Goal: Task Accomplishment & Management: Complete application form

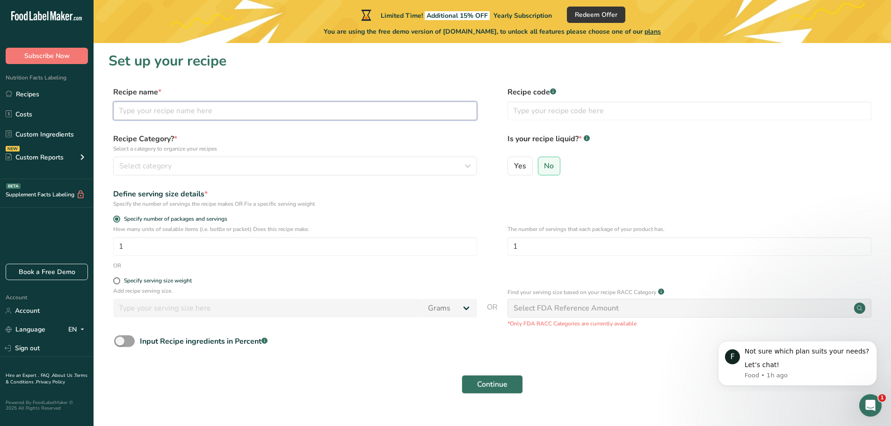
click at [220, 110] on input "text" at bounding box center [295, 110] width 364 height 19
type input "PASTEL FRANGO CATUPIRY"
click at [546, 108] on input "text" at bounding box center [689, 110] width 364 height 19
type input "P"
click at [357, 170] on div "Select category" at bounding box center [292, 165] width 346 height 11
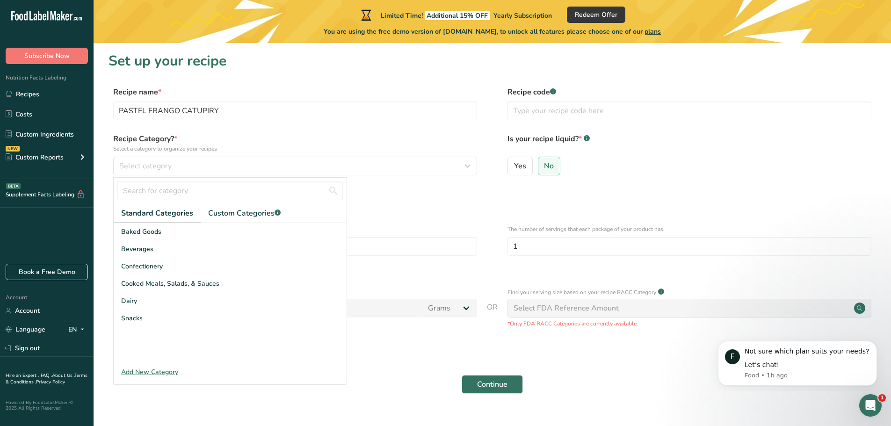
click at [151, 373] on div "Add New Category" at bounding box center [230, 372] width 233 height 10
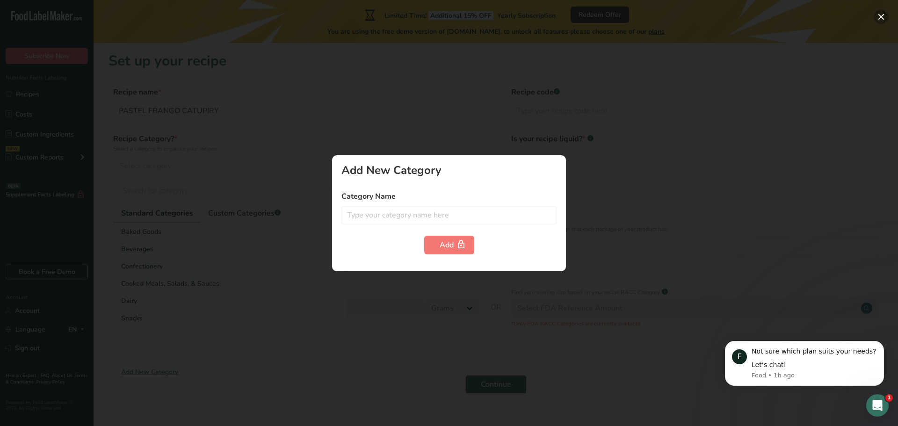
click at [878, 18] on button "button" at bounding box center [880, 16] width 15 height 15
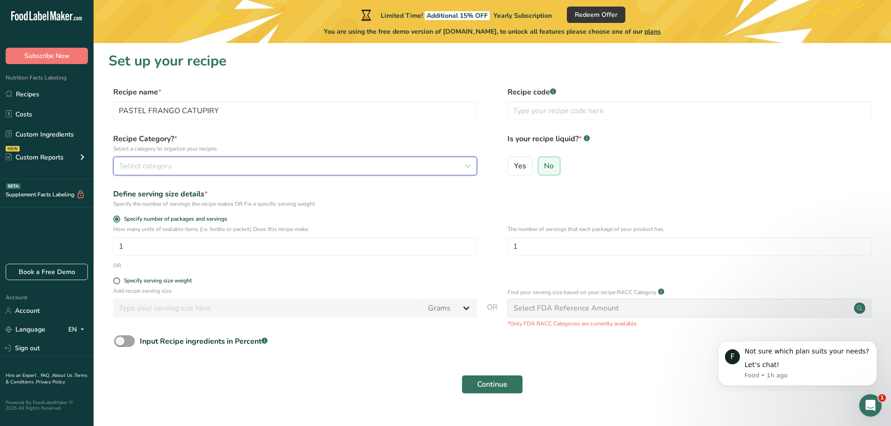
click at [208, 161] on div "Select category" at bounding box center [292, 165] width 346 height 11
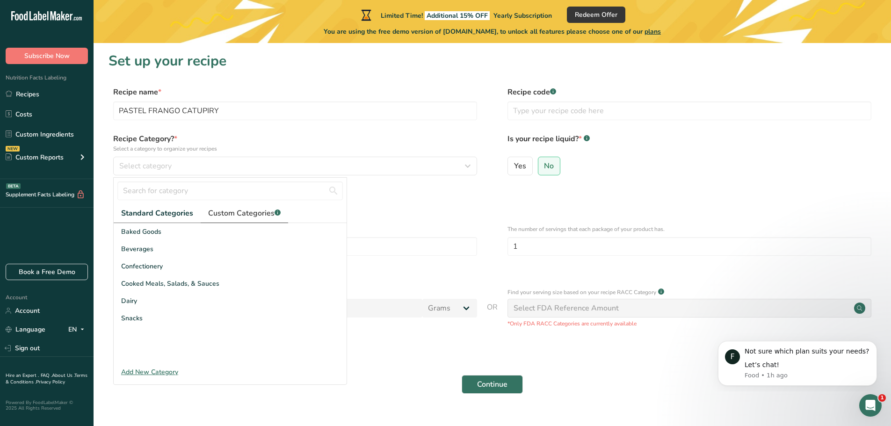
click at [223, 210] on span "Custom Categories .a-a{fill:#347362;}.b-a{fill:#fff;}" at bounding box center [244, 213] width 72 height 11
click at [123, 211] on span "Standard Categories" at bounding box center [156, 213] width 71 height 11
click at [131, 317] on span "Snacks" at bounding box center [132, 318] width 22 height 10
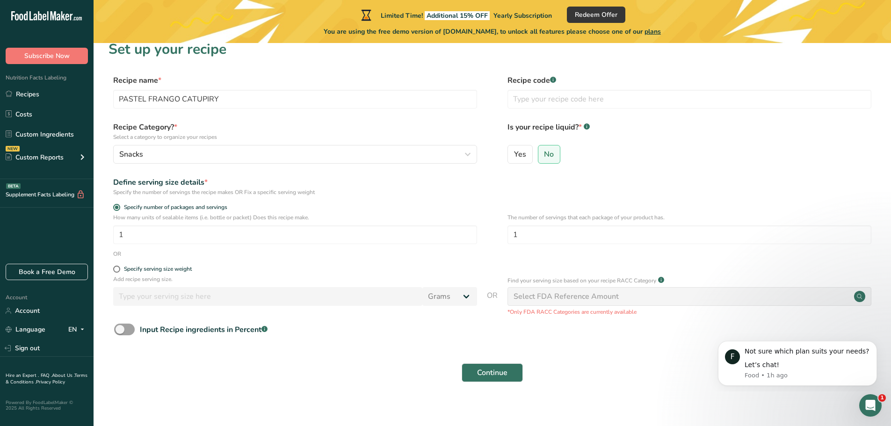
scroll to position [18, 0]
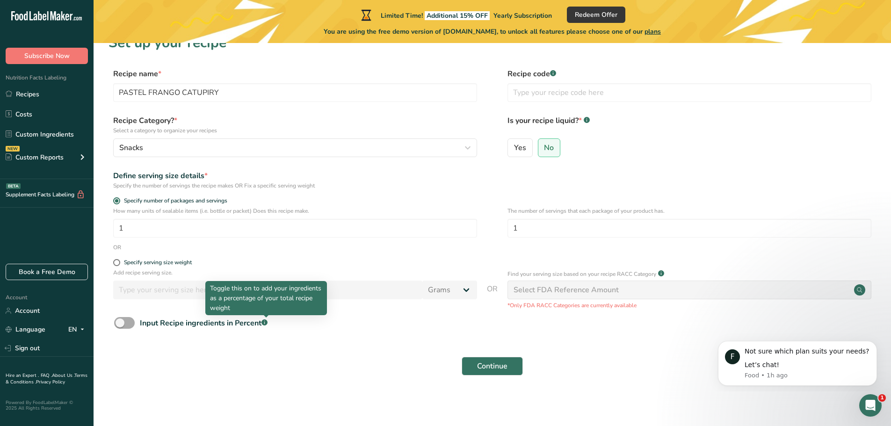
click at [266, 321] on rect at bounding box center [264, 322] width 6 height 6
click at [120, 321] on input "Input Recipe ingredients in Percent .a-a{fill:#347362;}.b-a{fill:#fff;}" at bounding box center [117, 323] width 6 height 6
checkbox input "true"
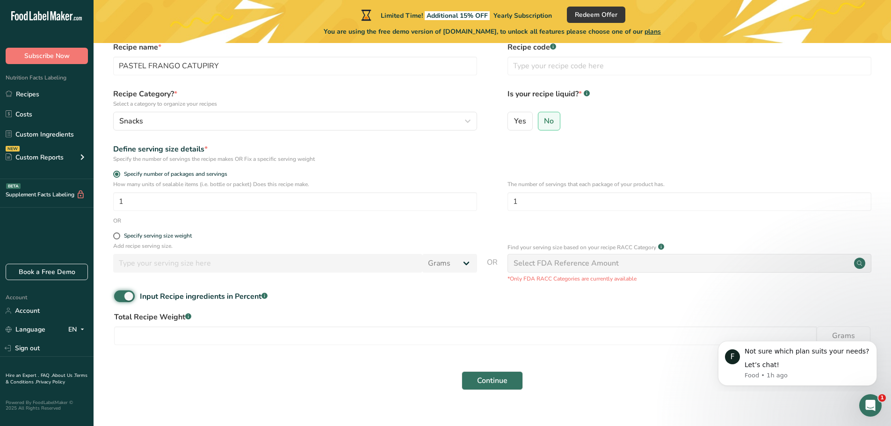
scroll to position [59, 0]
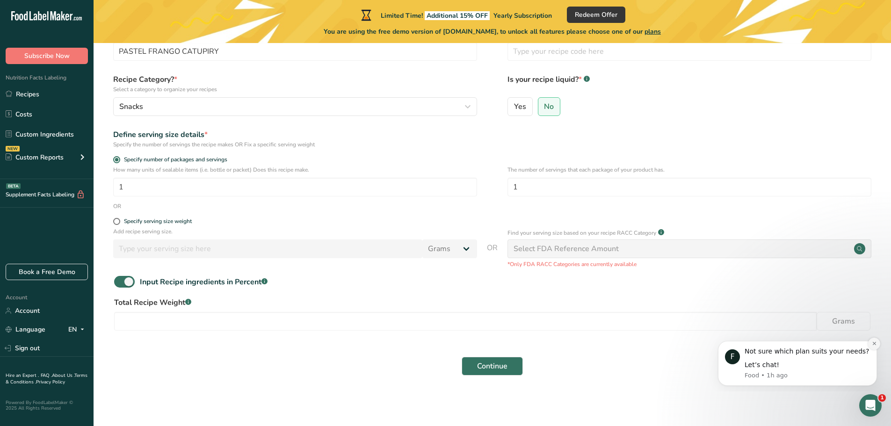
click at [874, 341] on icon "Dismiss notification" at bounding box center [873, 343] width 5 height 5
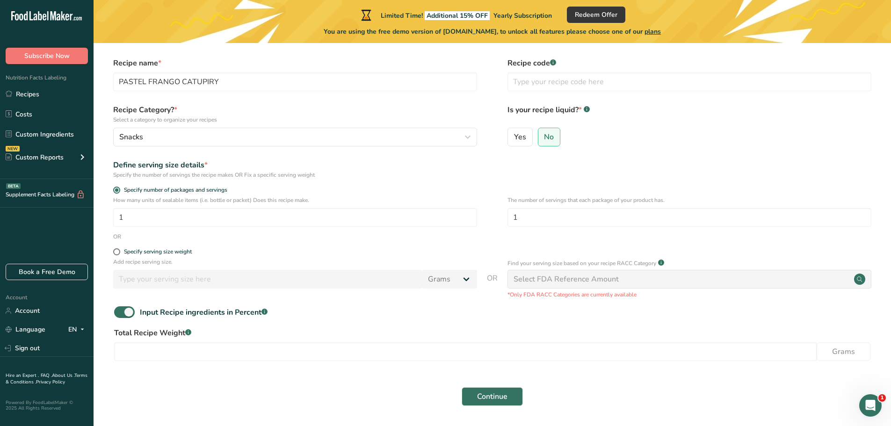
scroll to position [13, 0]
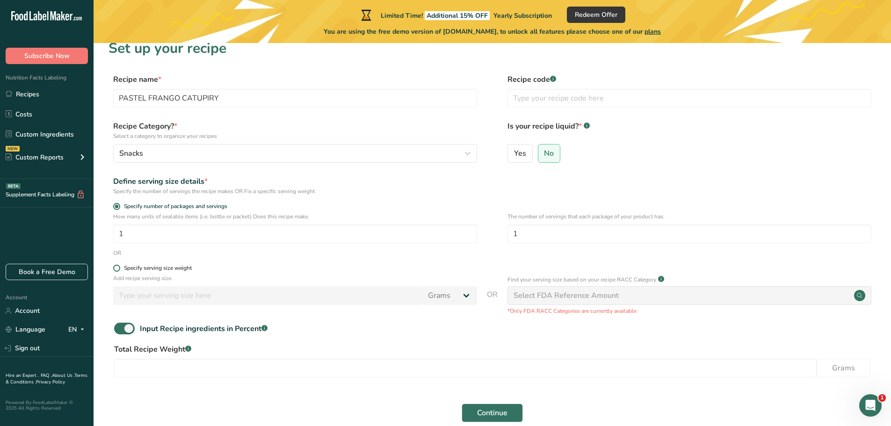
click at [117, 267] on span at bounding box center [116, 268] width 7 height 7
click at [117, 267] on input "Specify serving size weight" at bounding box center [116, 268] width 6 height 6
radio input "true"
radio input "false"
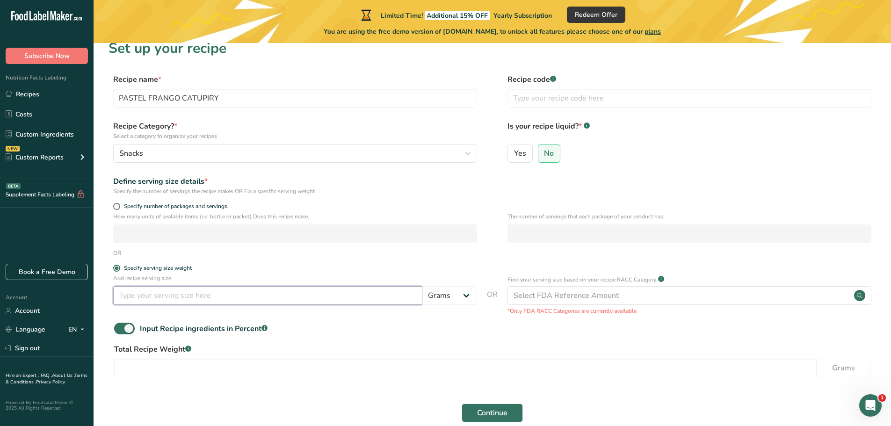
click at [259, 300] on input "number" at bounding box center [267, 295] width 309 height 19
type input "180"
click at [395, 327] on div "Input Recipe ingredients in Percent .a-a{fill:#347362;}.b-a{fill:#fff;}" at bounding box center [491, 332] width 767 height 19
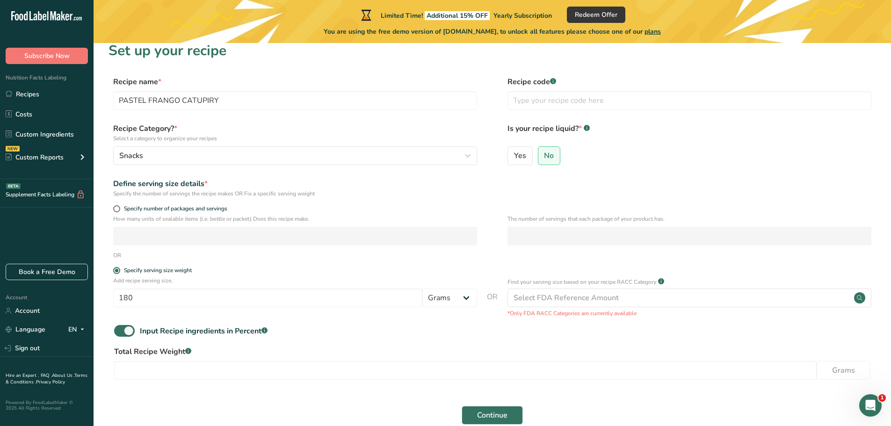
scroll to position [59, 0]
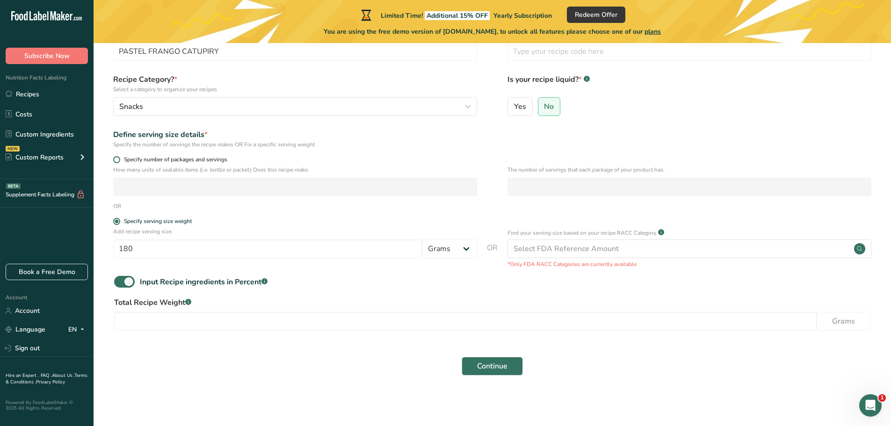
click at [116, 157] on span at bounding box center [116, 159] width 7 height 7
click at [116, 157] on input "Specify number of packages and servings" at bounding box center [116, 160] width 6 height 6
radio input "true"
radio input "false"
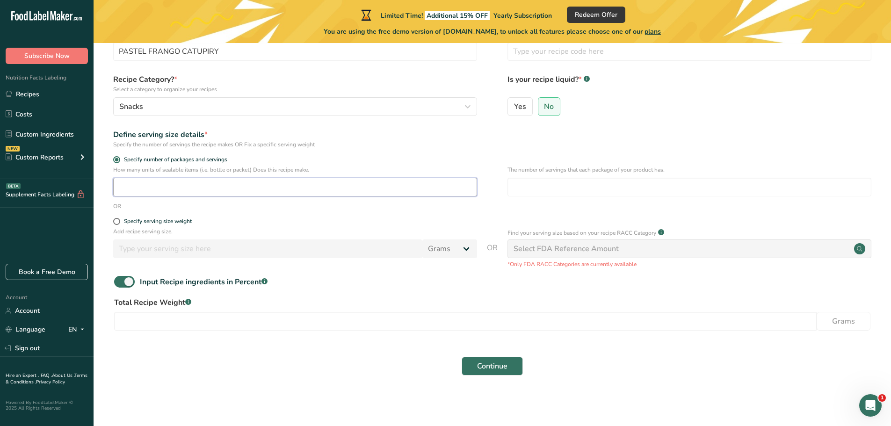
click at [185, 182] on input "number" at bounding box center [295, 187] width 364 height 19
type input "1"
click at [320, 361] on div "Continue" at bounding box center [491, 366] width 767 height 30
click at [186, 317] on input "number" at bounding box center [465, 321] width 702 height 19
drag, startPoint x: 172, startPoint y: 317, endPoint x: 184, endPoint y: 312, distance: 12.8
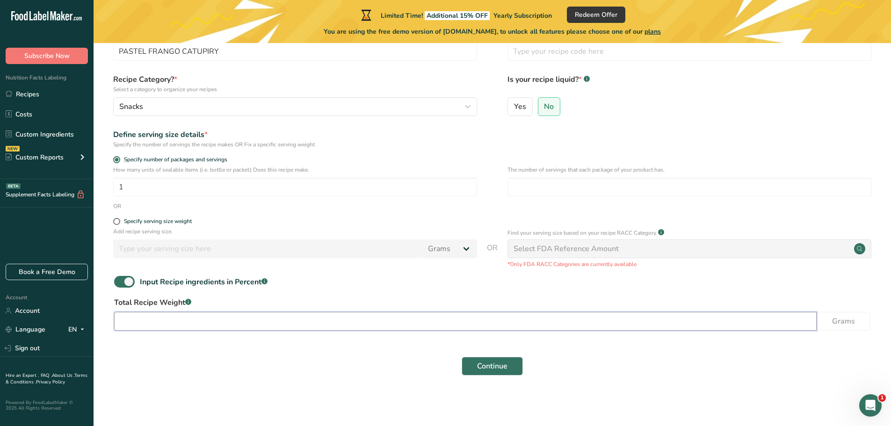
click at [172, 317] on input "number" at bounding box center [465, 321] width 702 height 19
click at [217, 316] on input "number" at bounding box center [465, 321] width 702 height 19
type input "180"
click at [194, 367] on div "Continue" at bounding box center [491, 366] width 767 height 30
click at [490, 367] on span "Continue" at bounding box center [492, 365] width 30 height 11
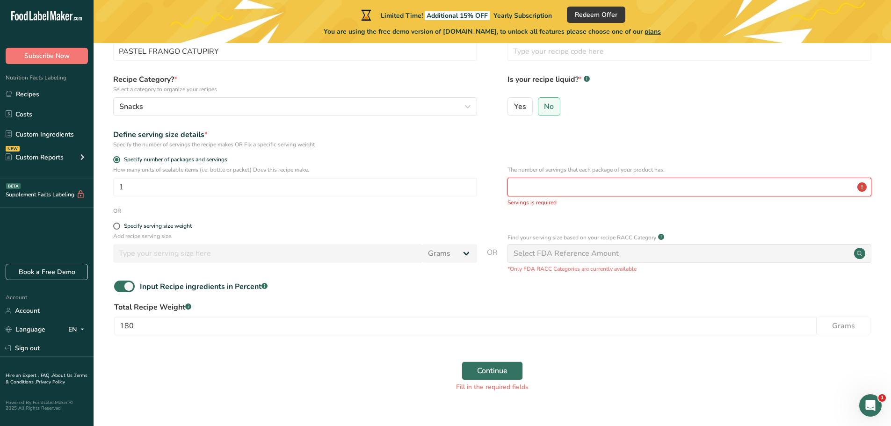
click at [579, 189] on input "number" at bounding box center [689, 187] width 364 height 19
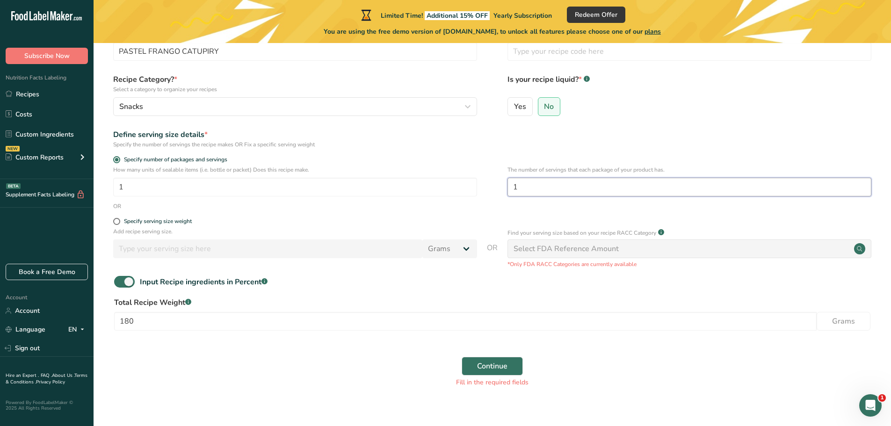
type input "1"
click at [633, 246] on div "Select FDA Reference Amount" at bounding box center [689, 248] width 364 height 19
click at [501, 362] on span "Continue" at bounding box center [492, 365] width 30 height 11
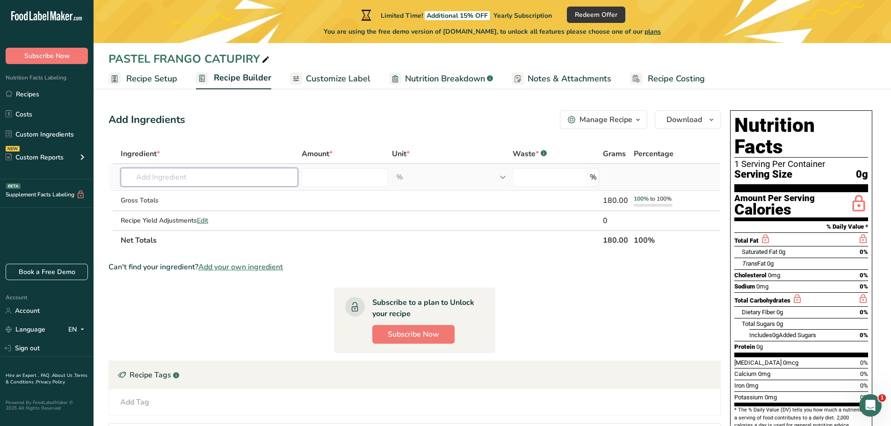
click at [207, 177] on input "text" at bounding box center [209, 177] width 177 height 19
click at [196, 182] on input "text" at bounding box center [209, 177] width 177 height 19
click at [159, 176] on input "text" at bounding box center [209, 177] width 177 height 19
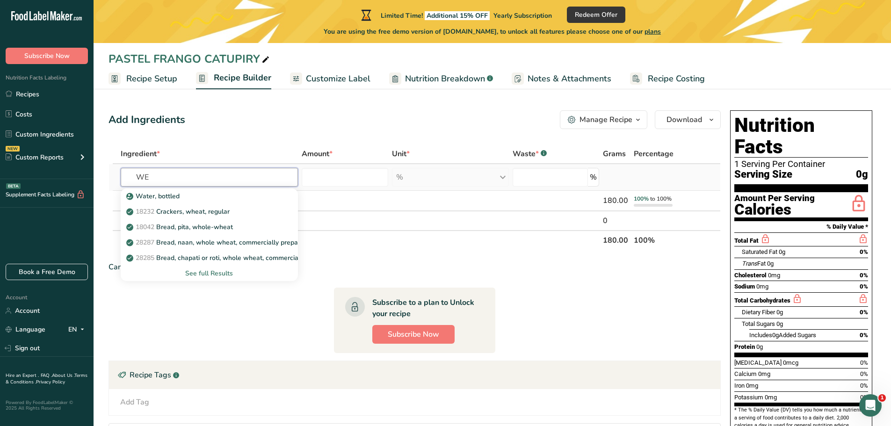
type input "W"
type input "FLOUR"
click at [216, 271] on div "See full Results" at bounding box center [209, 273] width 162 height 10
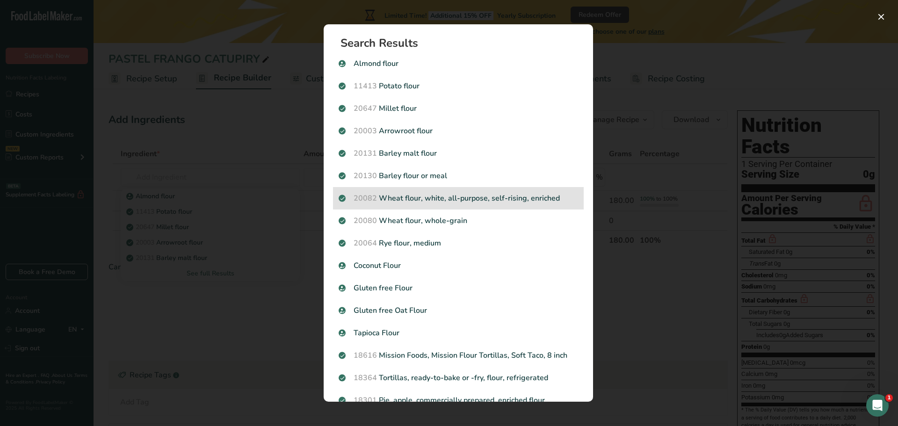
click at [480, 196] on p "20082 Wheat flour, white, all-purpose, self-rising, enriched" at bounding box center [457, 198] width 239 height 11
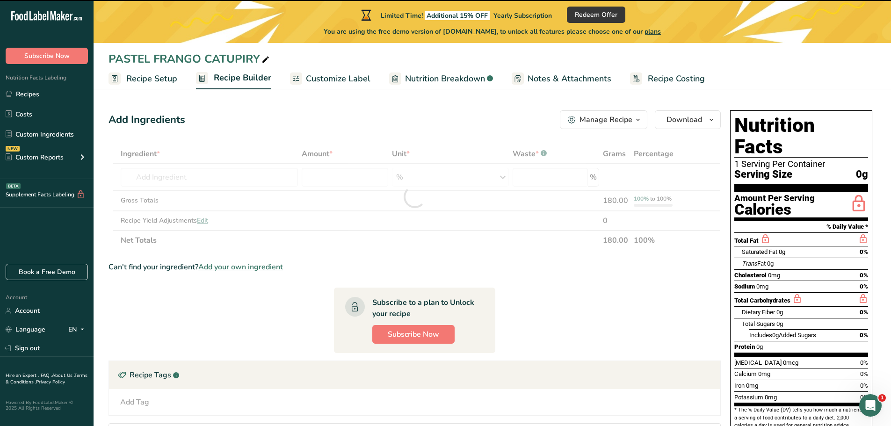
type input "0"
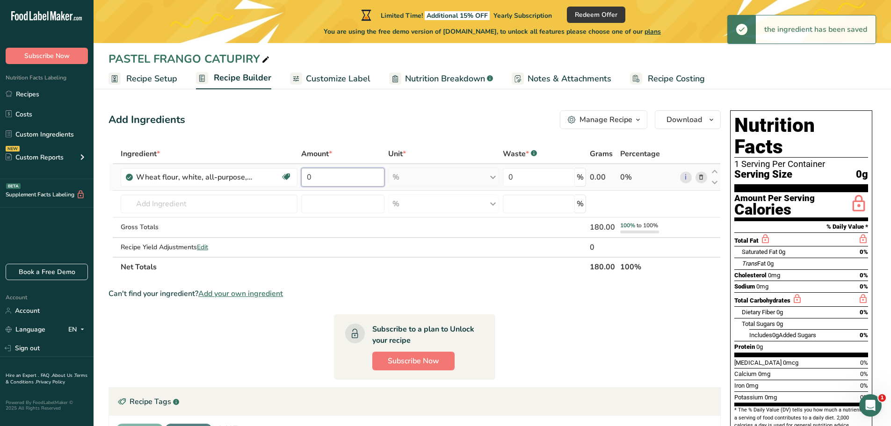
click at [327, 174] on input "0" at bounding box center [342, 177] width 83 height 19
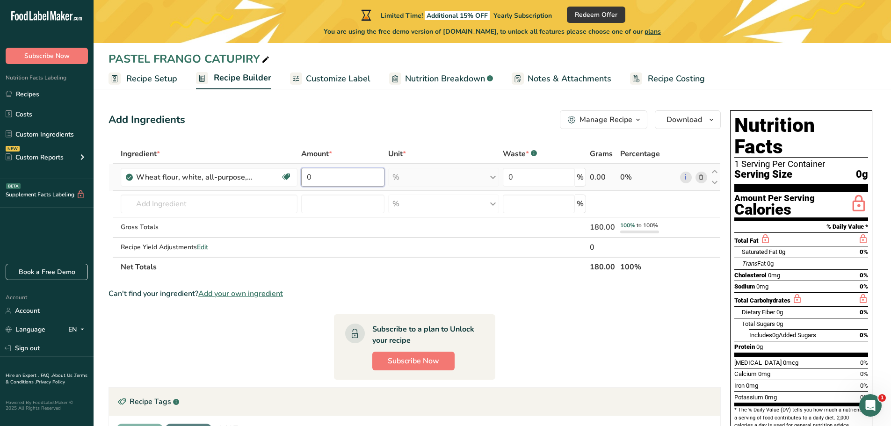
click at [331, 179] on input "0" at bounding box center [342, 177] width 83 height 19
type input "70"
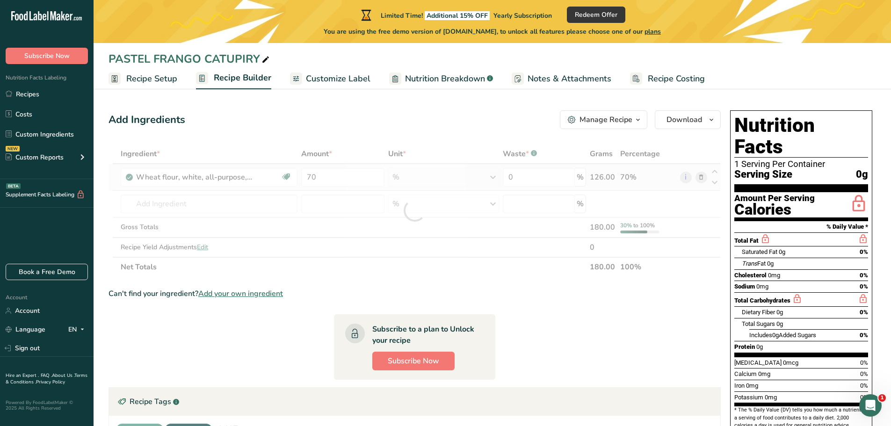
click at [474, 179] on div "Ingredient * Amount * Unit * Waste * .a-a{fill:#347362;}.b-a{fill:#fff;} Grams …" at bounding box center [414, 210] width 612 height 133
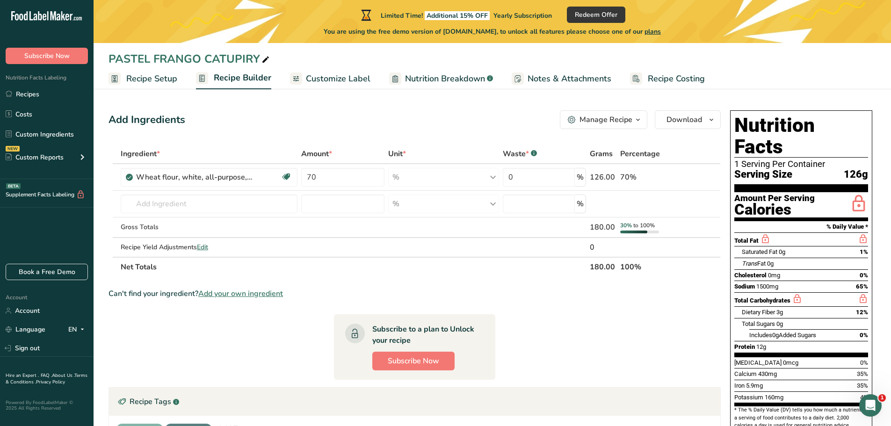
click at [606, 121] on div "Manage Recipe" at bounding box center [605, 119] width 53 height 11
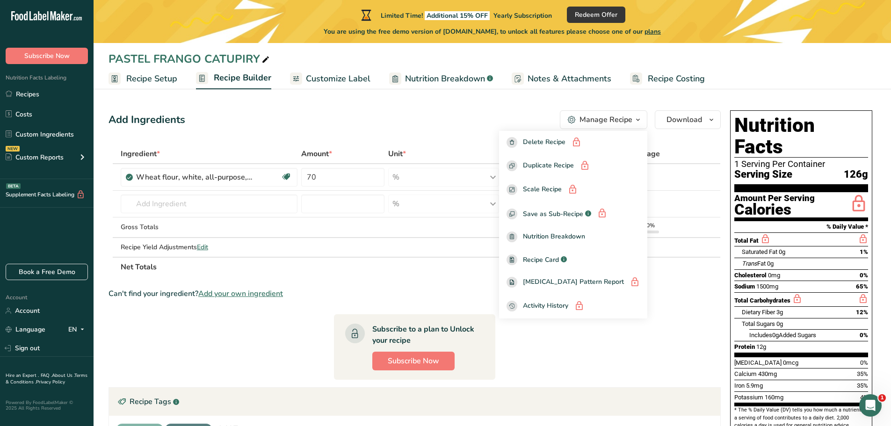
click at [523, 106] on section "Add Ingredients Manage Recipe Delete Recipe Duplicate Recipe Scale Recipe Save …" at bounding box center [492, 324] width 797 height 465
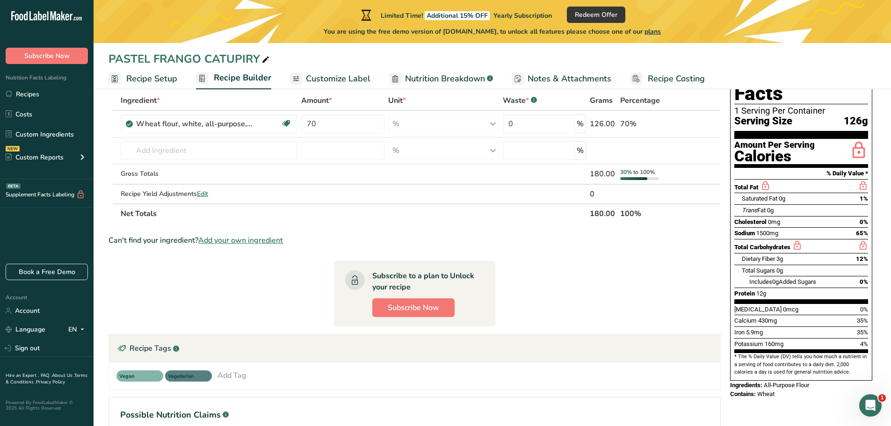
scroll to position [37, 0]
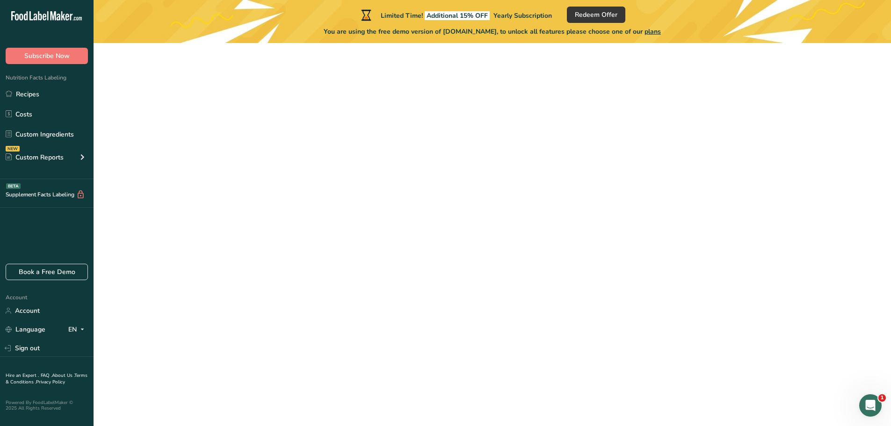
scroll to position [18, 0]
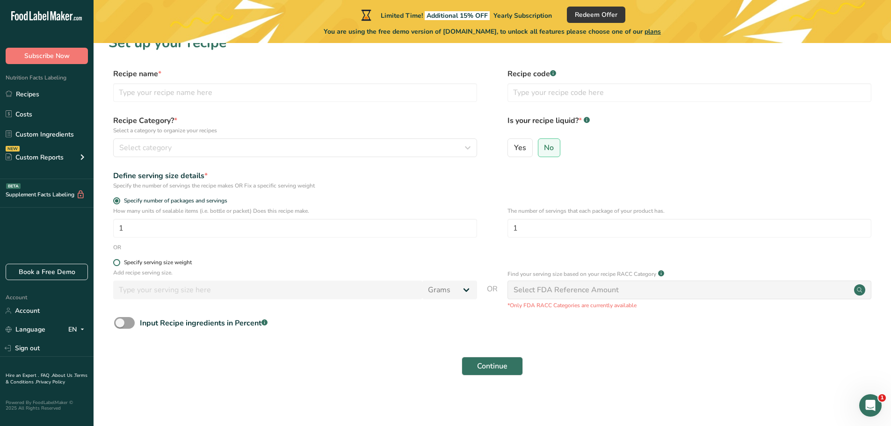
click at [115, 261] on span at bounding box center [116, 262] width 7 height 7
click at [115, 261] on input "Specify serving size weight" at bounding box center [116, 262] width 6 height 6
radio input "true"
radio input "false"
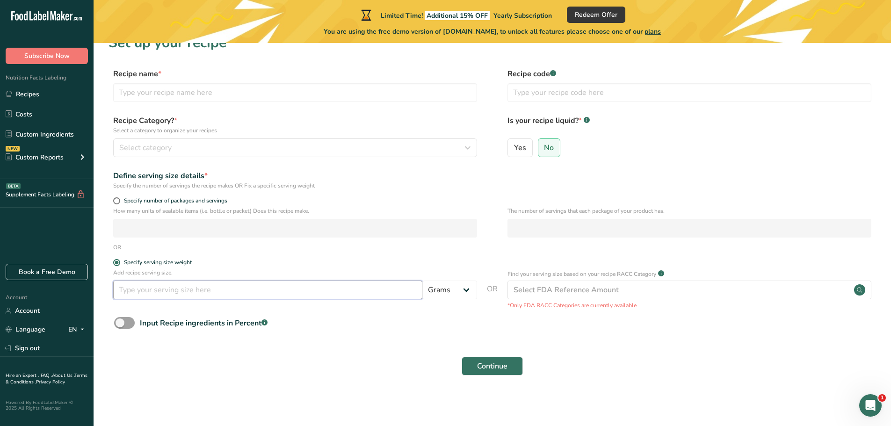
click at [287, 293] on input "number" at bounding box center [267, 290] width 309 height 19
type input "180"
click at [331, 350] on form "Recipe name * Recipe code .a-a{fill:#347362;}.b-a{fill:#fff;} Recipe Category? …" at bounding box center [491, 224] width 767 height 313
click at [131, 325] on span at bounding box center [124, 323] width 21 height 12
click at [120, 325] on input "Input Recipe ingredients in Percent .a-a{fill:#347362;}.b-a{fill:#fff;}" at bounding box center [117, 323] width 6 height 6
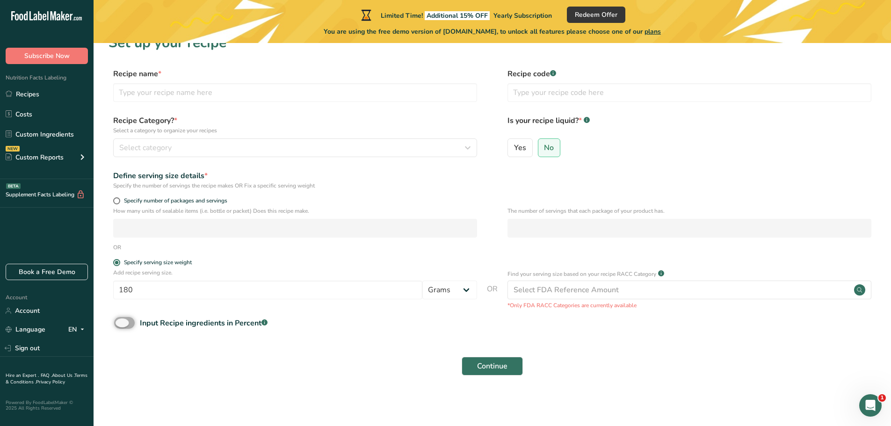
checkbox input "true"
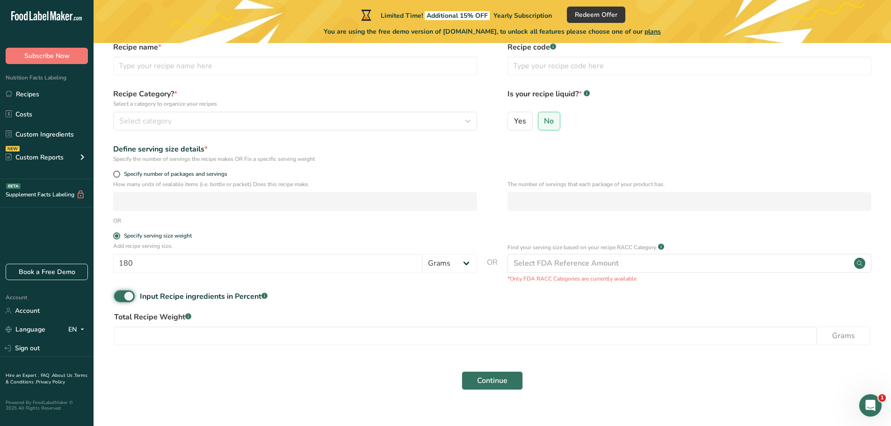
scroll to position [59, 0]
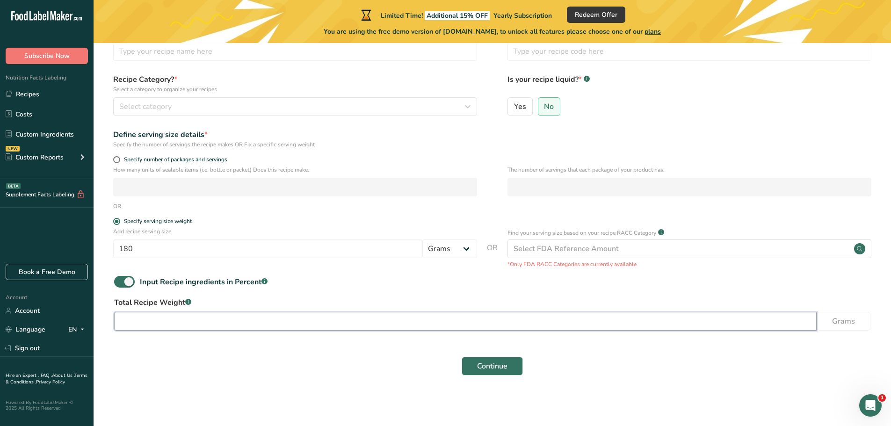
click at [320, 320] on input "number" at bounding box center [465, 321] width 702 height 19
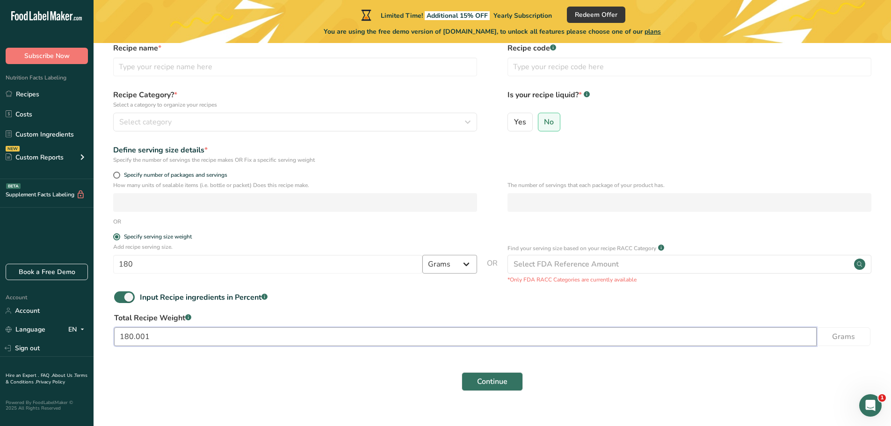
scroll to position [0, 0]
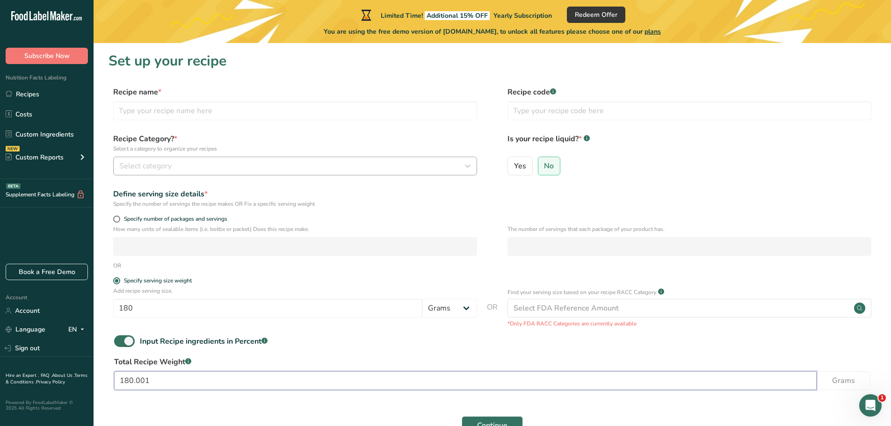
type input "180.001"
click at [369, 168] on div "Select category" at bounding box center [292, 165] width 346 height 11
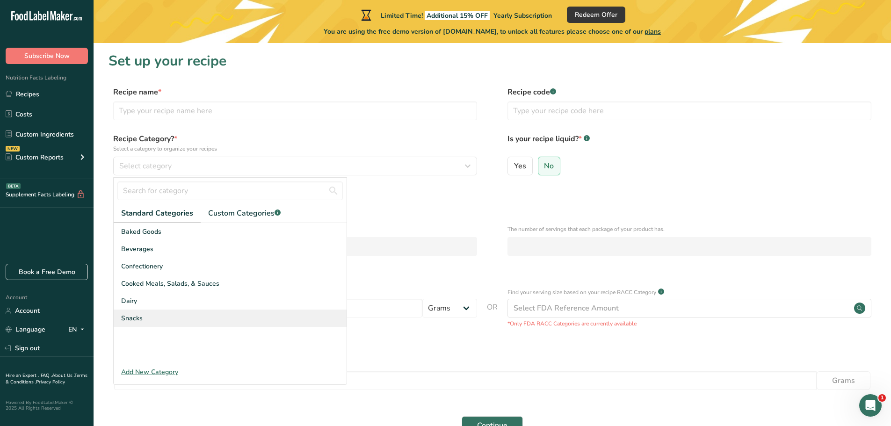
click at [158, 317] on div "Snacks" at bounding box center [230, 318] width 233 height 17
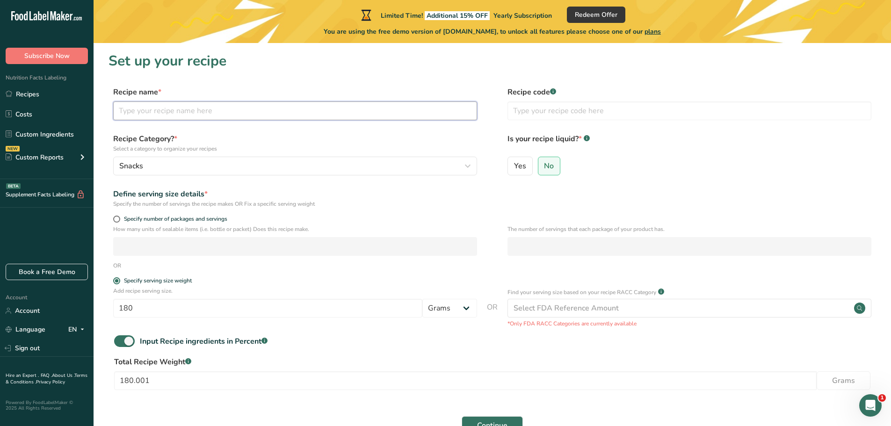
click at [223, 108] on input "text" at bounding box center [295, 110] width 364 height 19
type input "PASTEL FRANGO CATUPIRY"
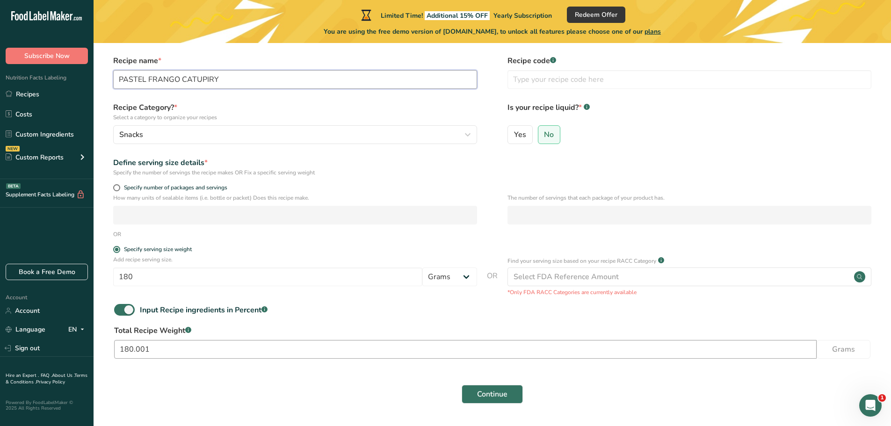
scroll to position [59, 0]
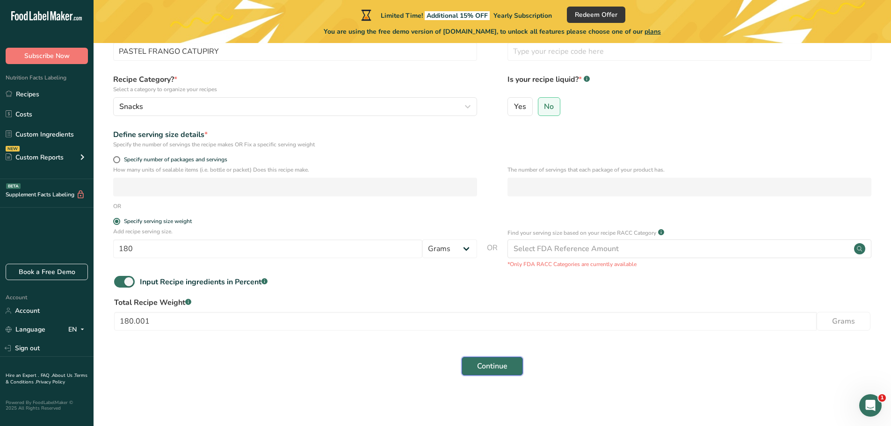
click at [490, 366] on span "Continue" at bounding box center [492, 365] width 30 height 11
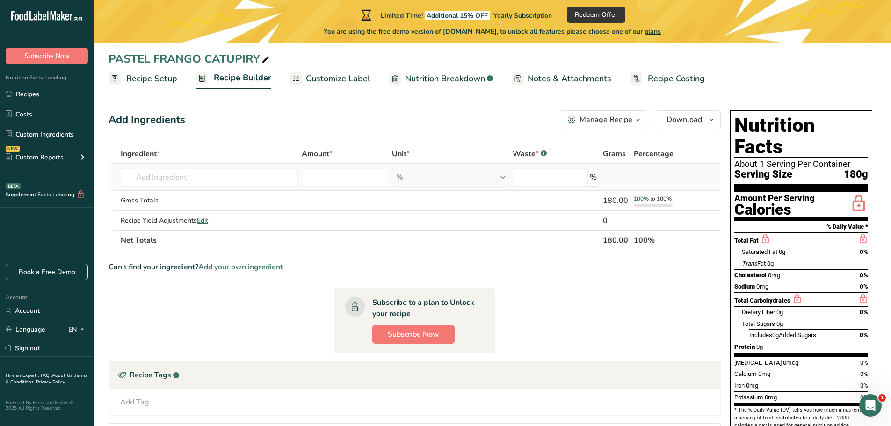
click at [473, 174] on div "% Weight Units g kg mg See more Volume Units l Volume units require a density c…" at bounding box center [450, 177] width 116 height 19
click at [361, 180] on input "number" at bounding box center [345, 177] width 87 height 19
click at [204, 178] on input "text" at bounding box center [209, 177] width 177 height 19
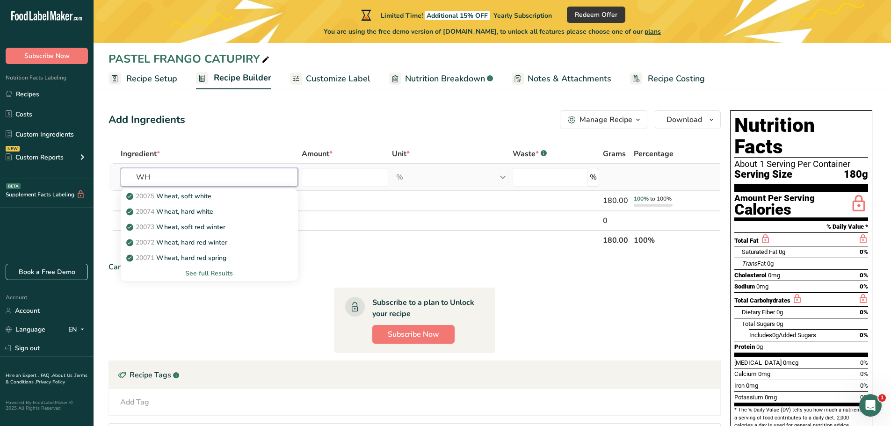
type input "W"
type input "FLOUR"
click at [210, 274] on div "See full Results" at bounding box center [209, 273] width 162 height 10
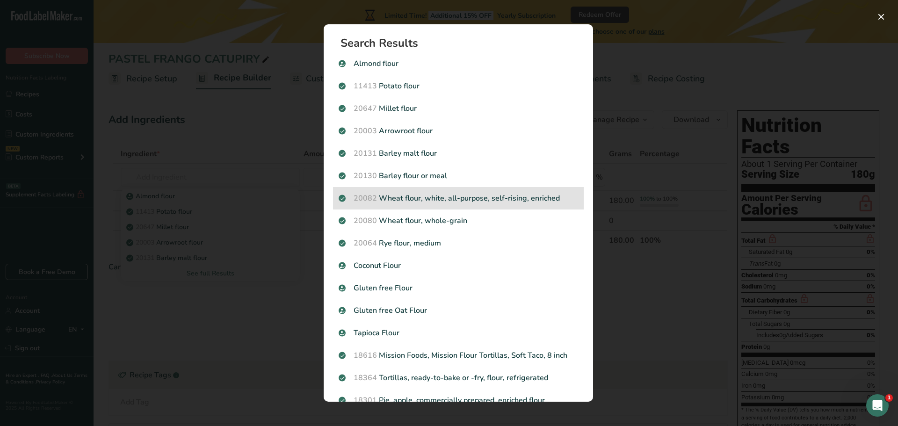
click at [466, 201] on p "20082 Wheat flour, white, all-purpose, self-rising, enriched" at bounding box center [457, 198] width 239 height 11
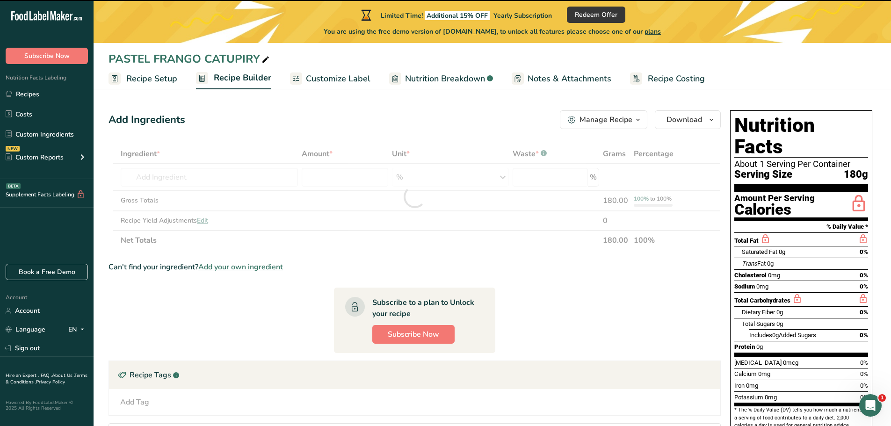
type input "0"
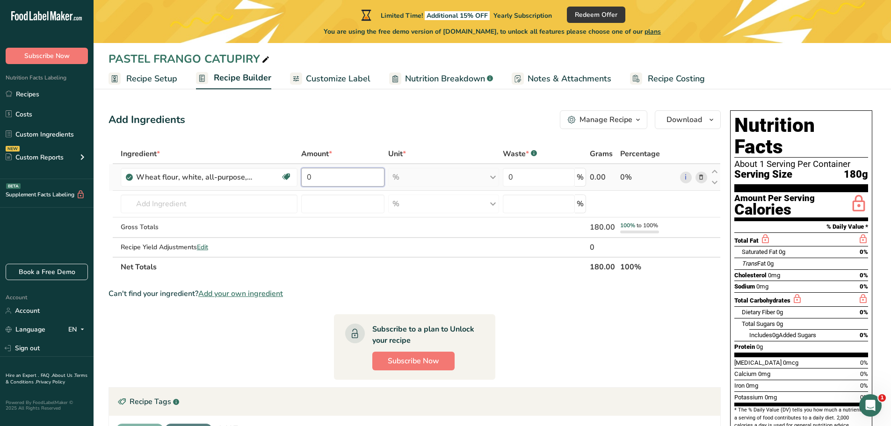
click at [324, 180] on input "0" at bounding box center [342, 177] width 83 height 19
click at [687, 176] on div "Ingredient * Amount * Unit * Waste * .a-a{fill:#347362;}.b-a{fill:#fff;} Grams …" at bounding box center [414, 210] width 612 height 133
click at [321, 178] on input "60" at bounding box center [342, 177] width 83 height 19
click at [320, 177] on input "60" at bounding box center [342, 177] width 83 height 19
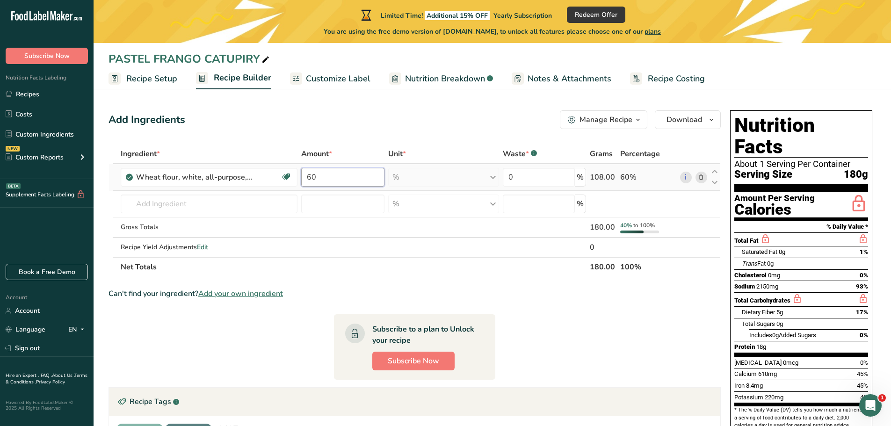
click at [320, 177] on input "60" at bounding box center [342, 177] width 83 height 19
type input "6"
type input "0"
click at [158, 82] on span "Recipe Setup" at bounding box center [151, 78] width 51 height 13
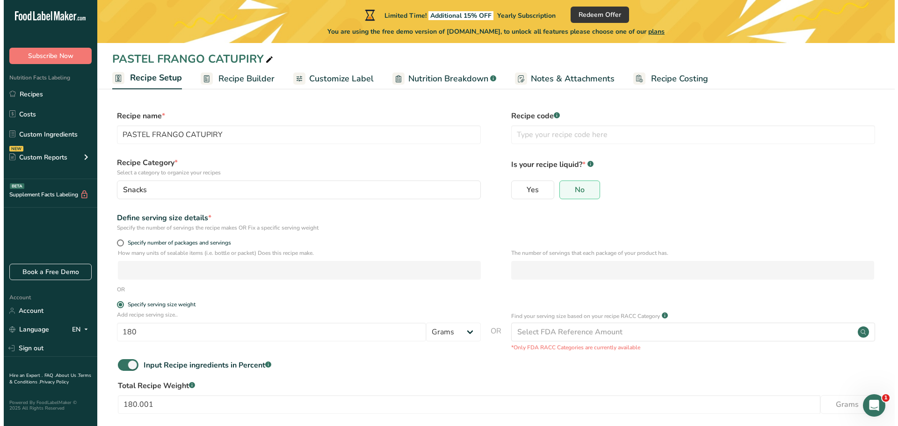
scroll to position [46, 0]
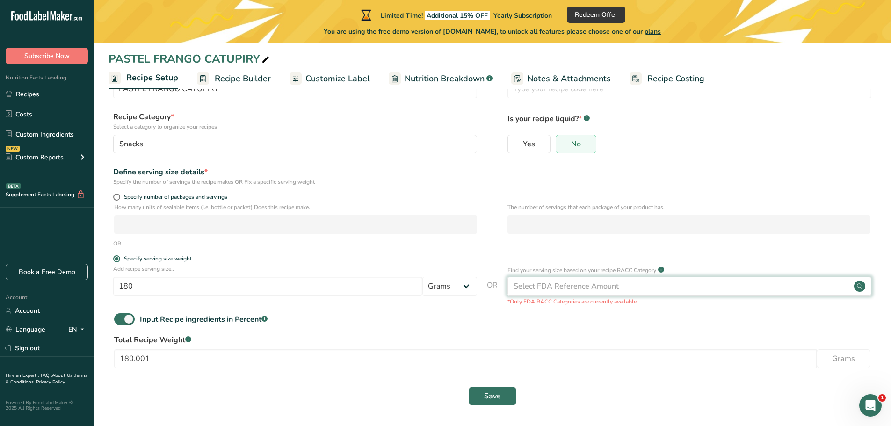
click at [813, 285] on div "Select FDA Reference Amount" at bounding box center [689, 286] width 364 height 19
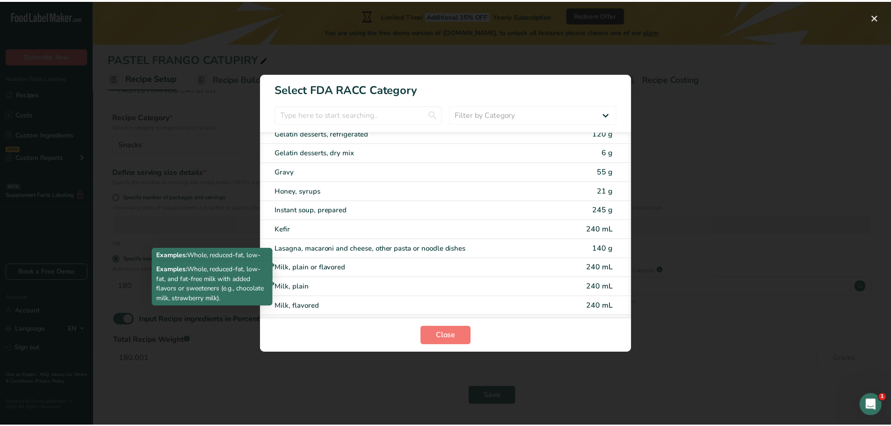
scroll to position [1075, 0]
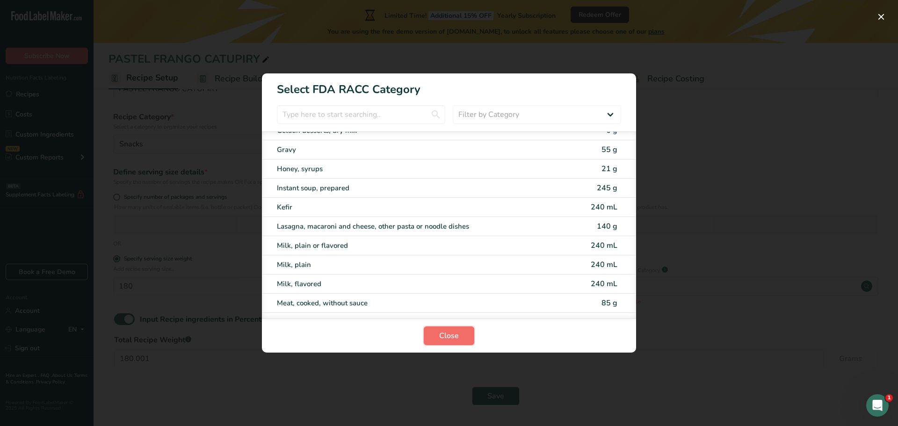
click at [445, 334] on span "Close" at bounding box center [449, 335] width 20 height 11
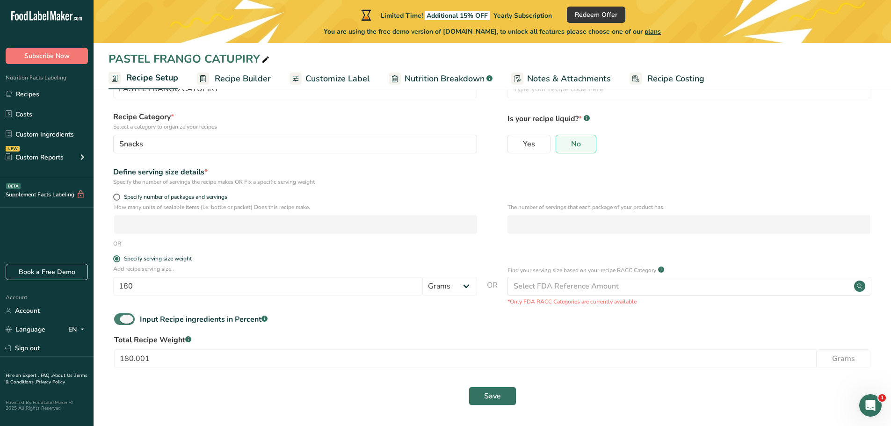
click at [118, 317] on span at bounding box center [124, 319] width 21 height 12
click at [118, 317] on input "Input Recipe ingredients in Percent .a-a{fill:#347362;}.b-a{fill:#fff;}" at bounding box center [117, 319] width 6 height 6
checkbox input "false"
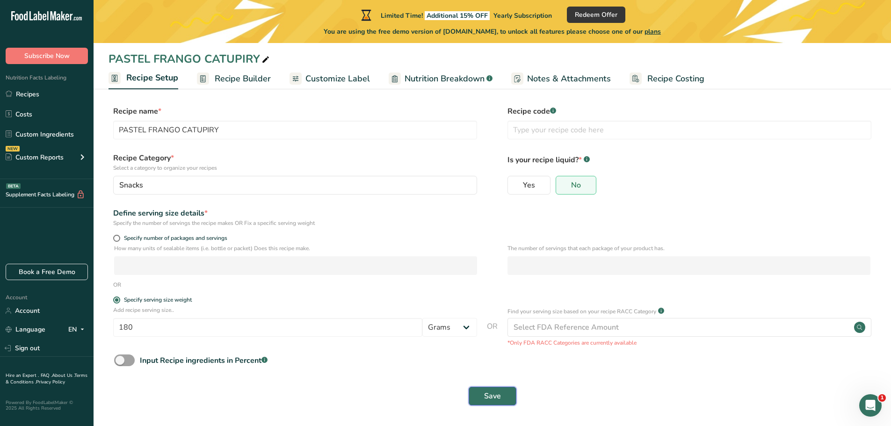
click at [493, 399] on span "Save" at bounding box center [492, 395] width 17 height 11
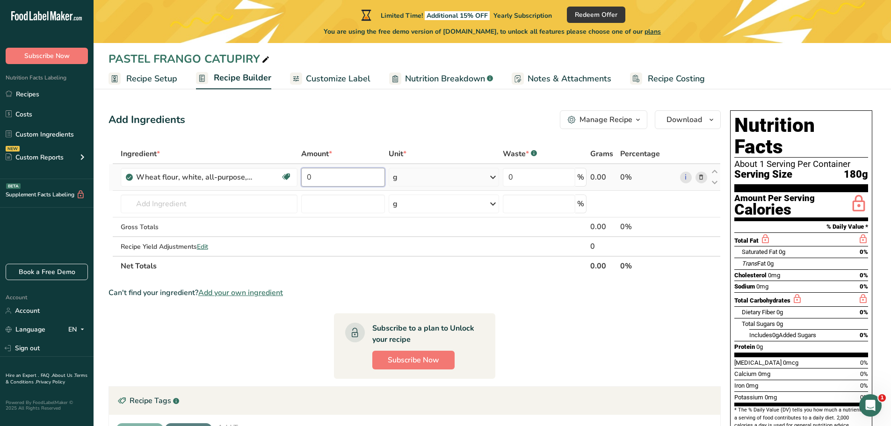
click at [324, 175] on input "0" at bounding box center [342, 177] width 83 height 19
type input "60"
click at [532, 173] on div "Ingredient * Amount * Unit * Waste * .a-a{fill:#347362;}.b-a{fill:#fff;} Grams …" at bounding box center [414, 210] width 612 height 132
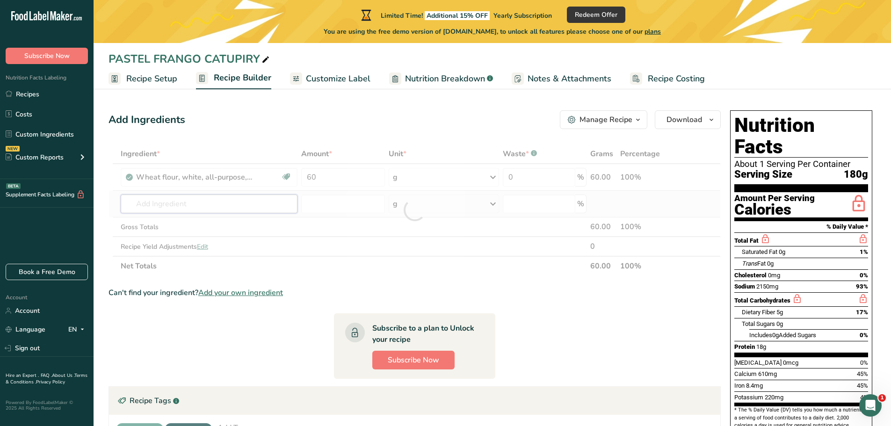
click at [209, 200] on div "Ingredient * Amount * Unit * Waste * .a-a{fill:#347362;}.b-a{fill:#fff;} Grams …" at bounding box center [414, 210] width 612 height 132
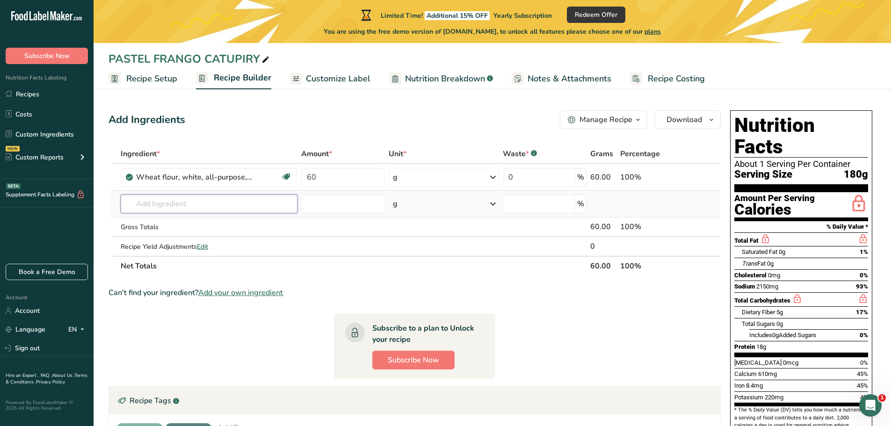
click at [187, 207] on input "text" at bounding box center [209, 203] width 177 height 19
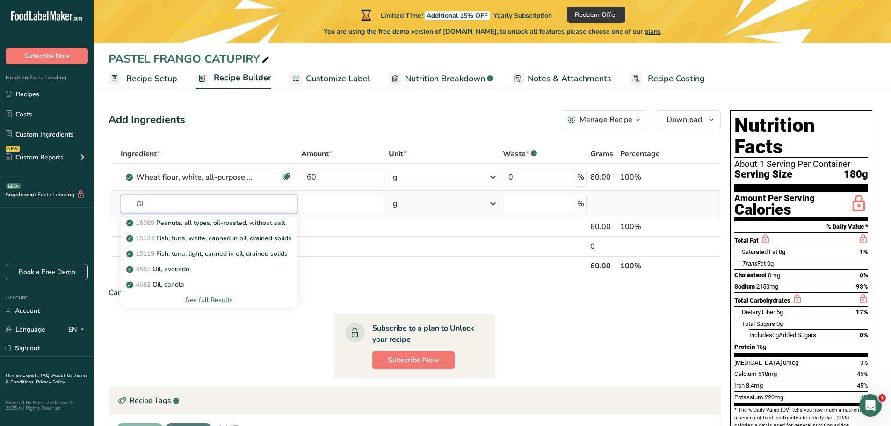
type input "O"
type input "S"
type input "OIL"
click at [195, 302] on div "See full Results" at bounding box center [209, 300] width 162 height 10
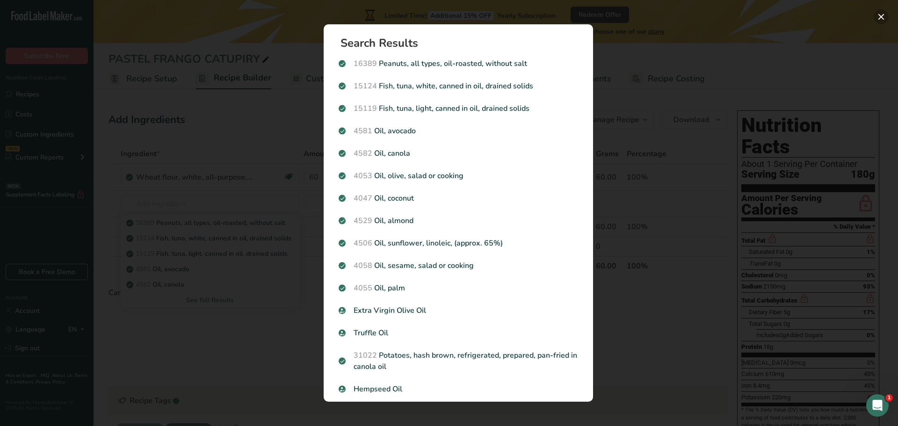
click at [880, 14] on button "Search results modal" at bounding box center [880, 16] width 15 height 15
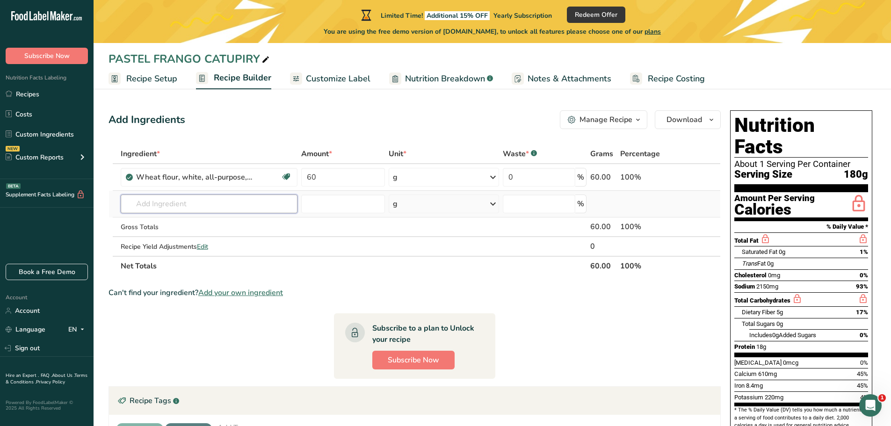
click at [190, 203] on input "text" at bounding box center [209, 203] width 177 height 19
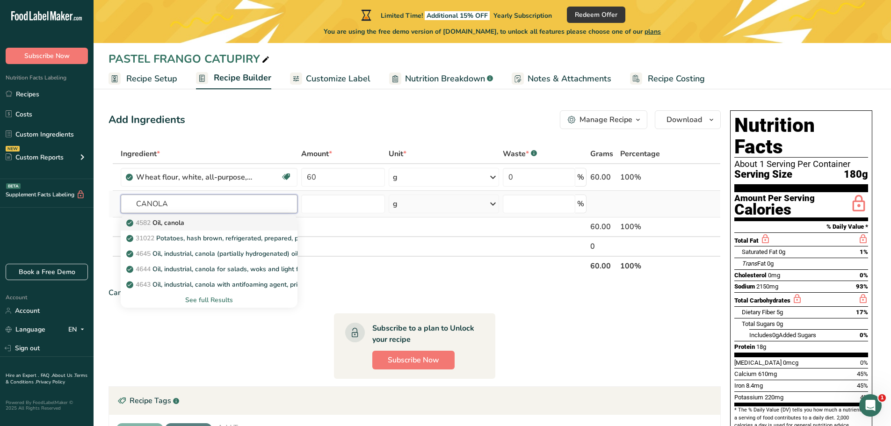
type input "CANOLA"
click at [166, 223] on p "4582 Oil, canola" at bounding box center [156, 223] width 56 height 10
type input "Oil, canola"
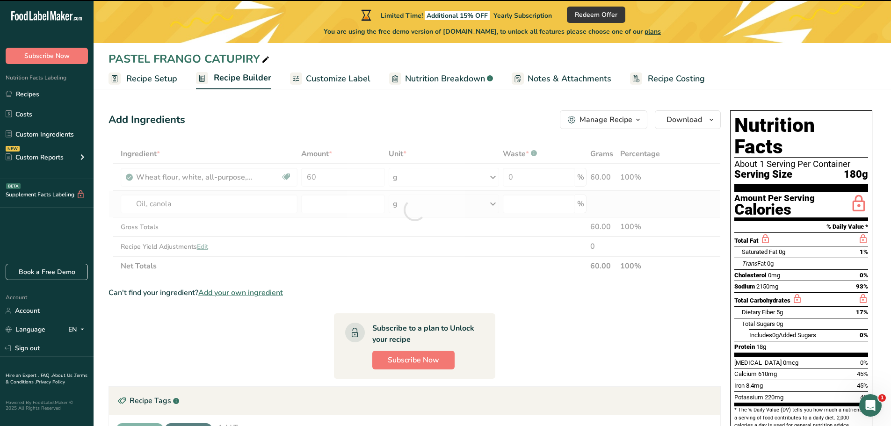
type input "0"
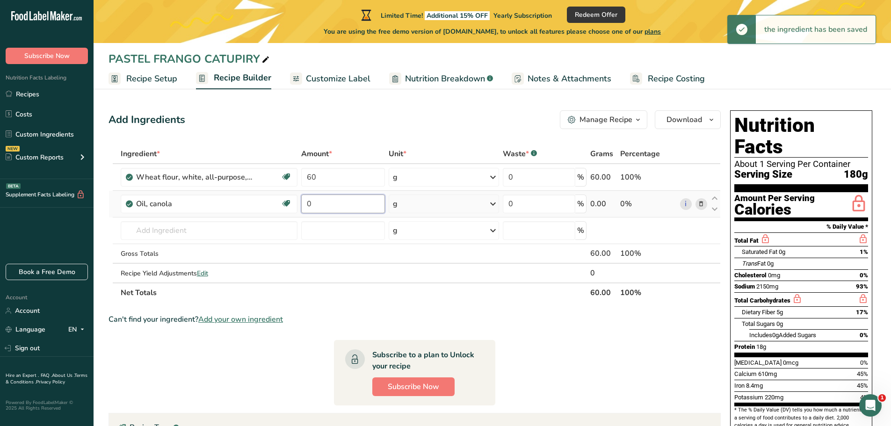
click at [325, 202] on input "0" at bounding box center [342, 203] width 83 height 19
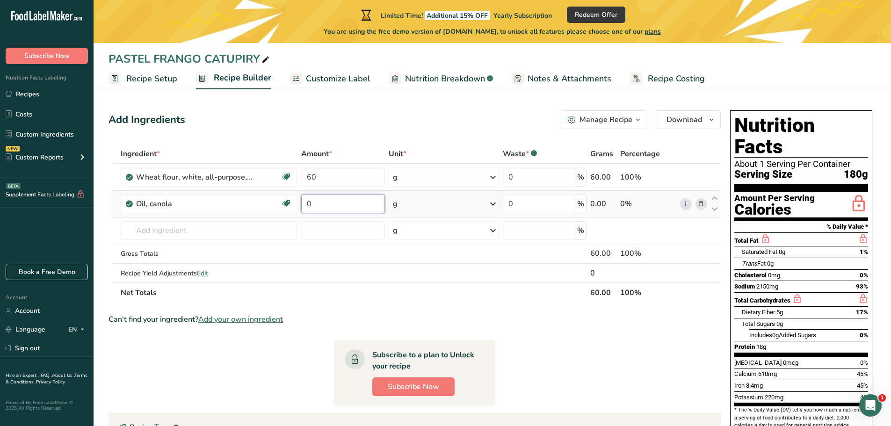
click at [325, 202] on input "0" at bounding box center [342, 203] width 83 height 19
type input "14"
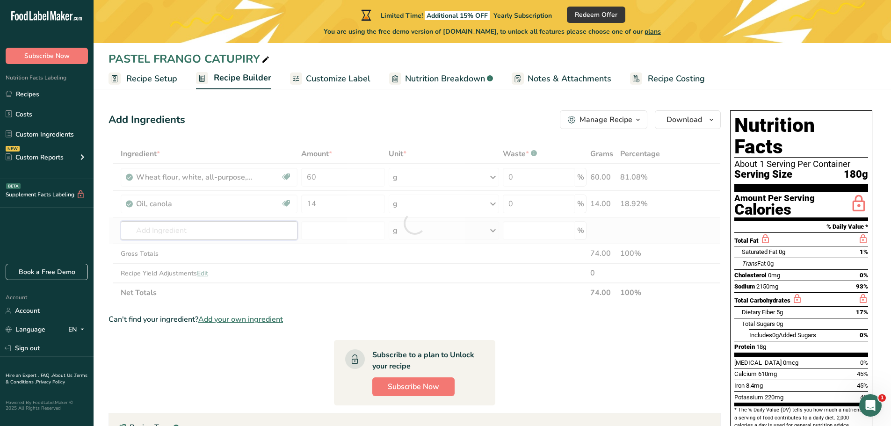
click at [184, 232] on div "Ingredient * Amount * Unit * Waste * .a-a{fill:#347362;}.b-a{fill:#fff;} Grams …" at bounding box center [414, 223] width 612 height 158
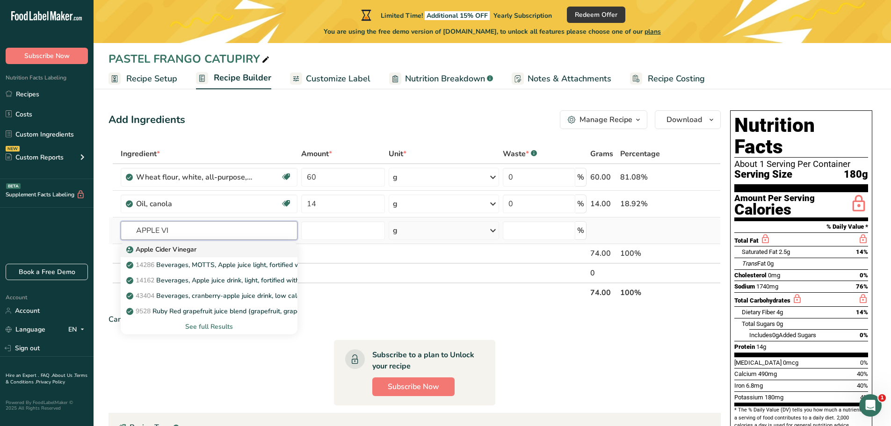
type input "APPLE VI"
click at [171, 250] on p "Apple Cider Vinegar" at bounding box center [162, 250] width 68 height 10
type input "Apple Cider Vinegar"
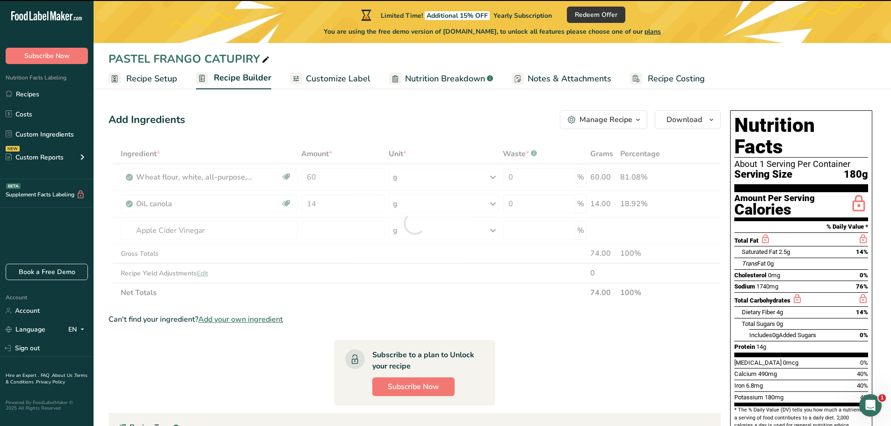
type input "0"
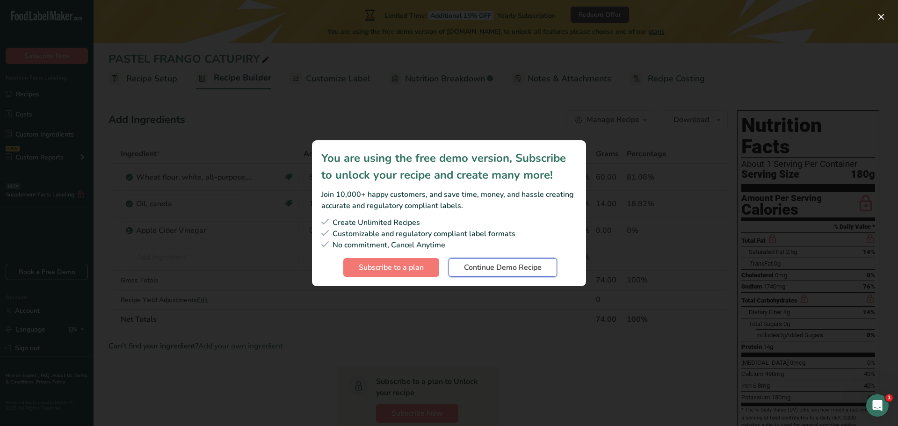
click at [510, 270] on span "Continue Demo Recipe" at bounding box center [503, 267] width 78 height 11
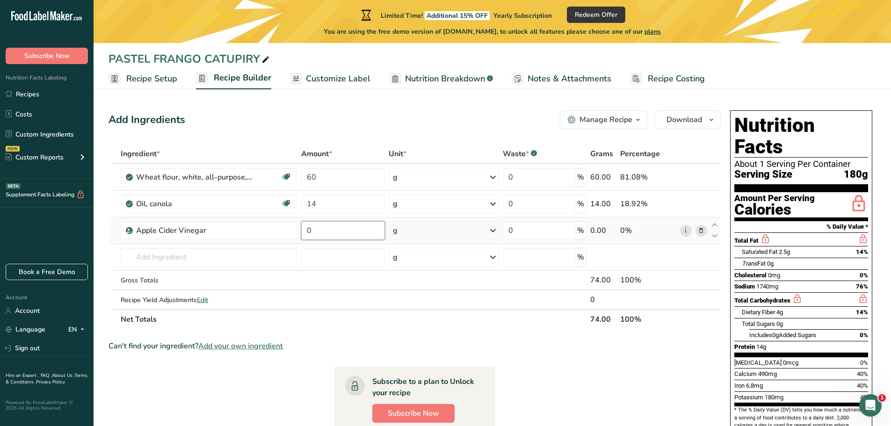
click at [320, 229] on input "0" at bounding box center [342, 230] width 83 height 19
type input "7"
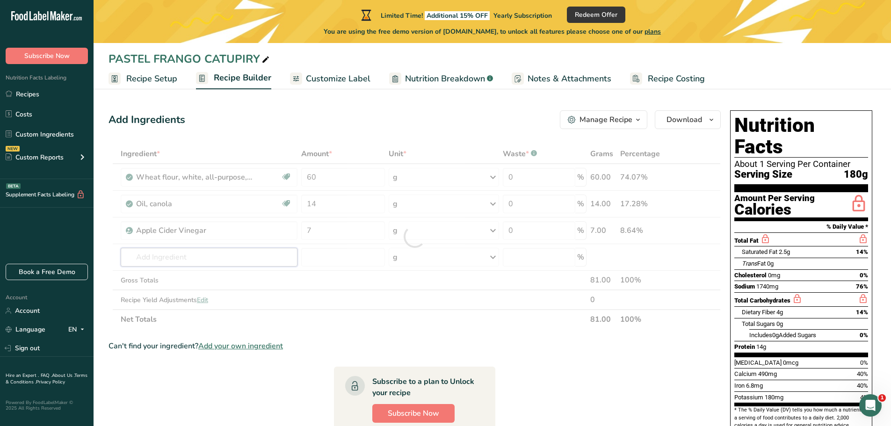
click at [138, 257] on div "Ingredient * Amount * Unit * Waste * .a-a{fill:#347362;}.b-a{fill:#fff;} Grams …" at bounding box center [414, 236] width 612 height 185
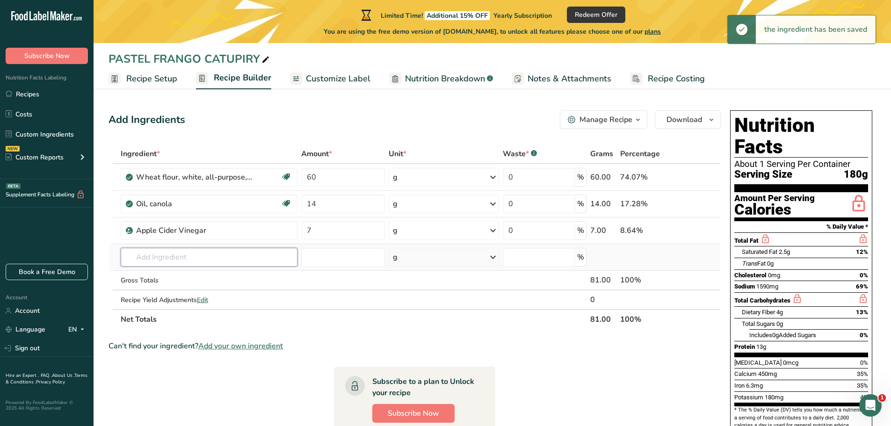
click at [166, 256] on input "text" at bounding box center [209, 257] width 177 height 19
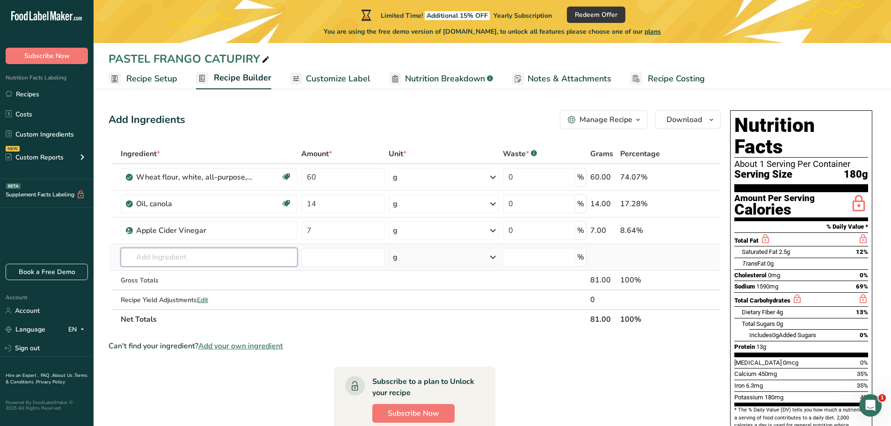
type input "C"
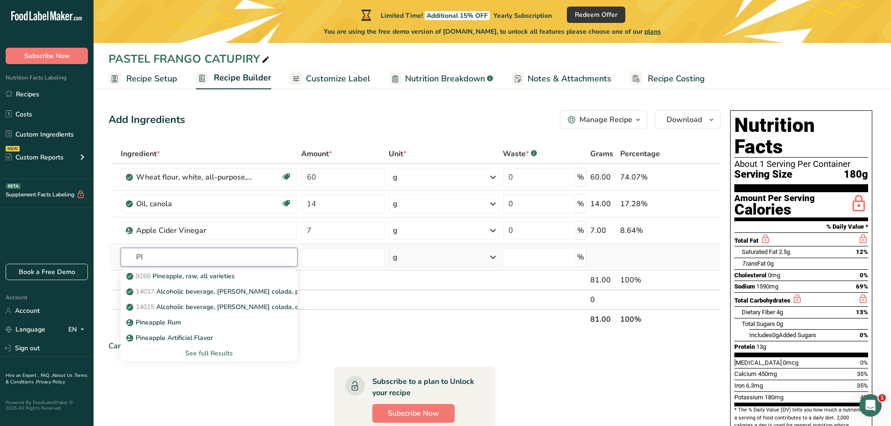
type input "P"
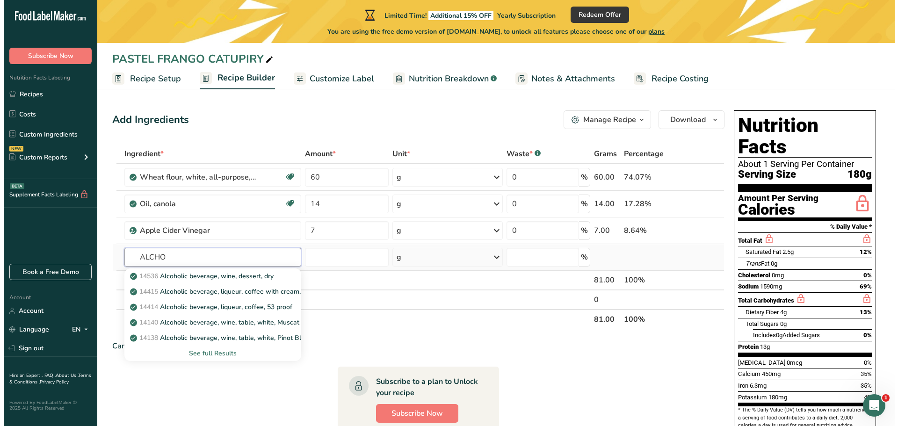
scroll to position [47, 0]
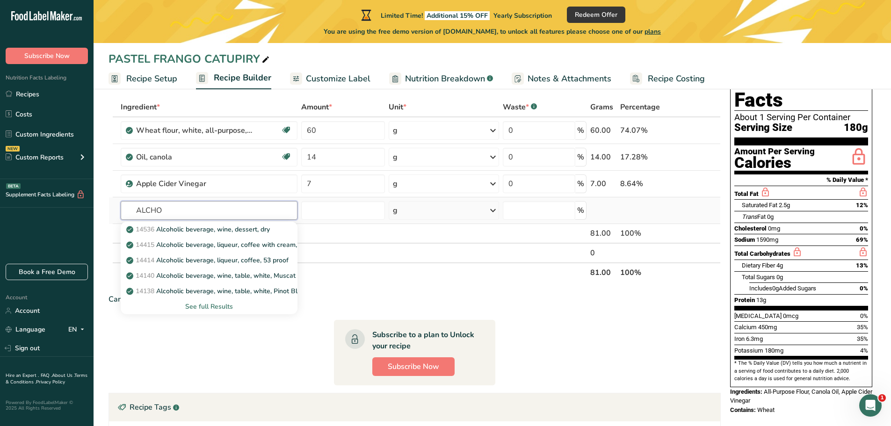
type input "ALCHO"
click at [214, 309] on div "See full Results" at bounding box center [209, 307] width 162 height 10
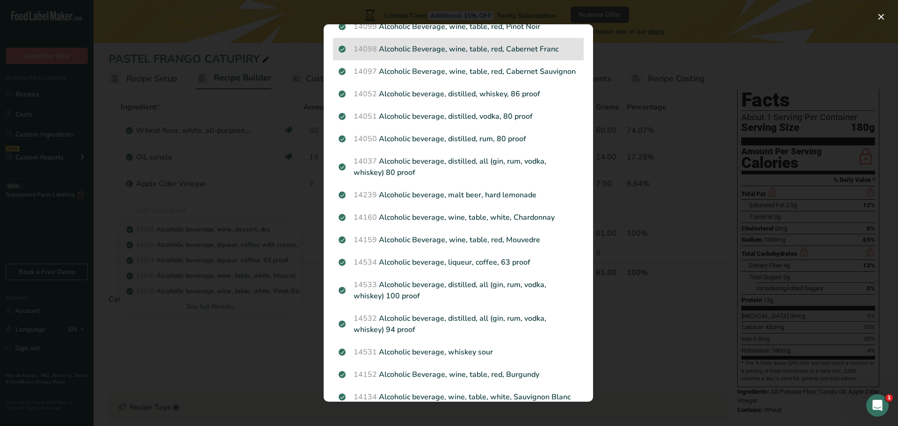
scroll to position [234, 0]
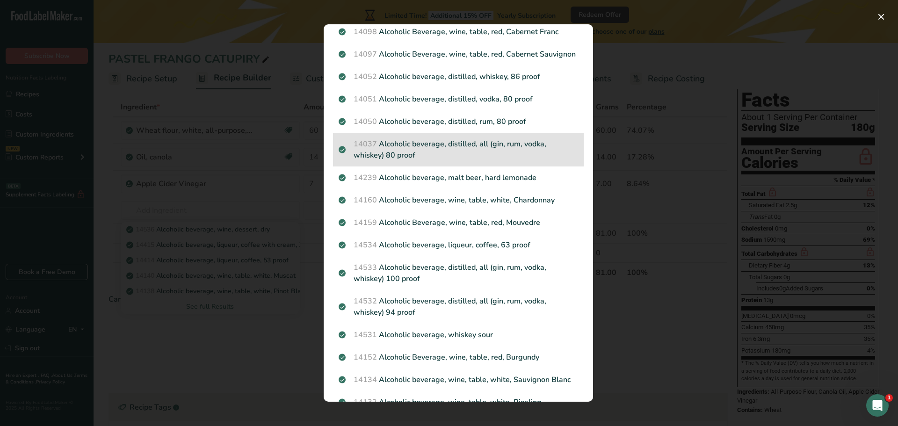
click at [454, 161] on p "14037 Alcoholic beverage, distilled, all (gin, rum, vodka, whiskey) 80 proof" at bounding box center [457, 149] width 239 height 22
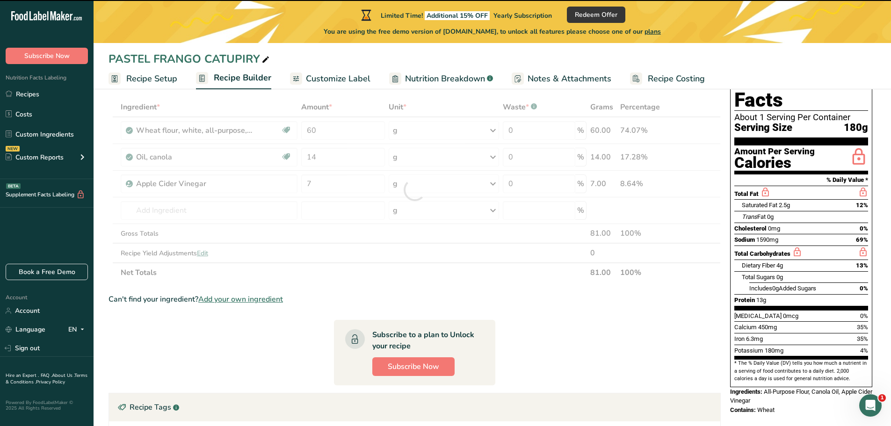
type input "0"
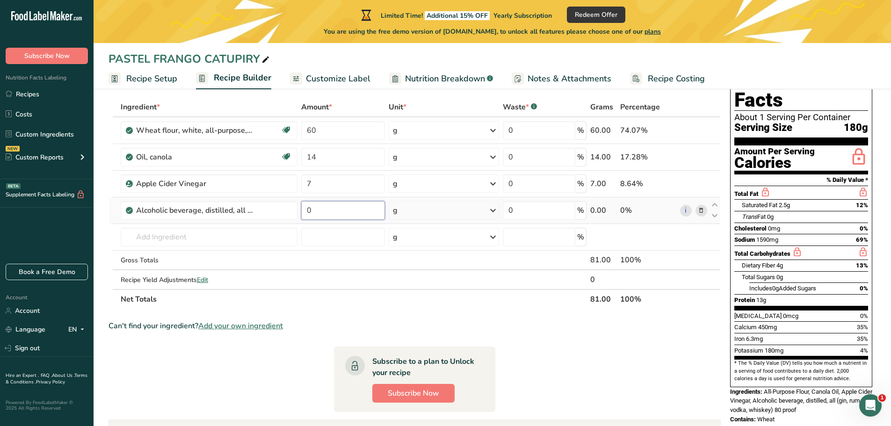
click at [318, 210] on input "0" at bounding box center [342, 210] width 83 height 19
type input "7"
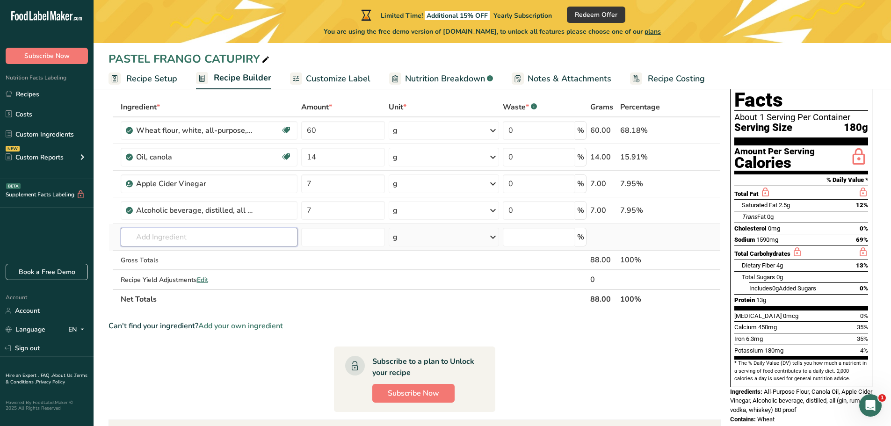
click at [158, 238] on div "Ingredient * Amount * Unit * Waste * .a-a{fill:#347362;}.b-a{fill:#fff;} Grams …" at bounding box center [414, 203] width 612 height 212
click at [158, 238] on input "text" at bounding box center [209, 237] width 177 height 19
click at [212, 232] on input "text" at bounding box center [209, 237] width 177 height 19
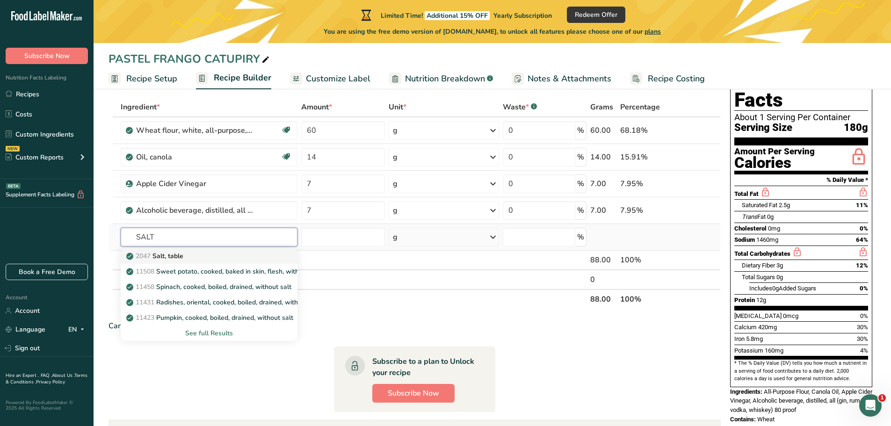
type input "SALT"
click at [165, 254] on p "2047 Salt, table" at bounding box center [155, 256] width 55 height 10
type input "Salt, table"
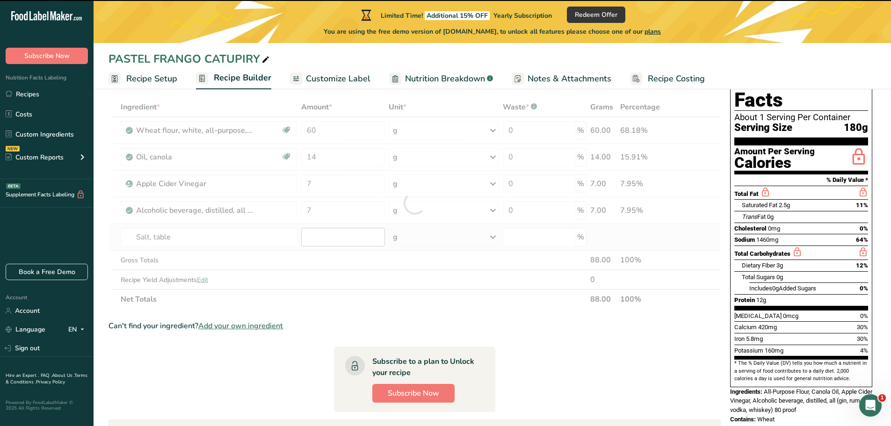
type input "0"
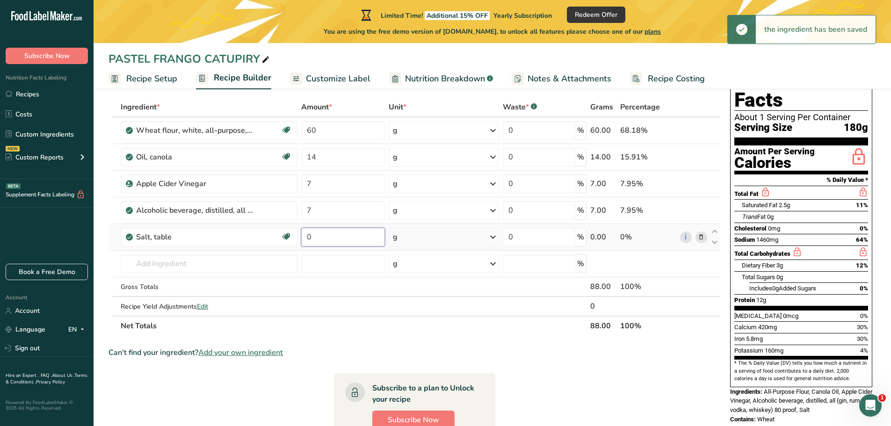
click at [311, 237] on input "0" at bounding box center [342, 237] width 83 height 19
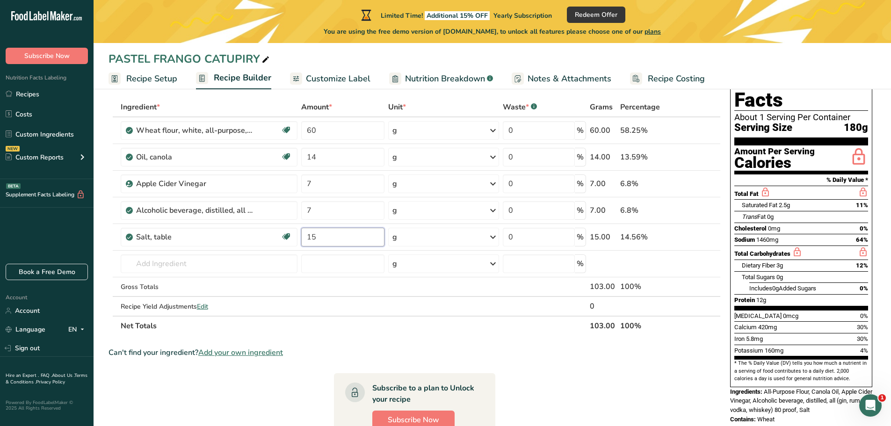
type input "15"
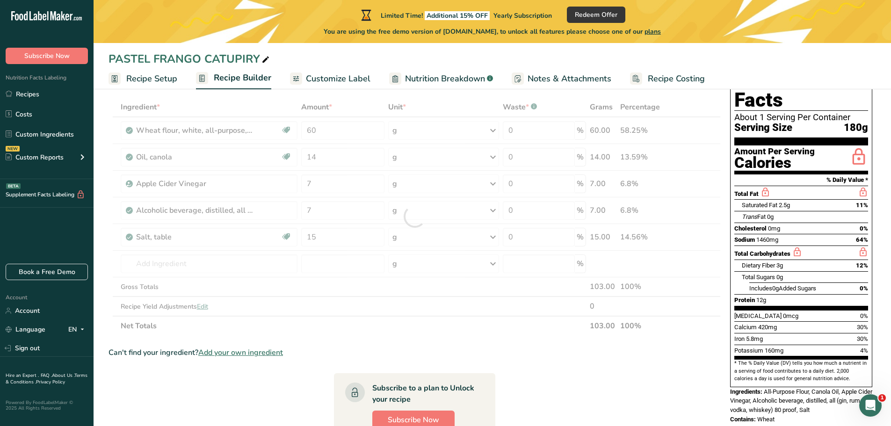
click at [546, 379] on section "Ingredient * Amount * Unit * Waste * .a-a{fill:#347362;}.b-a{fill:#fff;} Grams …" at bounding box center [414, 341] width 612 height 488
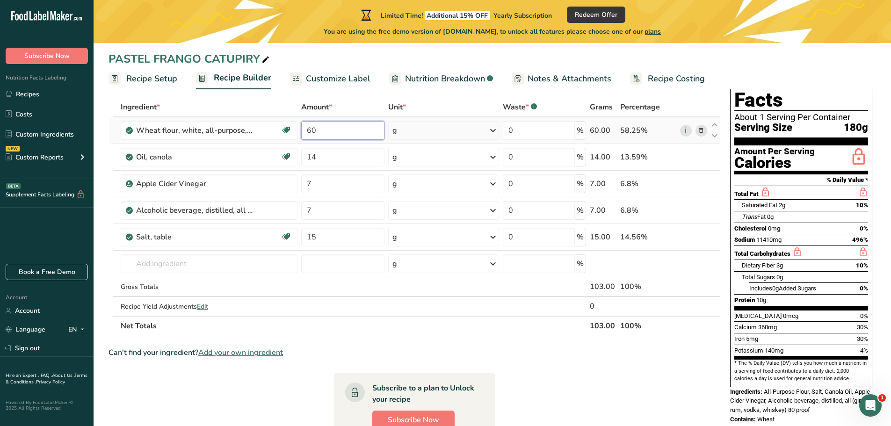
click at [319, 130] on input "60" at bounding box center [342, 130] width 83 height 19
drag, startPoint x: 319, startPoint y: 130, endPoint x: 313, endPoint y: 130, distance: 6.1
click at [313, 130] on input "60" at bounding box center [342, 130] width 83 height 19
type input "70"
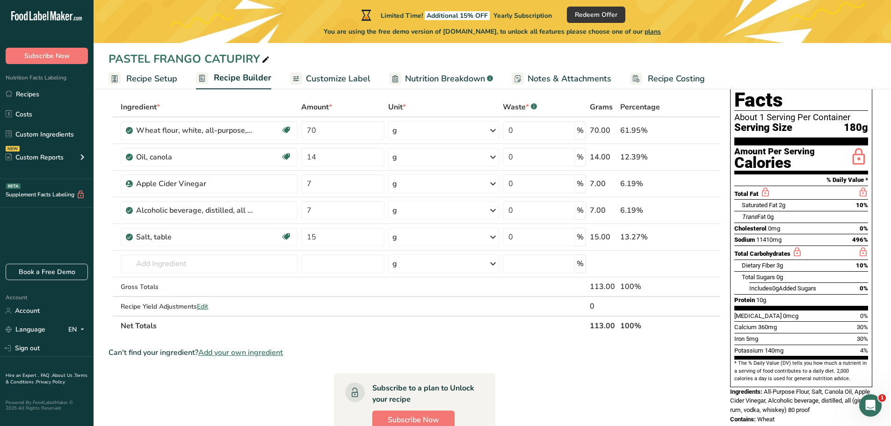
click at [356, 343] on section "Ingredient * Amount * Unit * Waste * .a-a{fill:#347362;}.b-a{fill:#fff;} Grams …" at bounding box center [414, 341] width 612 height 488
click at [185, 263] on input "text" at bounding box center [209, 263] width 177 height 19
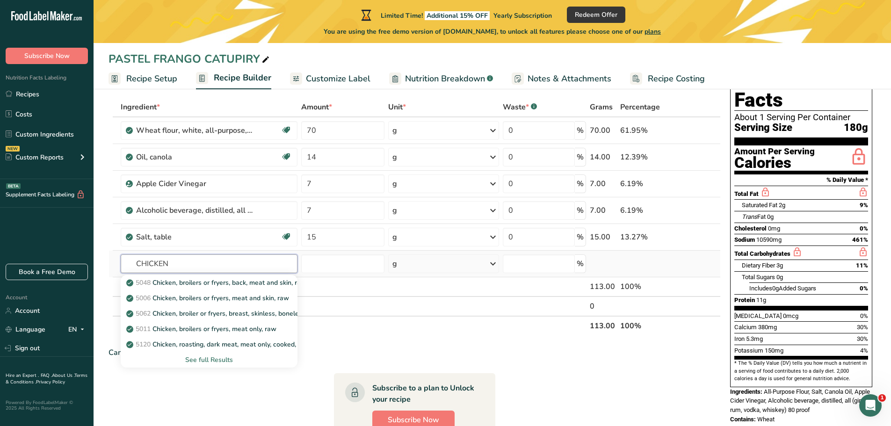
type input "CHICKEN"
click at [218, 365] on div "See full Results" at bounding box center [209, 359] width 177 height 15
click at [220, 358] on div "See full Results" at bounding box center [209, 360] width 162 height 10
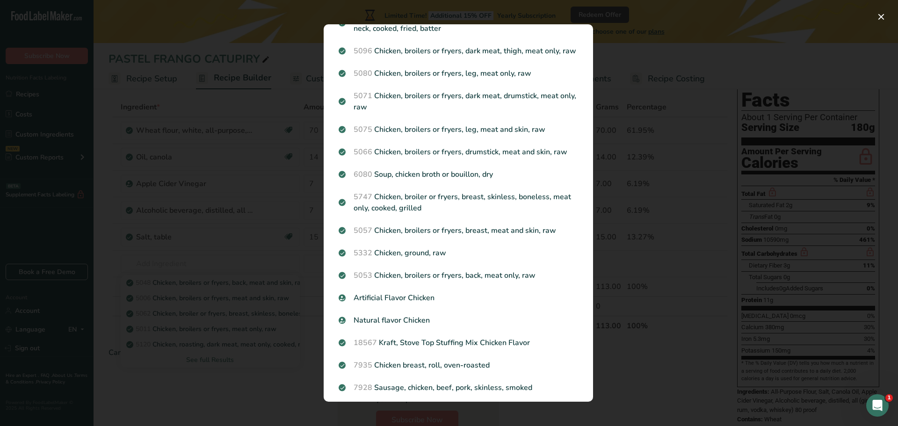
scroll to position [1007, 0]
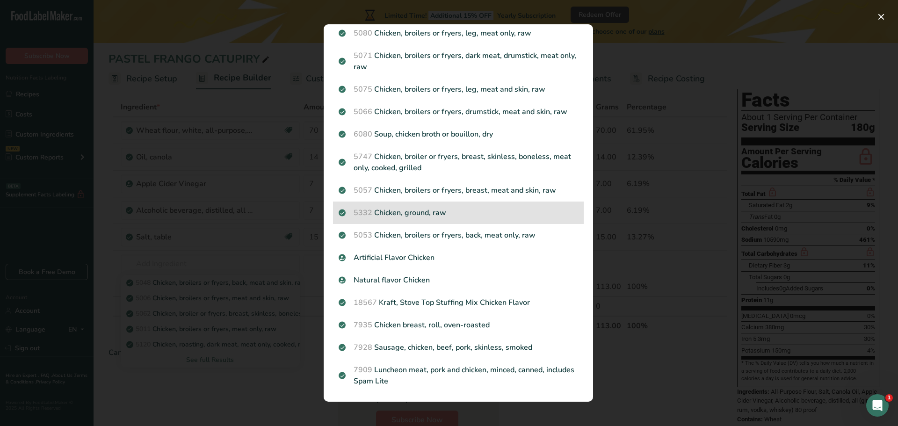
click at [441, 209] on p "5332 Chicken, ground, raw" at bounding box center [457, 212] width 239 height 11
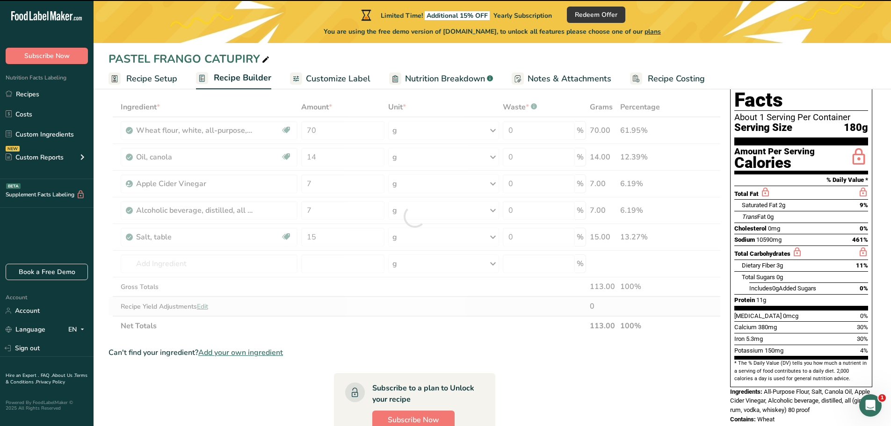
type input "0"
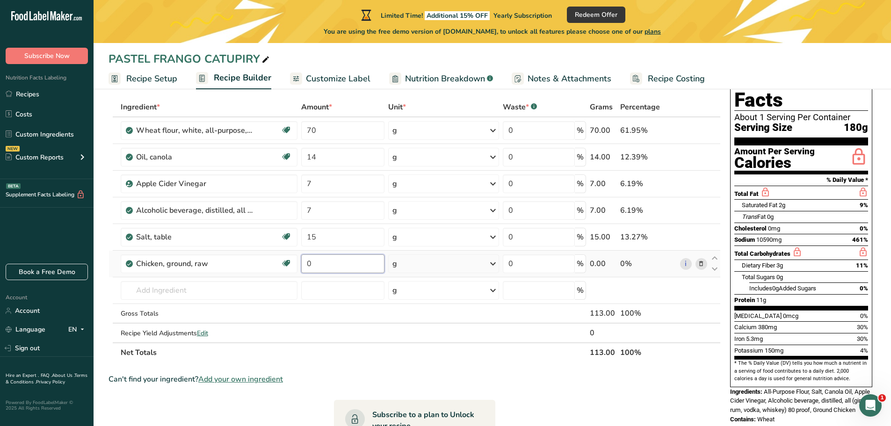
click at [317, 264] on input "0" at bounding box center [342, 263] width 83 height 19
drag, startPoint x: 317, startPoint y: 264, endPoint x: 309, endPoint y: 265, distance: 8.4
click at [309, 265] on input "0" at bounding box center [342, 263] width 83 height 19
type input "40"
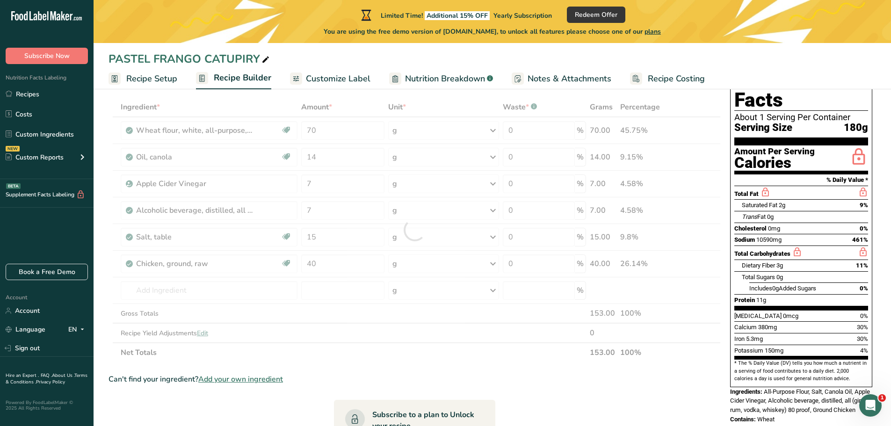
click at [312, 365] on section "Ingredient * Amount * Unit * Waste * .a-a{fill:#347362;}.b-a{fill:#fff;} Grams …" at bounding box center [414, 354] width 612 height 514
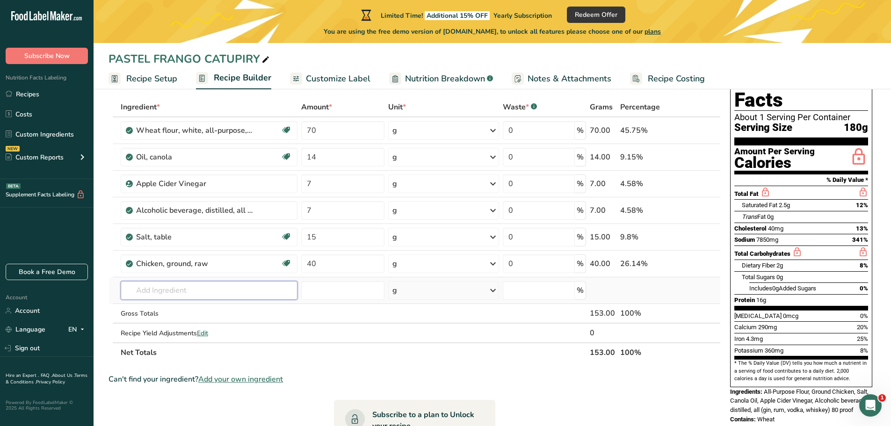
click at [189, 285] on input "text" at bounding box center [209, 290] width 177 height 19
type input "B"
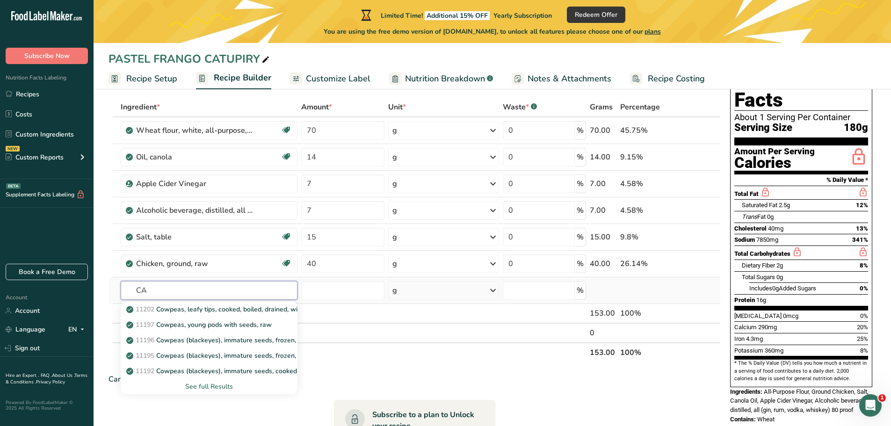
type input "C"
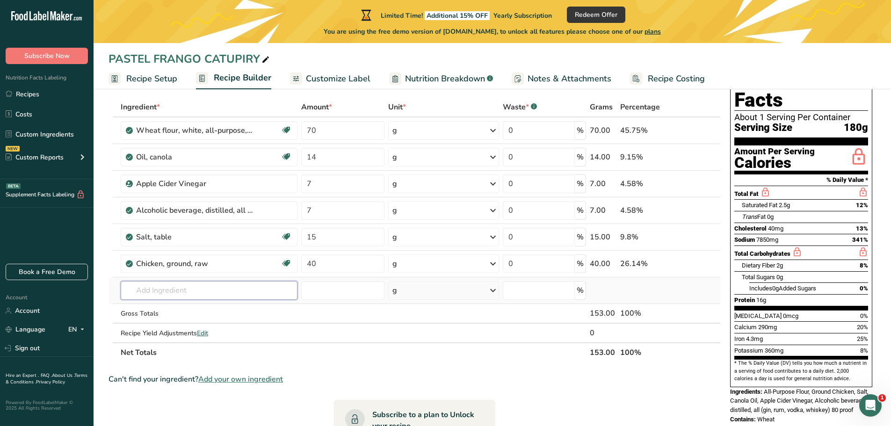
click at [203, 287] on input "text" at bounding box center [209, 290] width 177 height 19
type input "B"
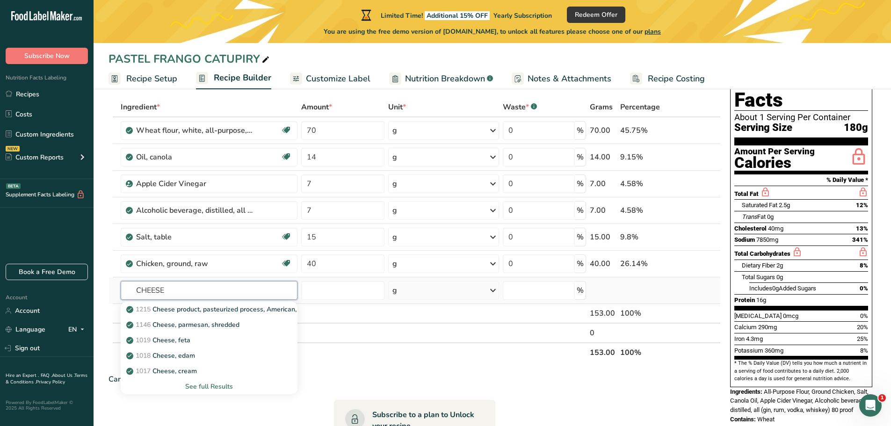
type input "CHEESE"
click at [210, 389] on div "See full Results" at bounding box center [209, 387] width 162 height 10
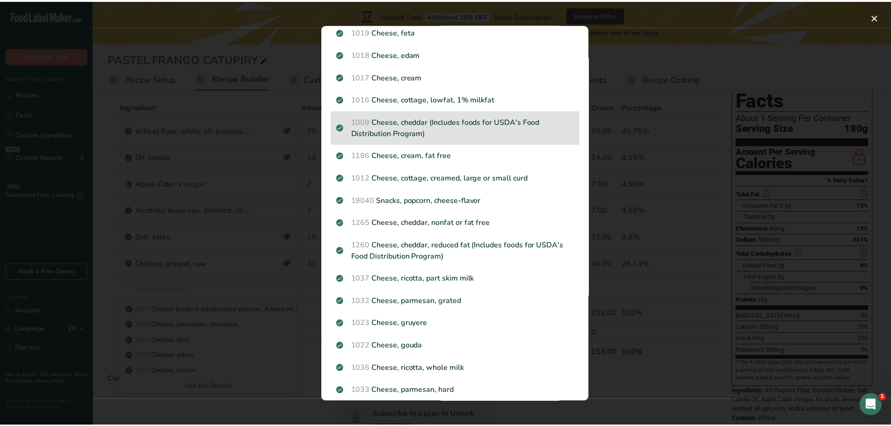
scroll to position [94, 0]
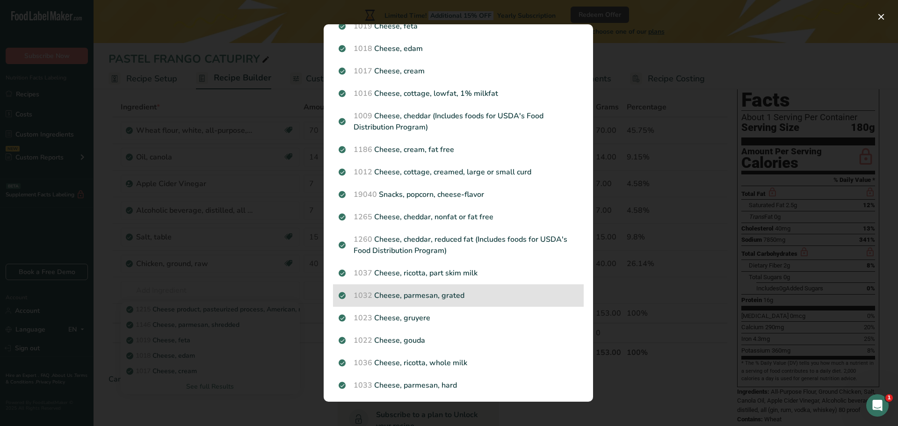
click at [430, 293] on p "1032 Cheese, parmesan, grated" at bounding box center [457, 295] width 239 height 11
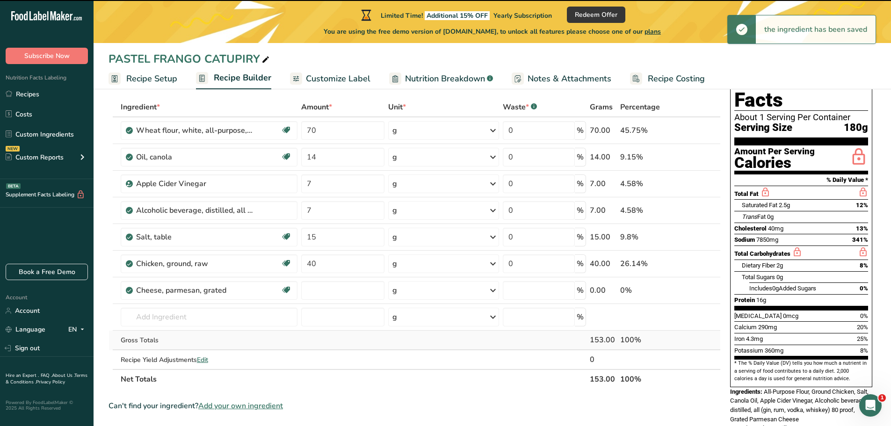
type input "0"
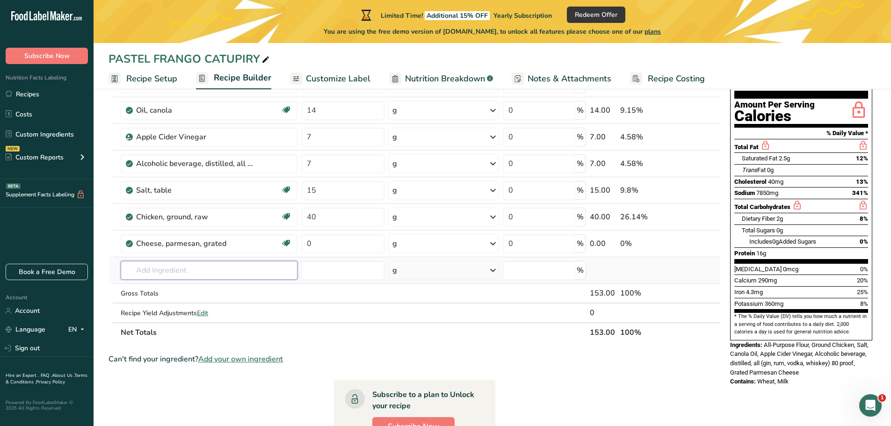
click at [158, 269] on input "text" at bounding box center [209, 270] width 177 height 19
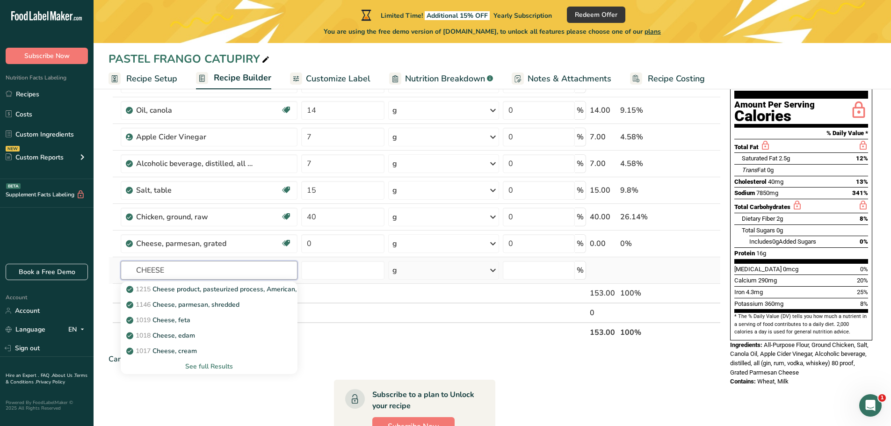
type input "CHEESE"
click at [209, 371] on div "See full Results" at bounding box center [209, 366] width 162 height 10
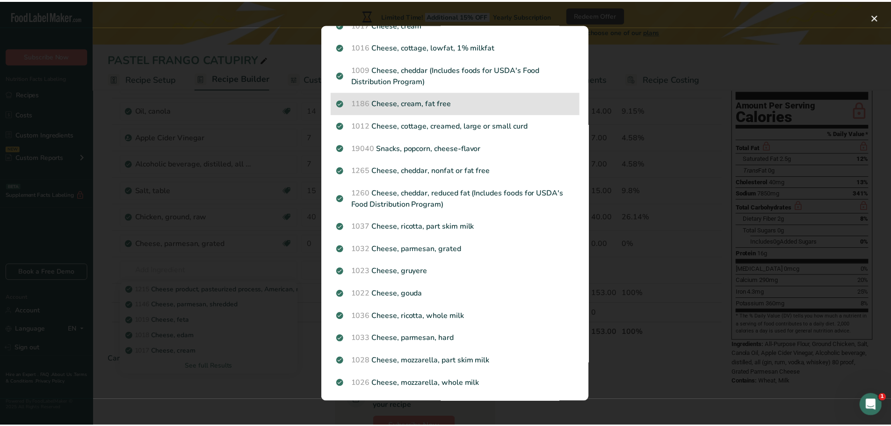
scroll to position [234, 0]
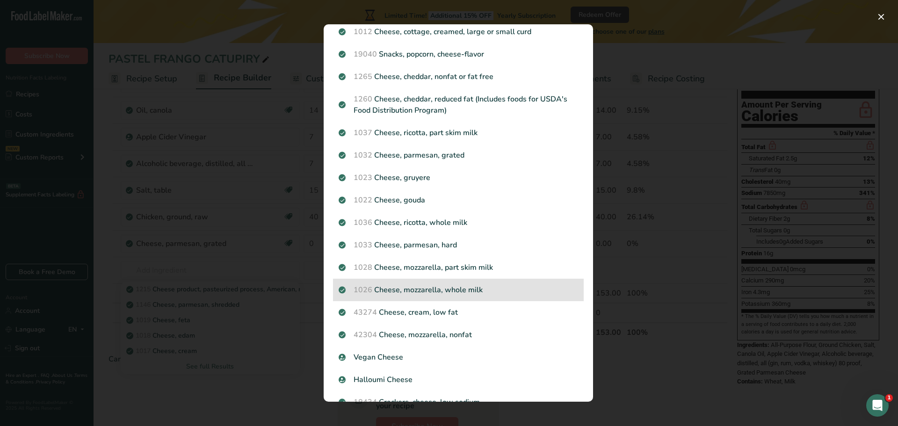
click at [450, 291] on p "1026 Cheese, mozzarella, whole milk" at bounding box center [457, 289] width 239 height 11
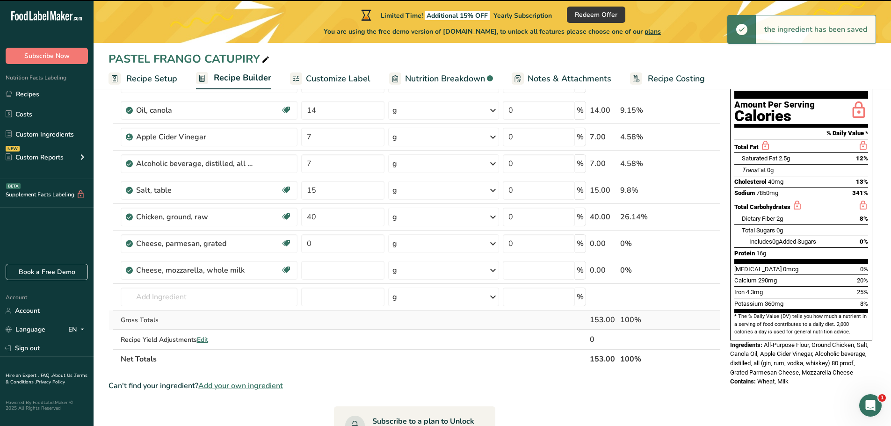
type input "0"
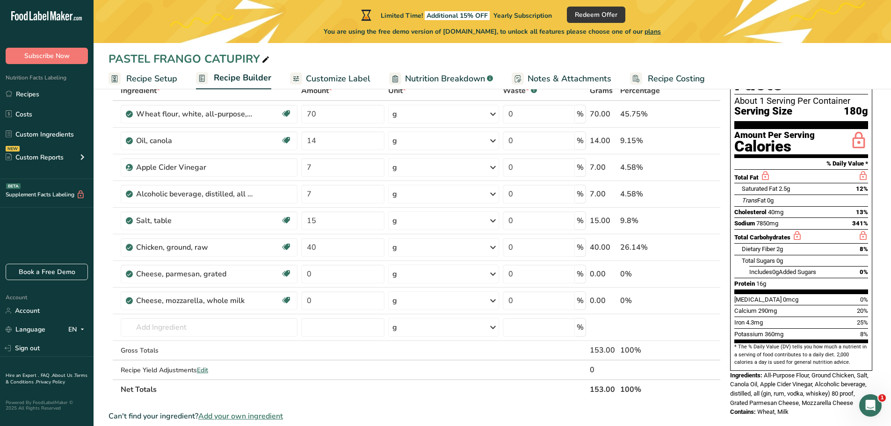
scroll to position [47, 0]
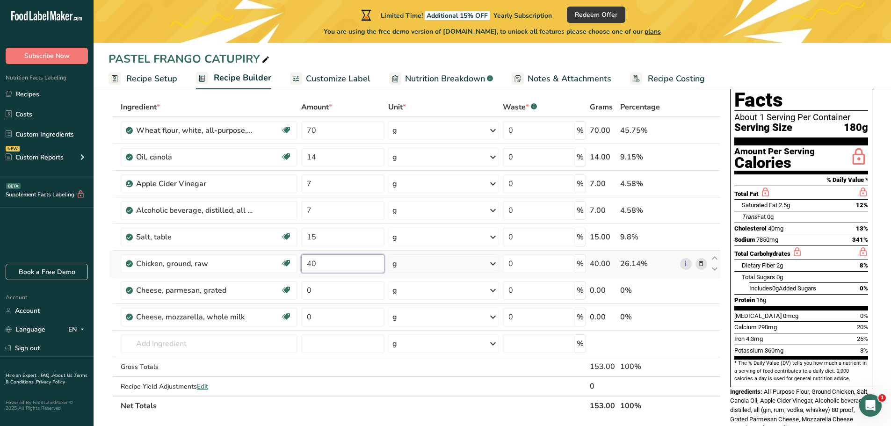
click at [318, 264] on input "40" at bounding box center [342, 263] width 83 height 19
type input "50"
click at [355, 410] on div "Ingredient * Amount * Unit * Waste * .a-a{fill:#347362;}.b-a{fill:#fff;} Grams …" at bounding box center [414, 256] width 612 height 318
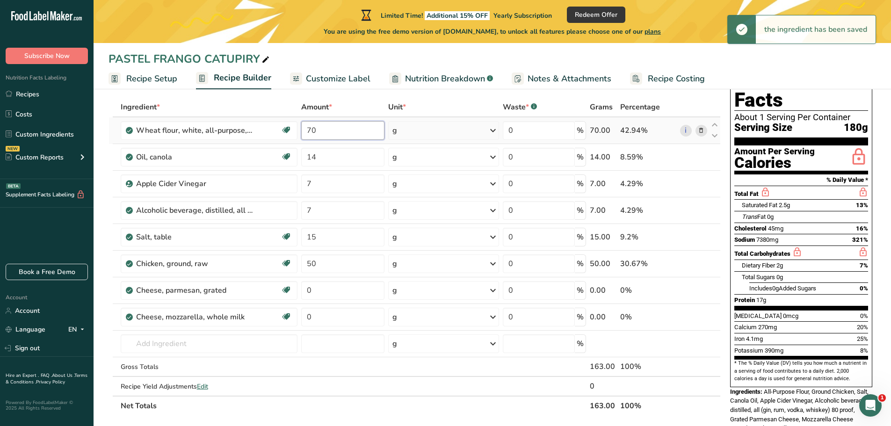
click at [324, 126] on input "70" at bounding box center [342, 130] width 83 height 19
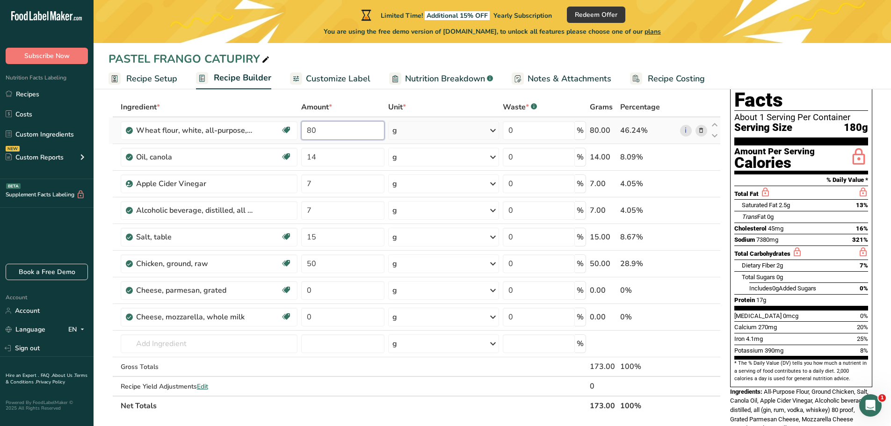
click at [317, 131] on input "80" at bounding box center [342, 130] width 83 height 19
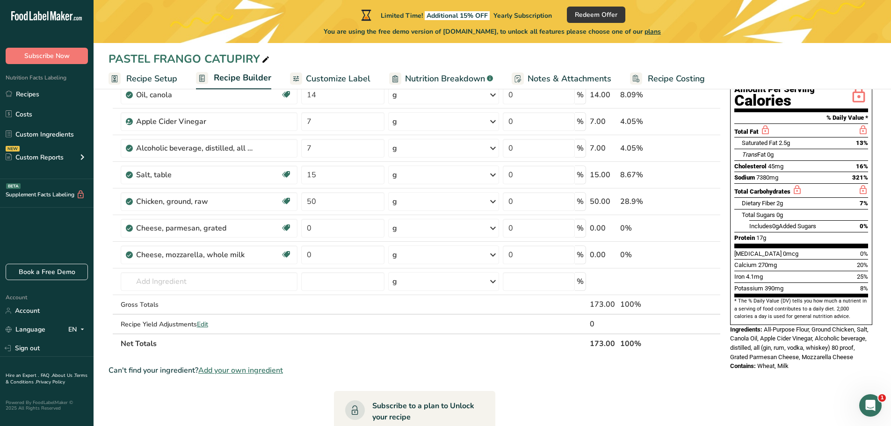
scroll to position [94, 0]
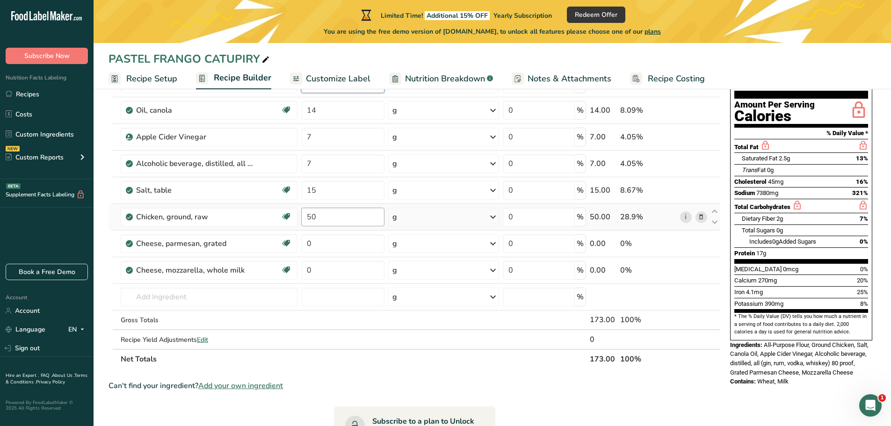
type input "80"
click at [320, 217] on div "Ingredient * Amount * Unit * Waste * .a-a{fill:#347362;}.b-a{fill:#fff;} Grams …" at bounding box center [414, 209] width 612 height 318
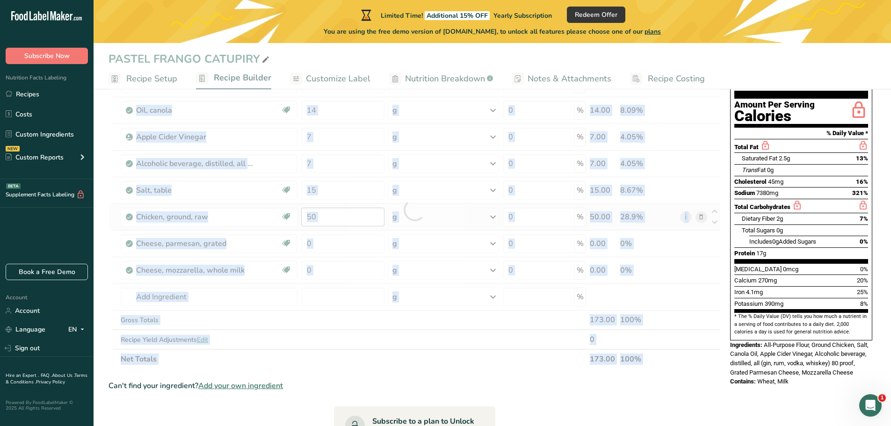
click at [320, 217] on div at bounding box center [414, 209] width 612 height 318
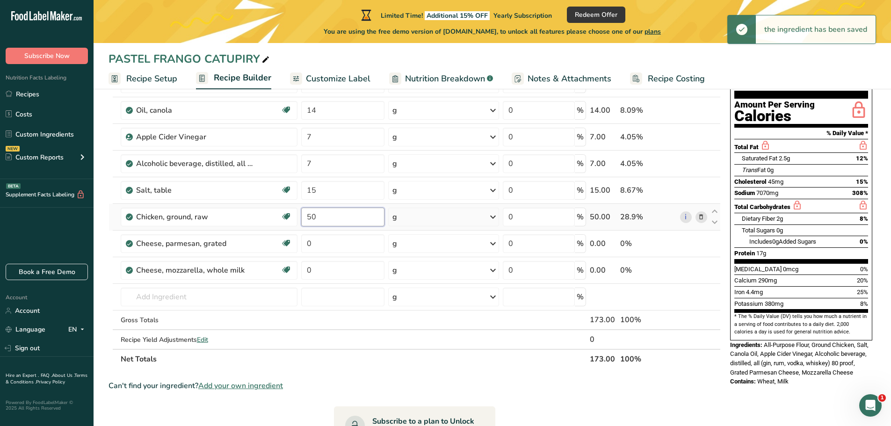
drag, startPoint x: 317, startPoint y: 218, endPoint x: 298, endPoint y: 220, distance: 19.7
click at [298, 220] on tr "Chicken, ground, raw Dairy free Gluten free Soy free 50 g Portions 4 oz crumble…" at bounding box center [414, 217] width 611 height 27
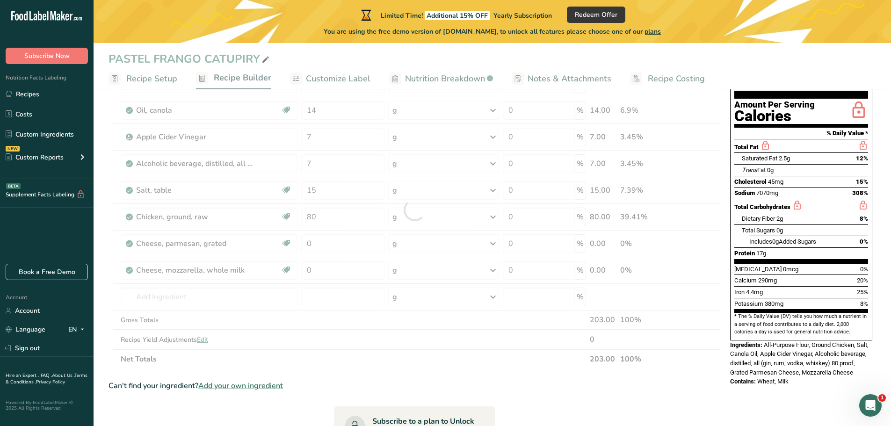
click at [359, 384] on div "Can't find your ingredient? Add your own ingredient" at bounding box center [414, 385] width 612 height 11
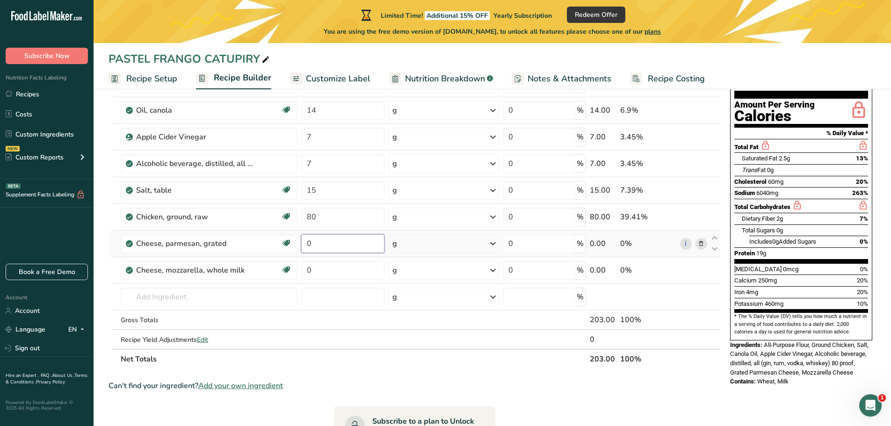
click at [310, 245] on input "0" at bounding box center [342, 243] width 83 height 19
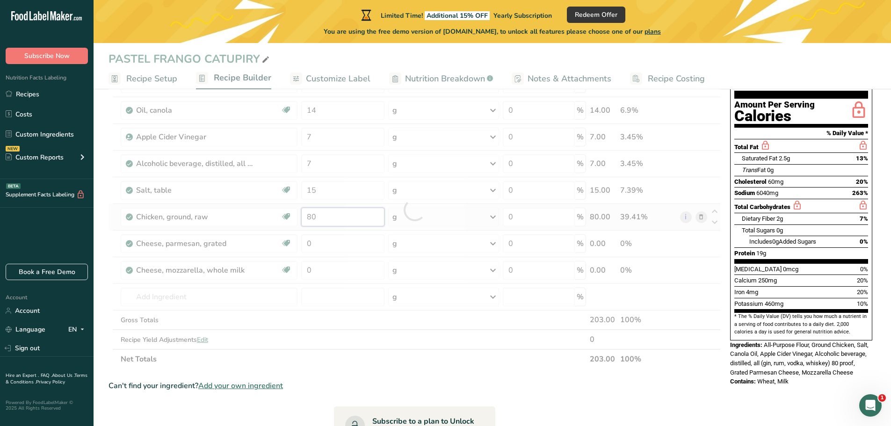
click at [316, 216] on div "Ingredient * Amount * Unit * Waste * .a-a{fill:#347362;}.b-a{fill:#fff;} Grams …" at bounding box center [414, 209] width 612 height 318
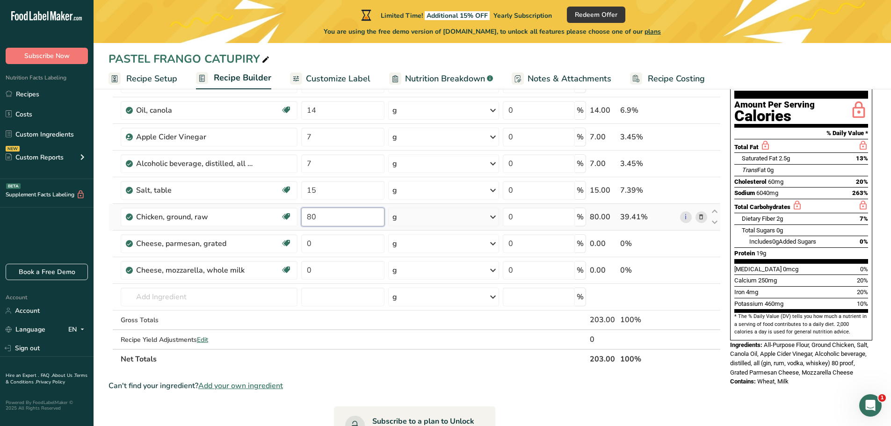
click at [318, 216] on input "80" at bounding box center [342, 217] width 83 height 19
type input "8"
type input "70"
click at [314, 247] on div "Ingredient * Amount * Unit * Waste * .a-a{fill:#347362;}.b-a{fill:#fff;} Grams …" at bounding box center [414, 209] width 612 height 318
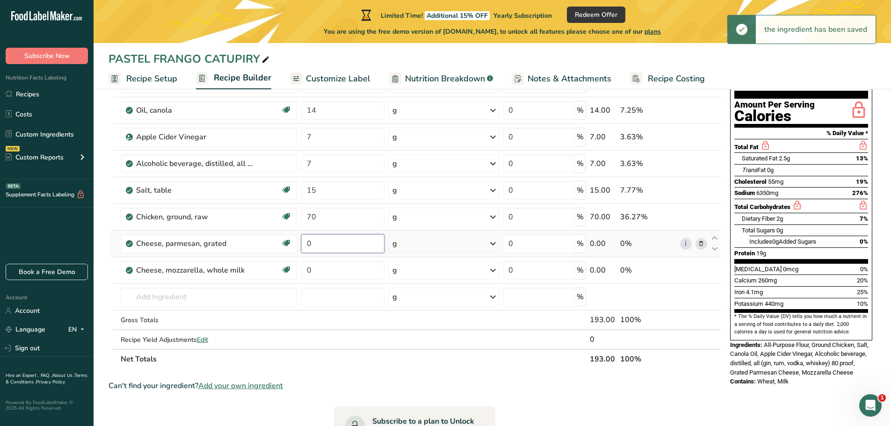
click at [314, 247] on input "0" at bounding box center [342, 243] width 83 height 19
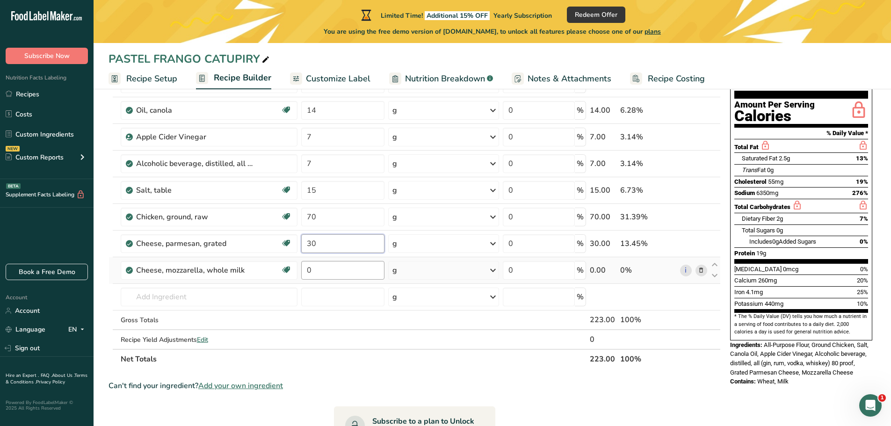
type input "30"
click at [310, 269] on div "Ingredient * Amount * Unit * Waste * .a-a{fill:#347362;}.b-a{fill:#fff;} Grams …" at bounding box center [414, 209] width 612 height 318
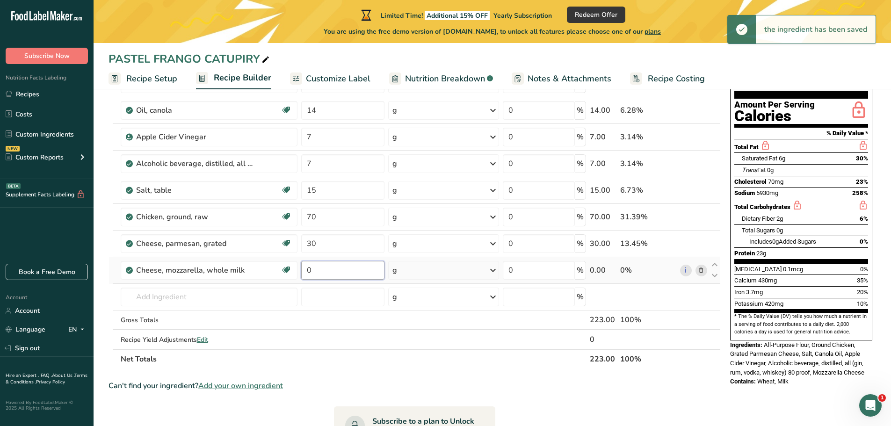
click at [312, 272] on input "0" at bounding box center [342, 270] width 83 height 19
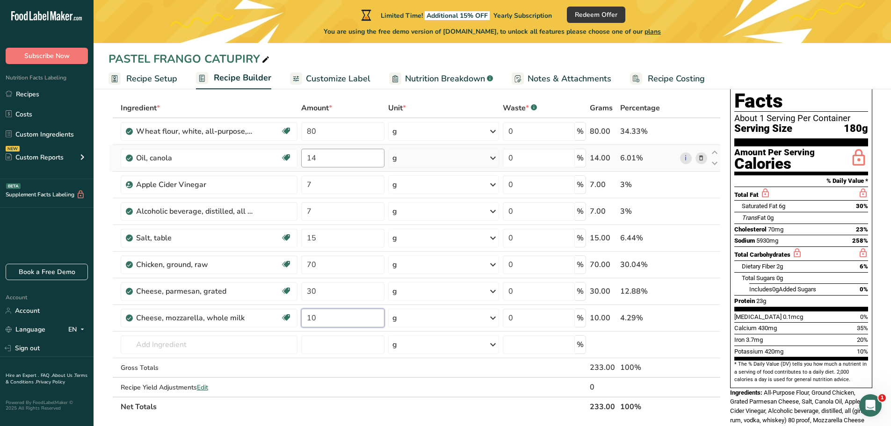
scroll to position [0, 0]
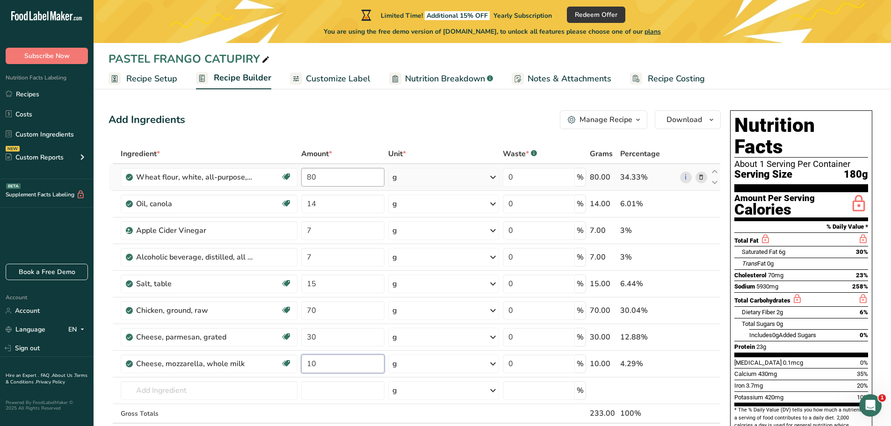
type input "10"
click at [320, 180] on div "Ingredient * Amount * Unit * Waste * .a-a{fill:#347362;}.b-a{fill:#fff;} Grams …" at bounding box center [414, 303] width 612 height 318
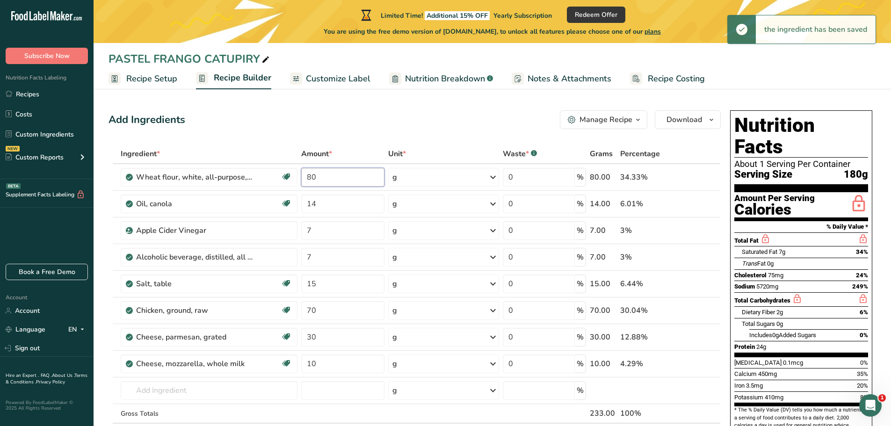
type input "8"
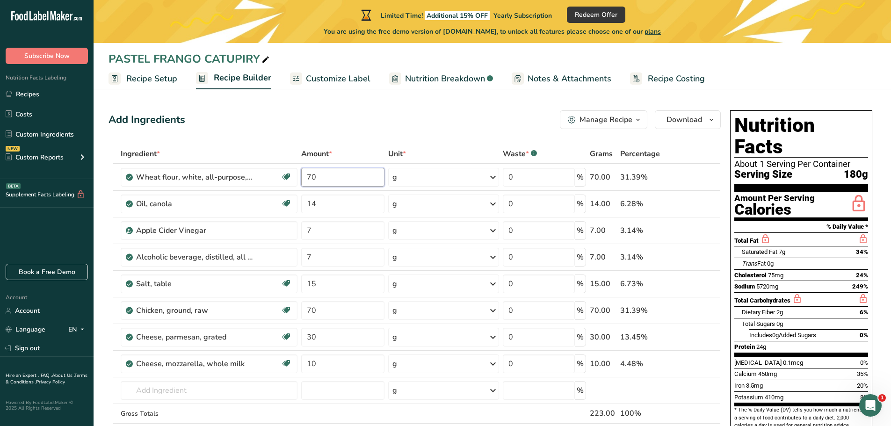
type input "70"
click at [413, 130] on div "Add Ingredients Manage Recipe Delete Recipe Duplicate Recipe Scale Recipe Save …" at bounding box center [417, 427] width 618 height 640
click at [159, 73] on span "Recipe Setup" at bounding box center [151, 78] width 51 height 13
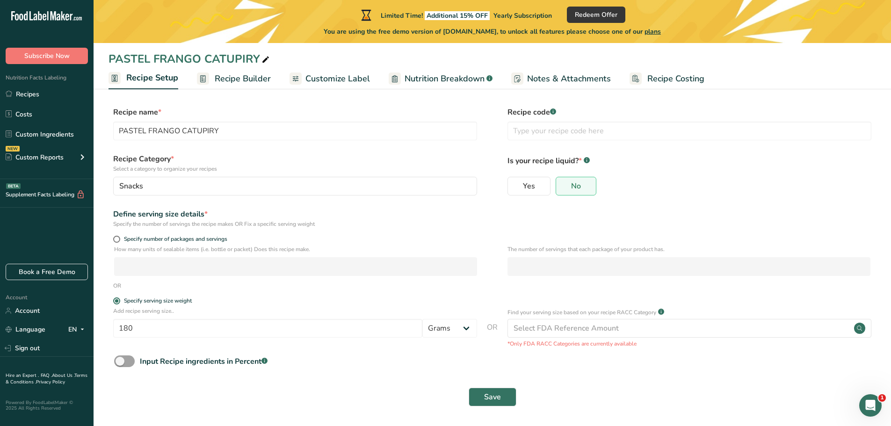
scroll to position [5, 0]
click at [137, 327] on input "180" at bounding box center [267, 327] width 309 height 19
type input "1"
type input "200"
click at [502, 399] on button "Save" at bounding box center [492, 396] width 48 height 19
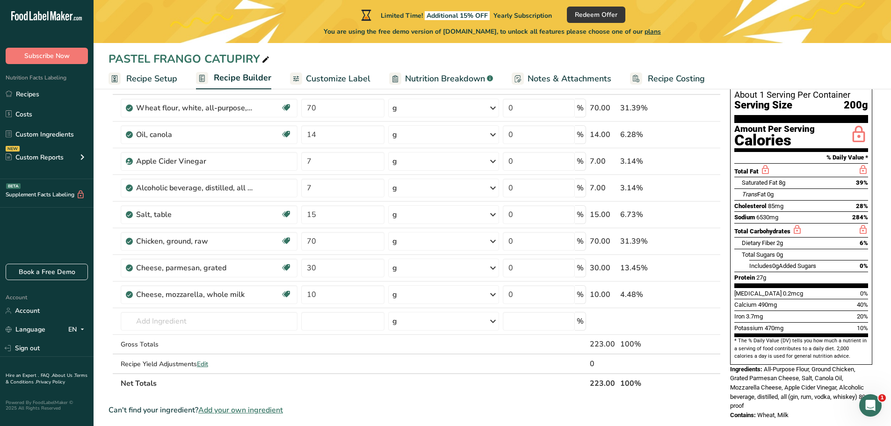
scroll to position [47, 0]
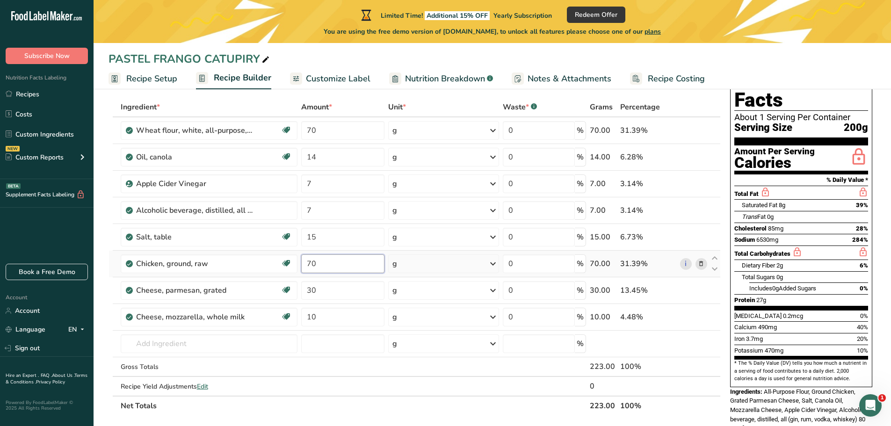
click at [317, 262] on input "70" at bounding box center [342, 263] width 83 height 19
type input "7"
type input "50"
click at [445, 262] on div "Ingredient * Amount * Unit * Waste * .a-a{fill:#347362;}.b-a{fill:#fff;} Grams …" at bounding box center [414, 256] width 612 height 318
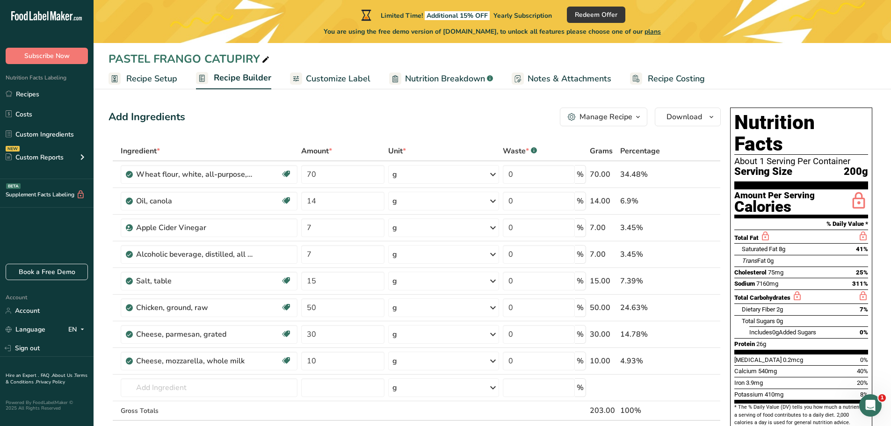
scroll to position [0, 0]
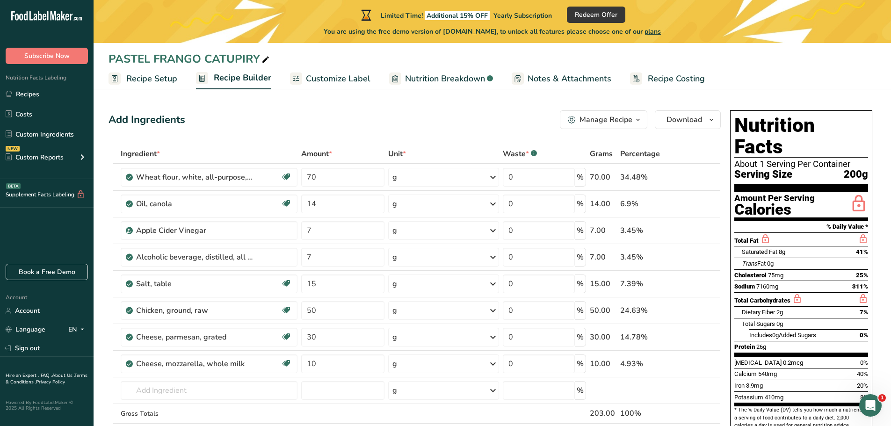
click at [336, 77] on span "Customize Label" at bounding box center [338, 78] width 65 height 13
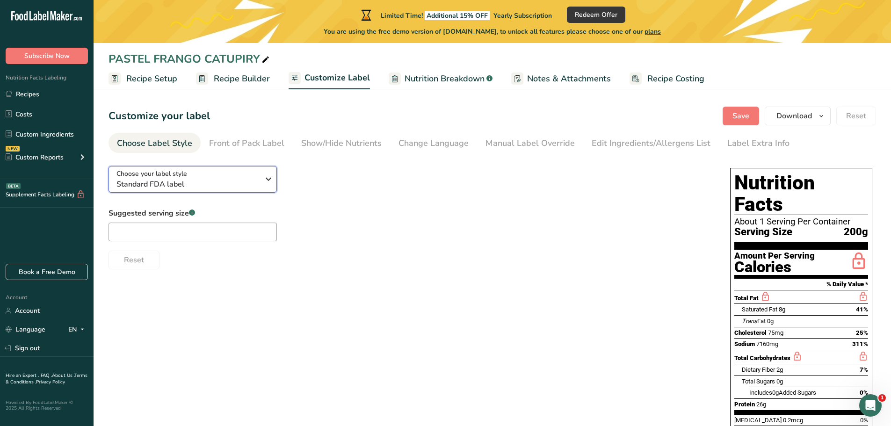
click at [247, 181] on span "Standard FDA label" at bounding box center [187, 184] width 143 height 11
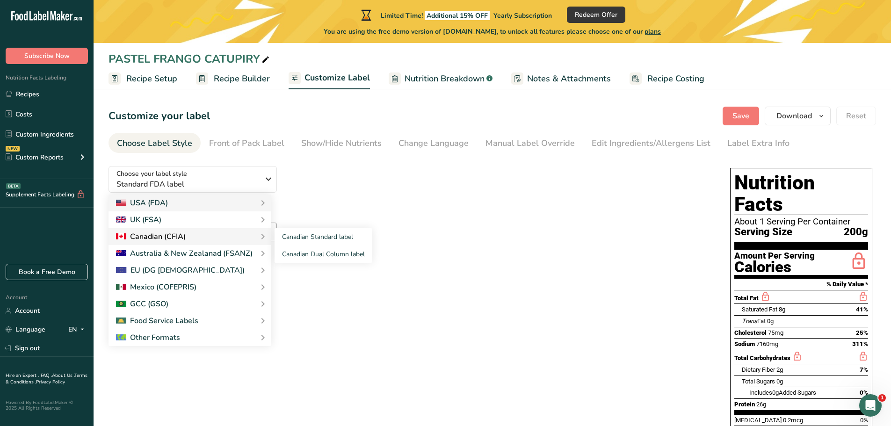
click at [158, 239] on div "Canadian (CFIA)" at bounding box center [151, 236] width 70 height 11
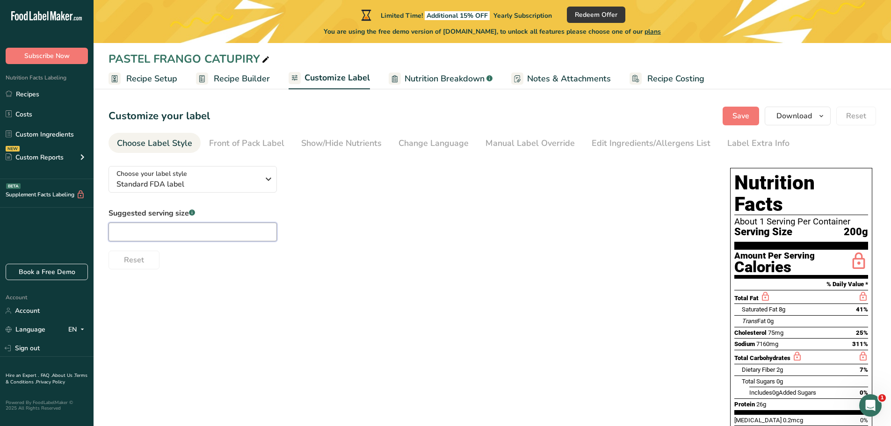
click at [172, 235] on input "text" at bounding box center [192, 232] width 168 height 19
type input "1"
click at [392, 257] on div "Reset" at bounding box center [409, 258] width 603 height 22
click at [260, 144] on div "Front of Pack Label" at bounding box center [246, 143] width 75 height 13
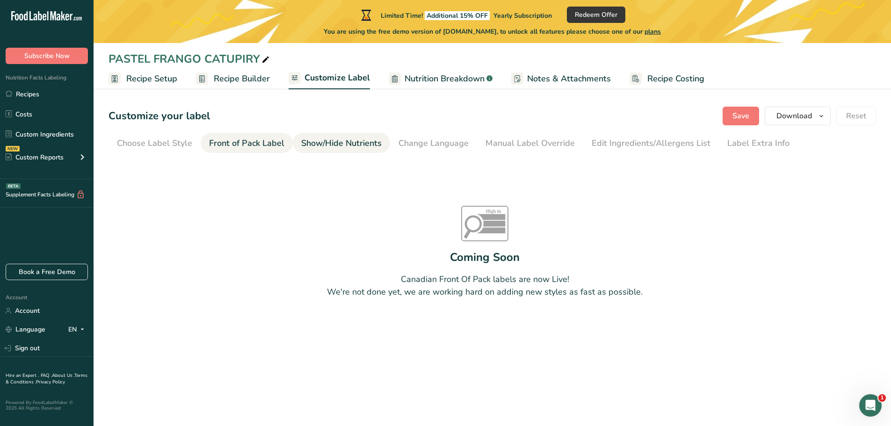
click at [321, 143] on div "Show/Hide Nutrients" at bounding box center [341, 143] width 80 height 13
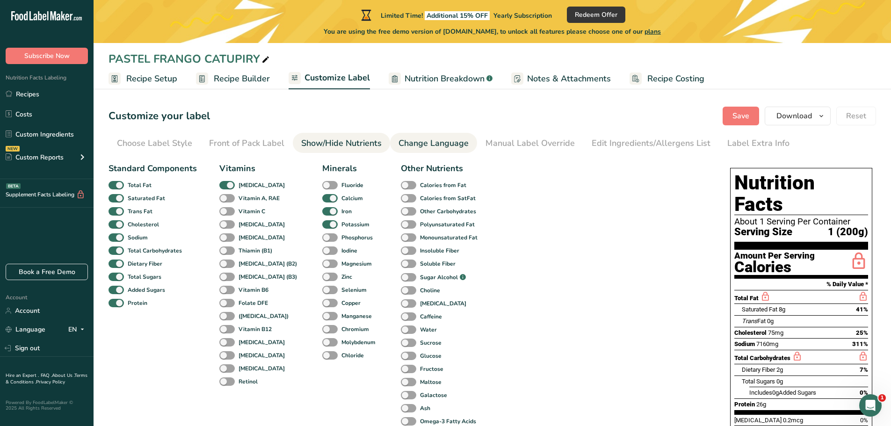
click at [434, 139] on div "Change Language" at bounding box center [433, 143] width 70 height 13
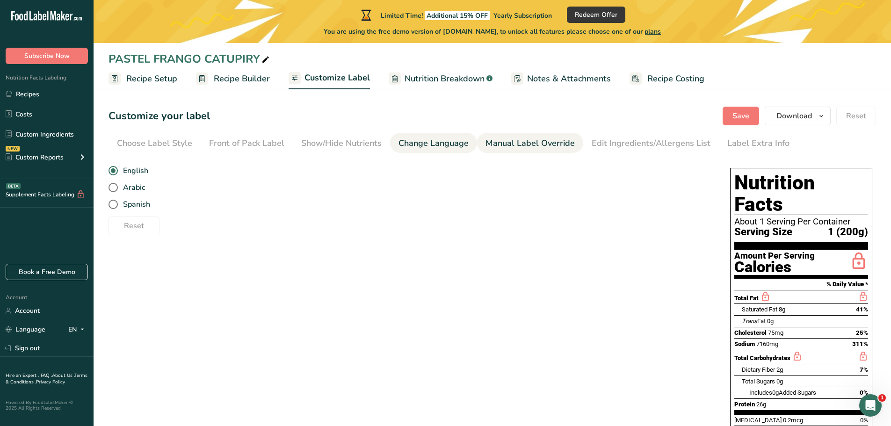
click at [523, 146] on div "Manual Label Override" at bounding box center [529, 143] width 89 height 13
type input "1 (200g)"
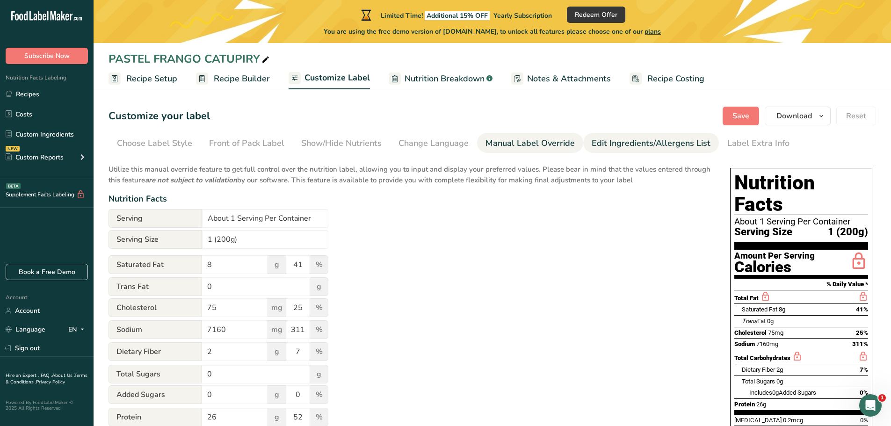
click at [622, 147] on div "Edit Ingredients/Allergens List" at bounding box center [650, 143] width 119 height 13
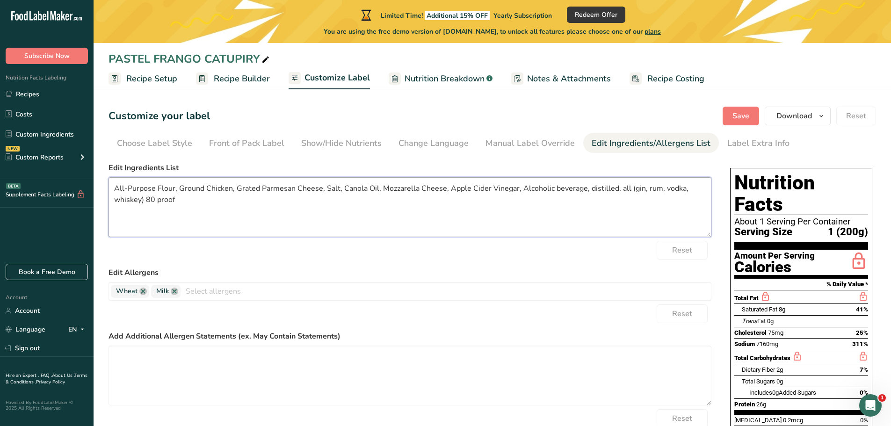
click at [319, 190] on textarea "All-Purpose Flour, Ground Chicken, Grated Parmesan Cheese, Salt, Canola Oil, Mo…" at bounding box center [409, 207] width 603 height 60
click at [294, 188] on textarea "All-Purpose Flour, Ground Chicken, Grated Parmesan Cheese, Salt, Canola Oil, Mo…" at bounding box center [409, 207] width 603 height 60
click at [684, 187] on textarea "All-Purpose Flour, Ground Chicken, Cheese, Salt, Canola Oil, Mozzarella Cheese,…" at bounding box center [409, 207] width 603 height 60
type textarea "All-Purpose Flour, Ground Chicken, Cheese, Salt, Canola Oil, Mozzarella Cheese,…"
click at [232, 82] on span "Recipe Builder" at bounding box center [242, 78] width 56 height 13
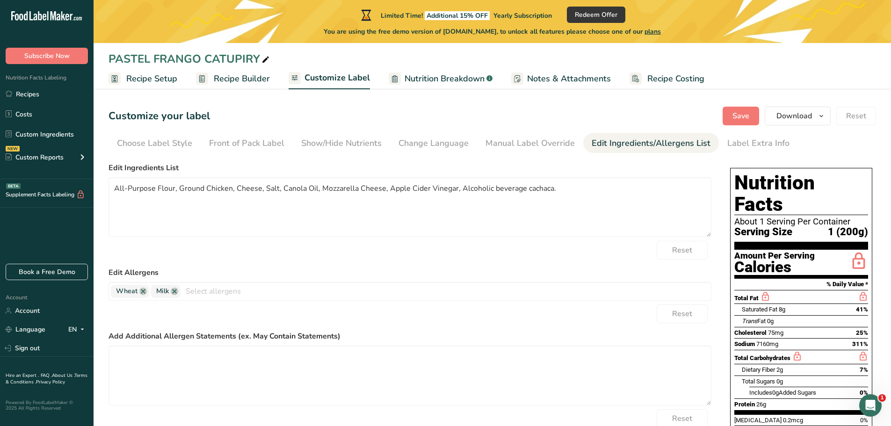
click at [232, 82] on div at bounding box center [445, 213] width 891 height 426
click at [738, 116] on span "Save" at bounding box center [740, 115] width 17 height 11
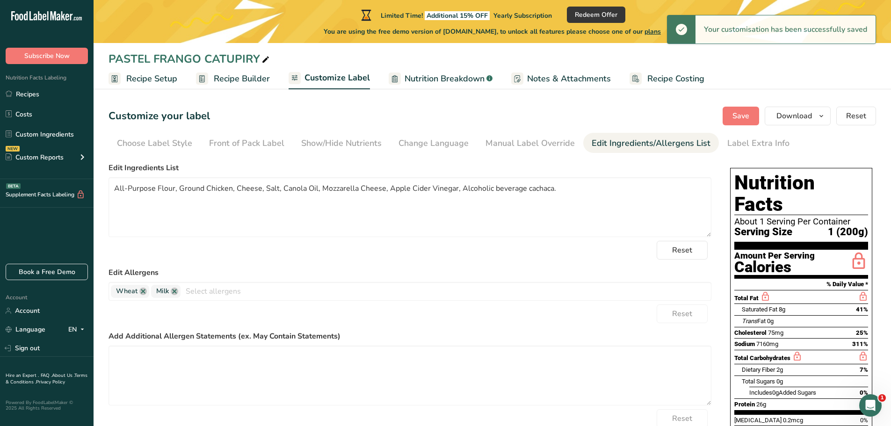
click at [245, 79] on span "Recipe Builder" at bounding box center [242, 78] width 56 height 13
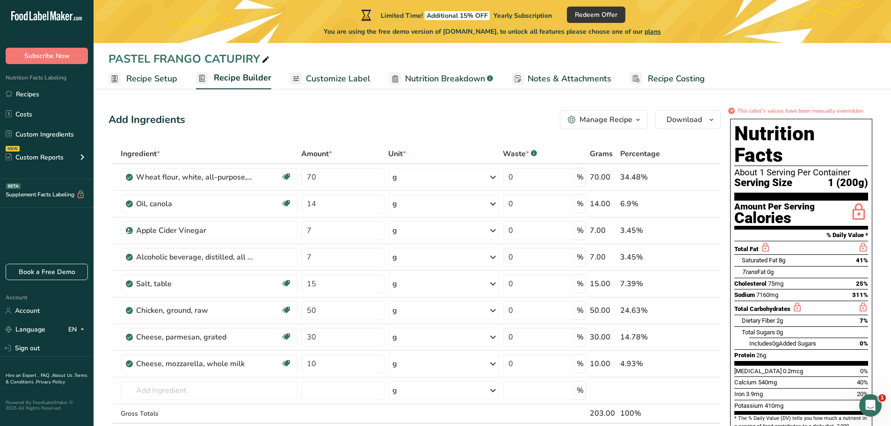
click at [349, 79] on span "Customize Label" at bounding box center [338, 78] width 65 height 13
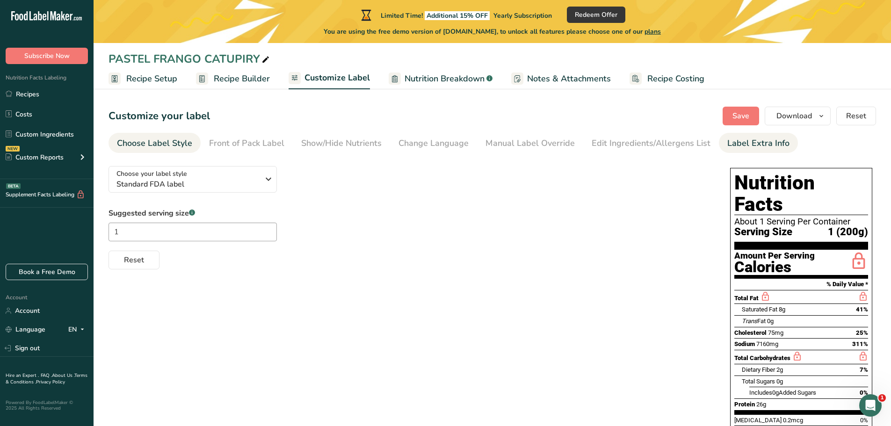
click at [733, 144] on div "Label Extra Info" at bounding box center [758, 143] width 62 height 13
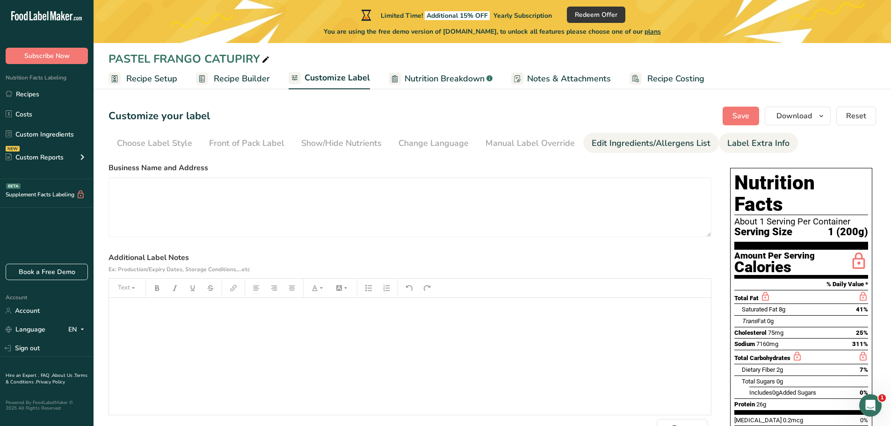
click at [648, 145] on div "Edit Ingredients/Allergens List" at bounding box center [650, 143] width 119 height 13
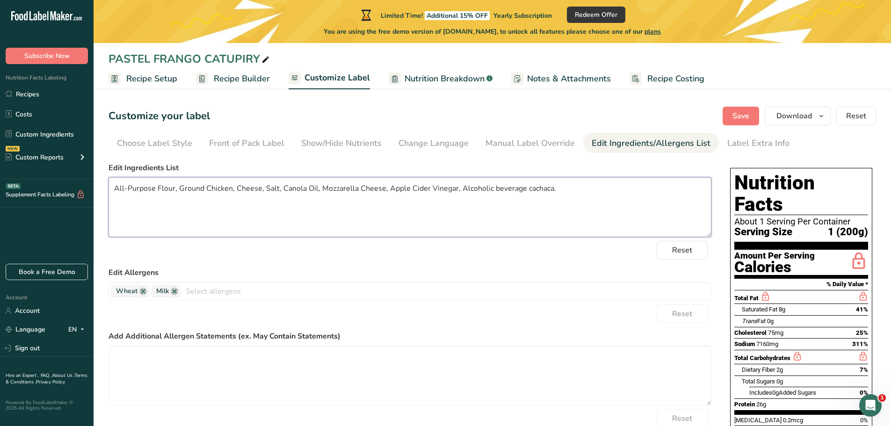
click at [235, 189] on textarea "All-Purpose Flour, Ground Chicken, Cheese, Salt, Canola Oil, Mozzarella Cheese,…" at bounding box center [409, 207] width 603 height 60
type textarea "All-Purpose Flour, Ground Chicken, Parmesan Cheese, Salt, Canola Oil, Mozzarell…"
click at [744, 120] on span "Save" at bounding box center [740, 115] width 17 height 11
click at [253, 80] on span "Recipe Builder" at bounding box center [242, 78] width 56 height 13
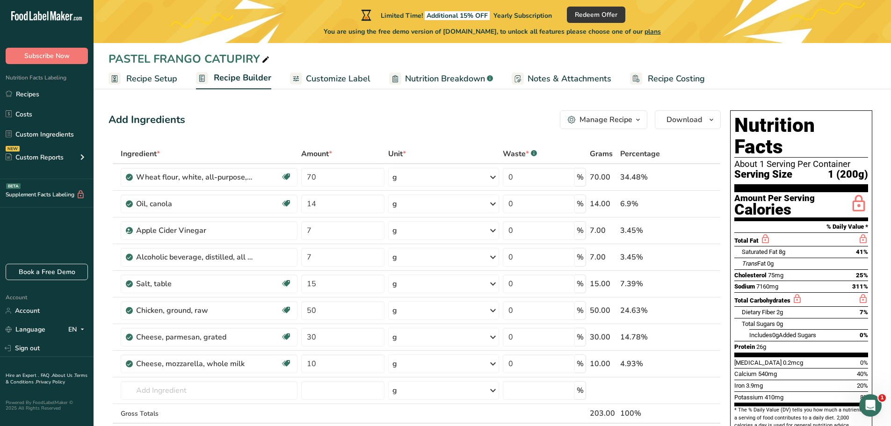
click at [328, 80] on span "Customize Label" at bounding box center [338, 78] width 65 height 13
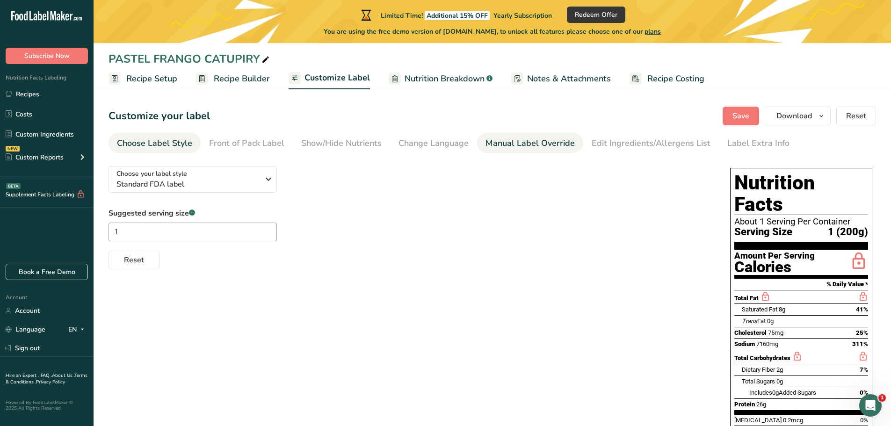
click at [522, 143] on div "Manual Label Override" at bounding box center [529, 143] width 89 height 13
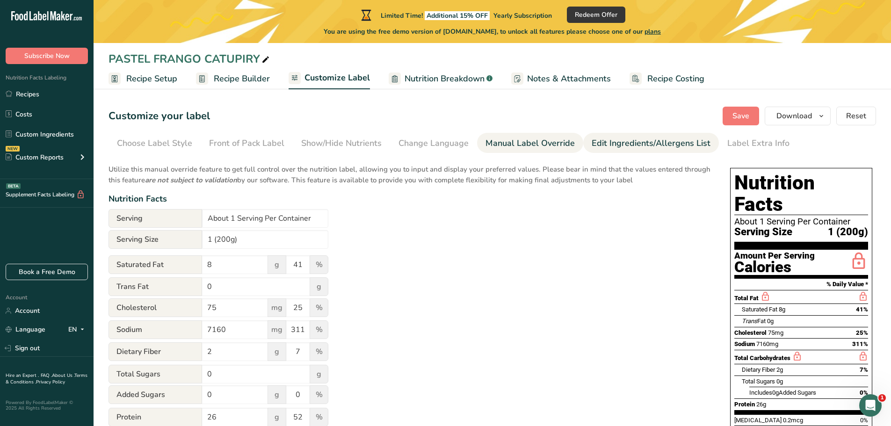
click at [612, 142] on div "Edit Ingredients/Allergens List" at bounding box center [650, 143] width 119 height 13
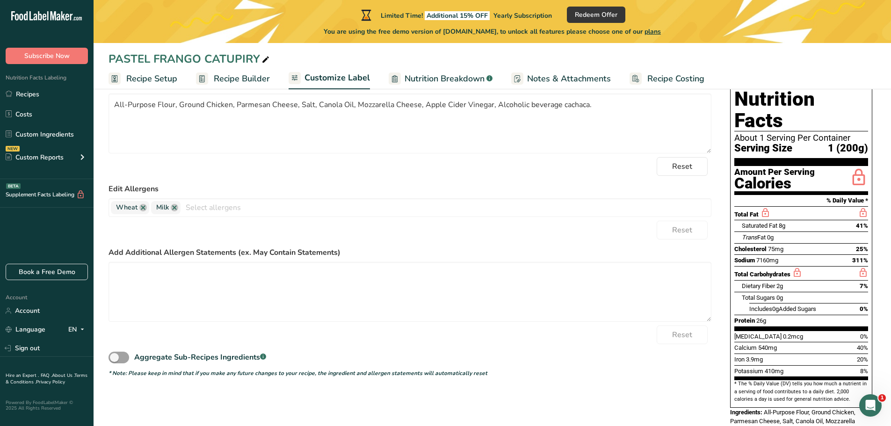
scroll to position [67, 0]
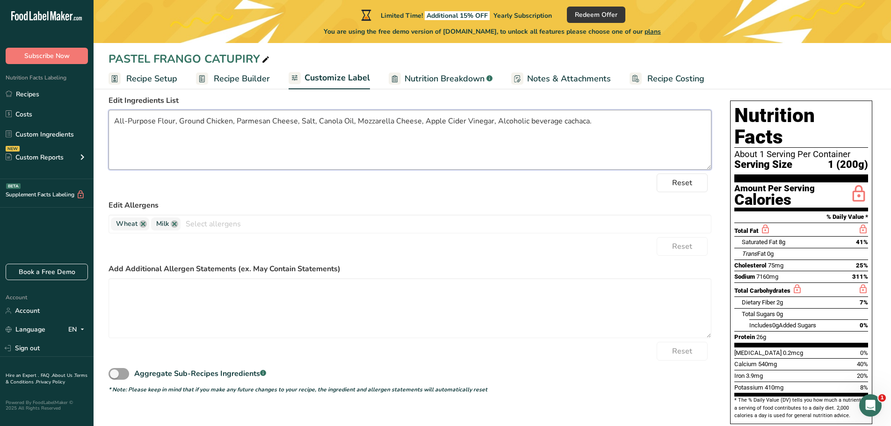
click at [353, 122] on textarea "All-Purpose Flour, Ground Chicken, Parmesan Cheese, Salt, Canola Oil, Mozzarell…" at bounding box center [409, 140] width 603 height 60
click at [299, 123] on textarea "All-Purpose Flour, Ground Chicken, Parmesan Cheese, Salt, Canola Oil, Mozzarell…" at bounding box center [409, 140] width 603 height 60
type textarea "All-Purpose Flour, Ground Chicken, Parmesan Cheese, Milk, Salt, Canola Oil, Moz…"
click at [245, 80] on span "Recipe Builder" at bounding box center [242, 78] width 56 height 13
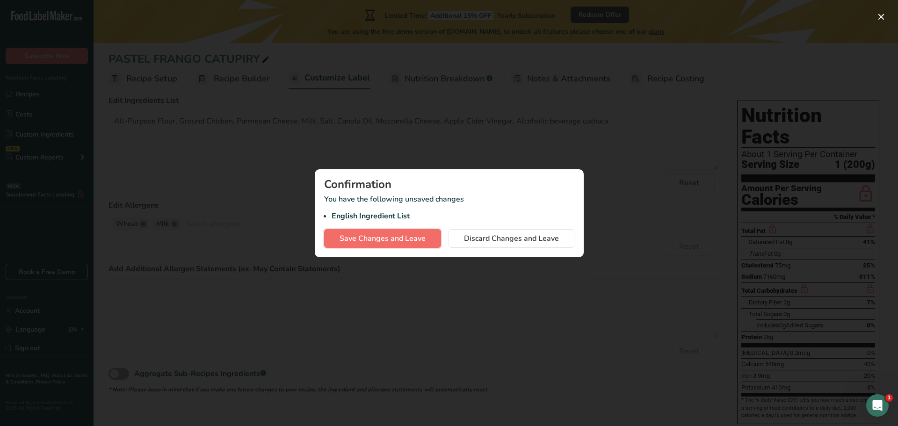
click at [410, 238] on span "Save Changes and Leave" at bounding box center [382, 238] width 86 height 11
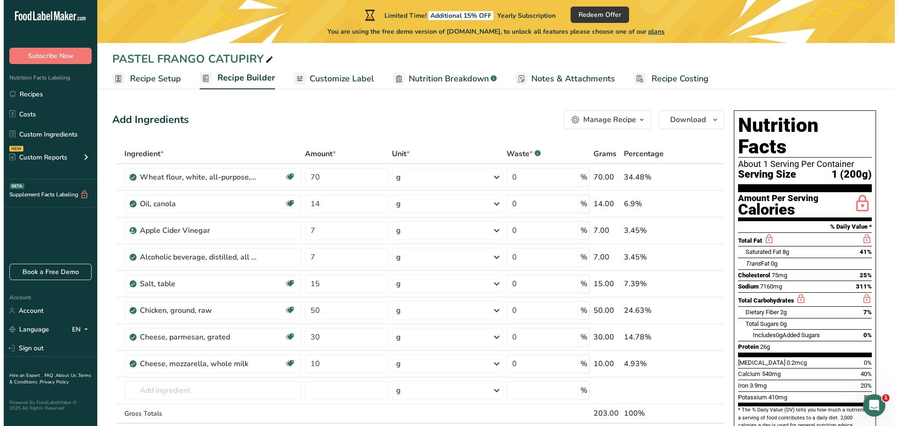
scroll to position [47, 0]
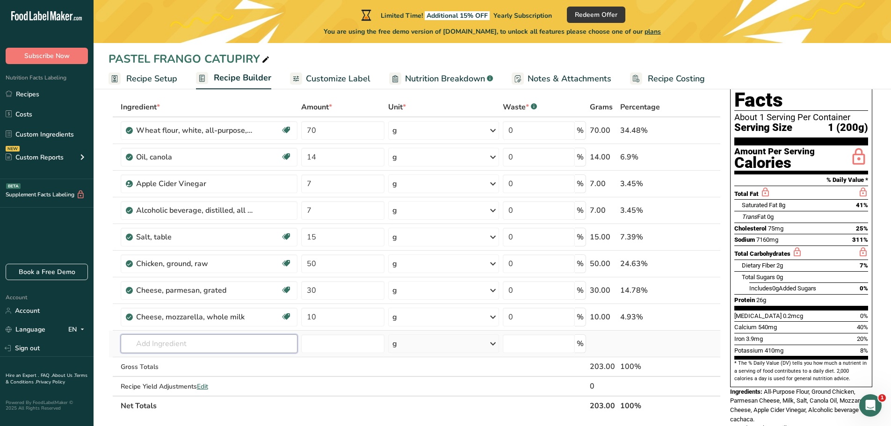
click at [205, 343] on input "text" at bounding box center [209, 343] width 177 height 19
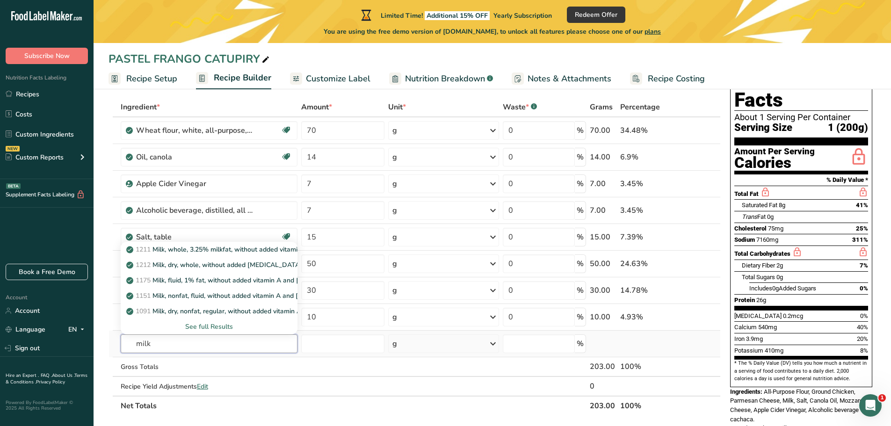
type input "milk"
click at [216, 328] on div "See full Results" at bounding box center [209, 327] width 162 height 10
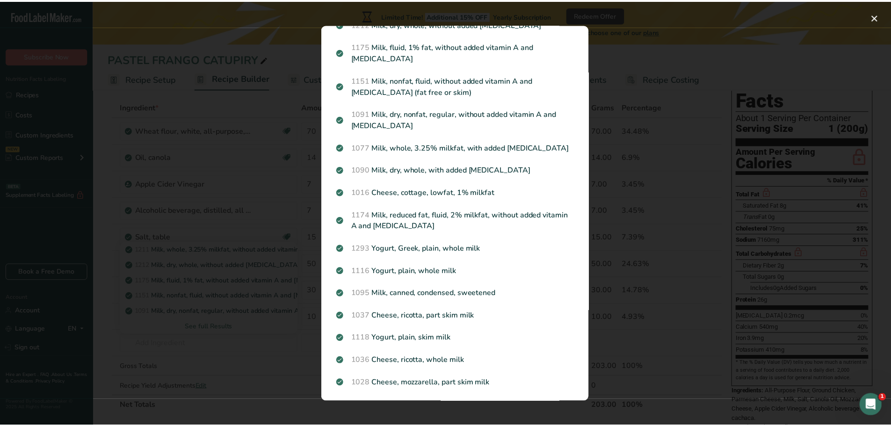
scroll to position [0, 0]
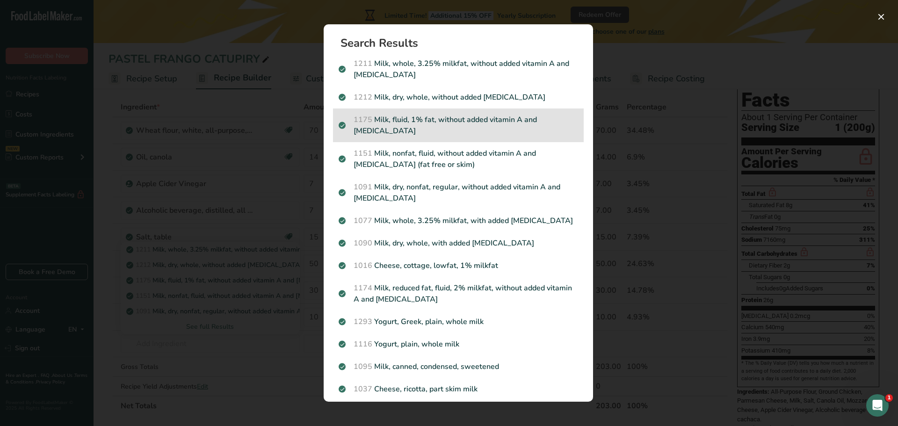
click at [438, 120] on p "1175 Milk, fluid, 1% fat, without added vitamin A and vitamin D" at bounding box center [457, 125] width 239 height 22
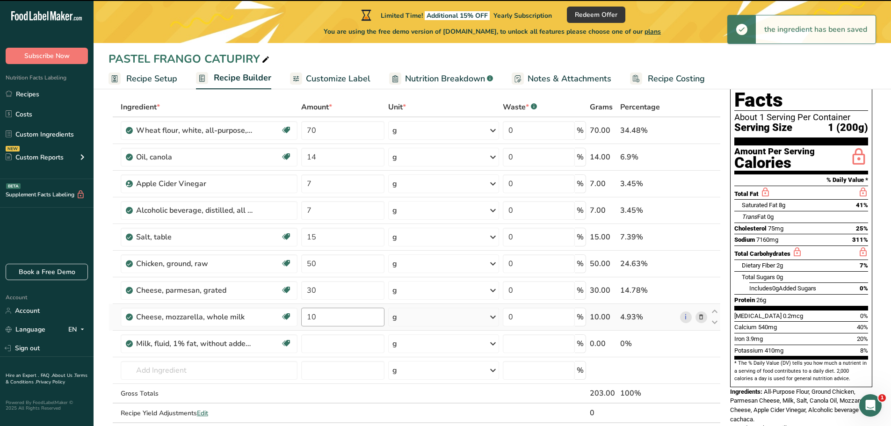
type input "0"
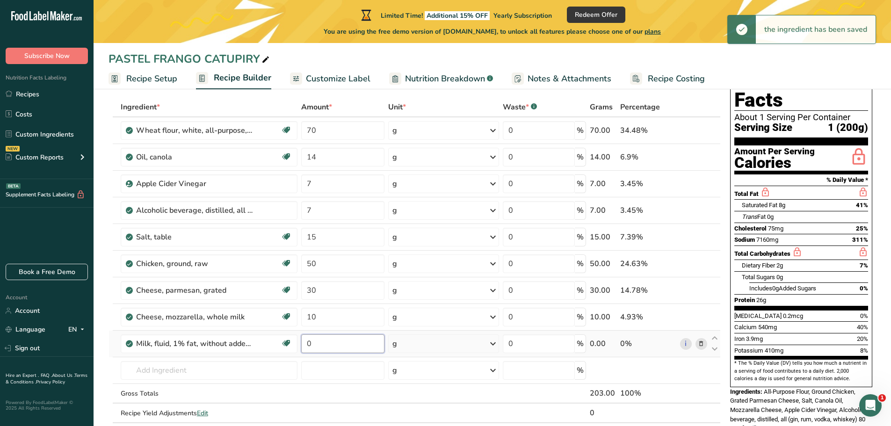
click at [316, 343] on input "0" at bounding box center [342, 343] width 83 height 19
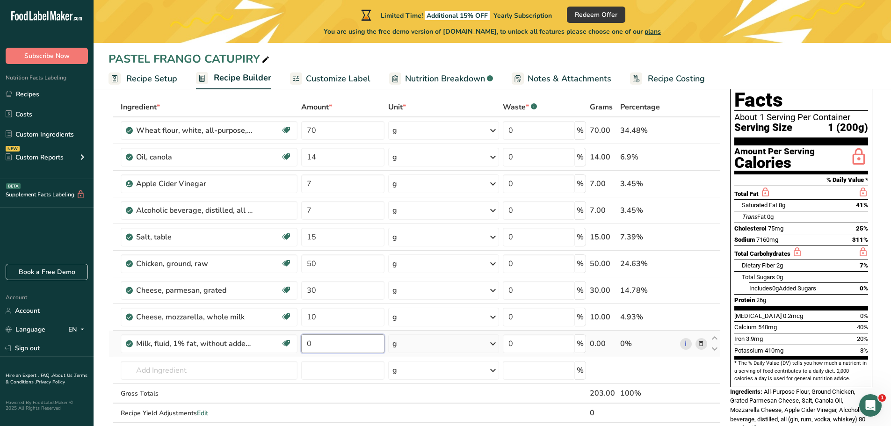
type input "5"
type input "30"
click at [702, 342] on div "Ingredient * Amount * Unit * Waste * .a-a{fill:#347362;}.b-a{fill:#fff;} Grams …" at bounding box center [414, 269] width 612 height 345
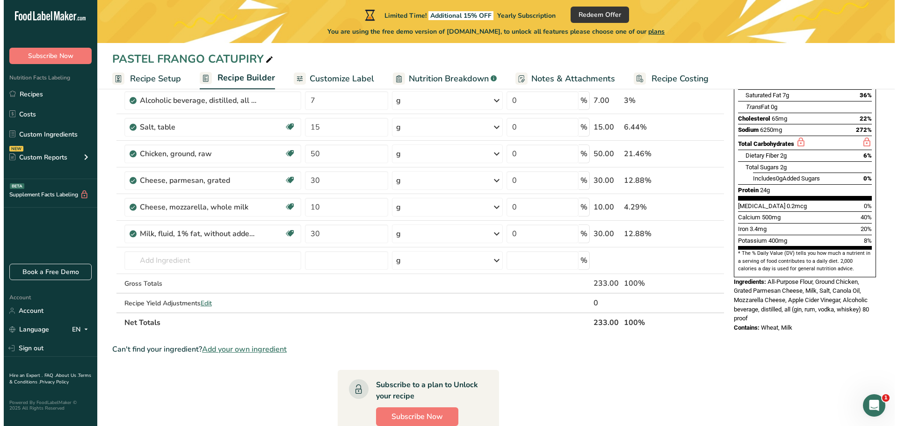
scroll to position [140, 0]
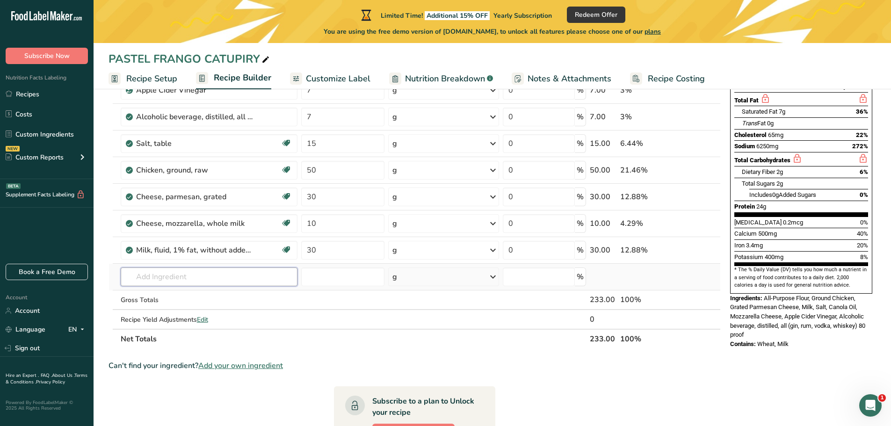
click at [182, 276] on input "text" at bounding box center [209, 276] width 177 height 19
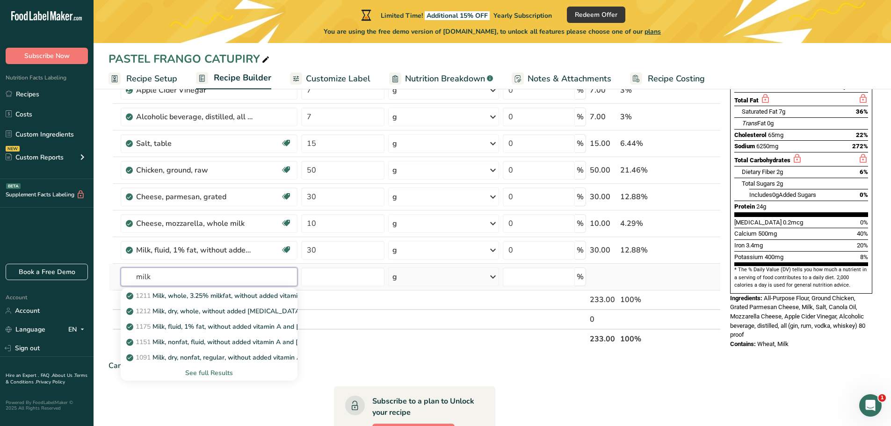
type input "milk"
click at [208, 371] on div "See full Results" at bounding box center [209, 373] width 162 height 10
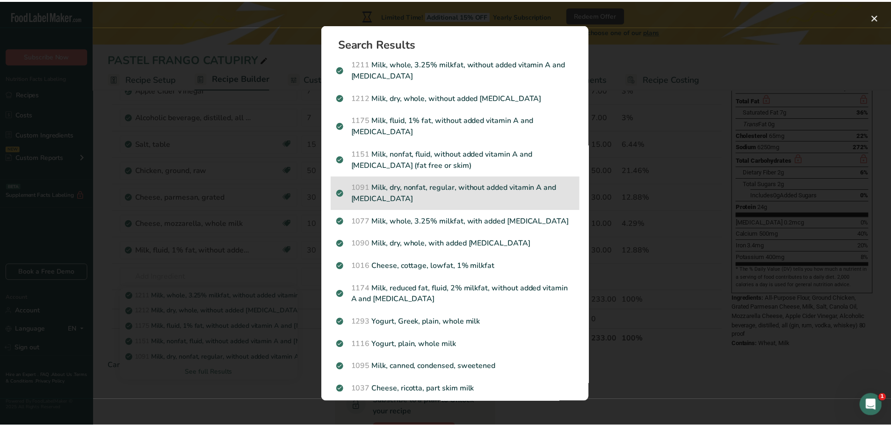
scroll to position [281, 0]
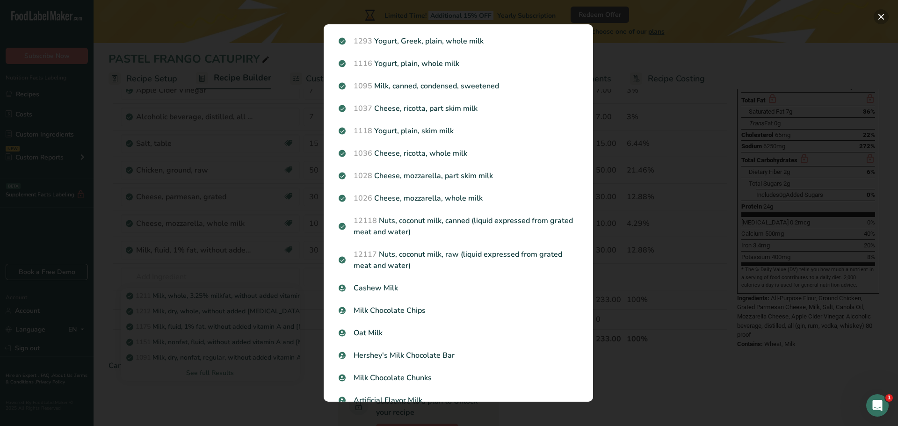
click at [879, 17] on button "Search results modal" at bounding box center [880, 16] width 15 height 15
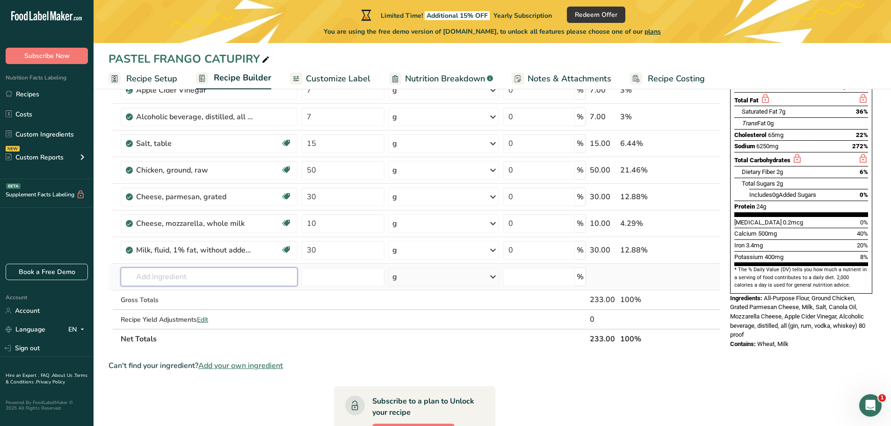
click at [210, 277] on input "text" at bounding box center [209, 276] width 177 height 19
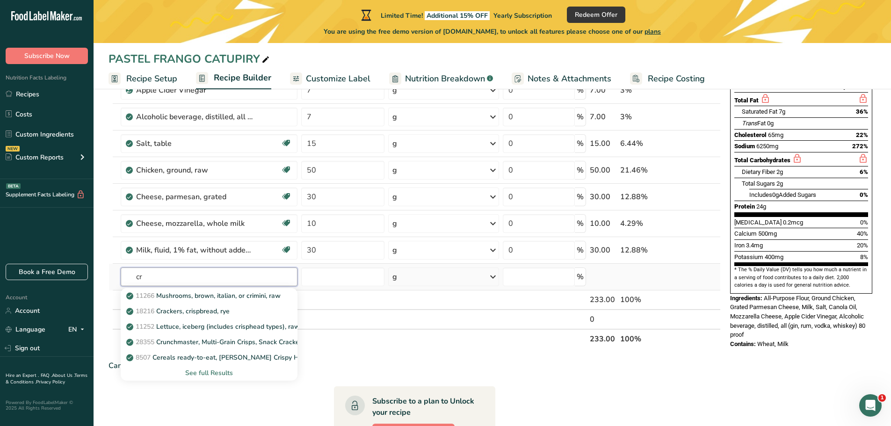
type input "c"
type input "heavy"
click at [190, 298] on p "1053 Cream, fluid, heavy whipping" at bounding box center [183, 296] width 110 height 10
type input "Cream, fluid, heavy whipping"
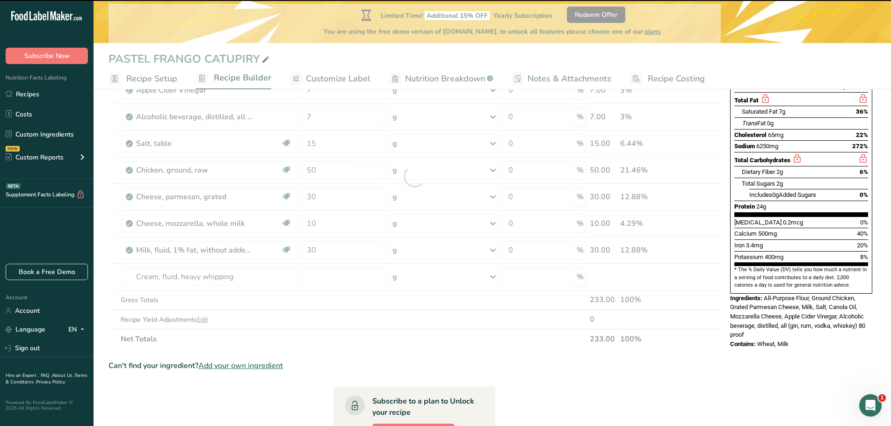
type input "0"
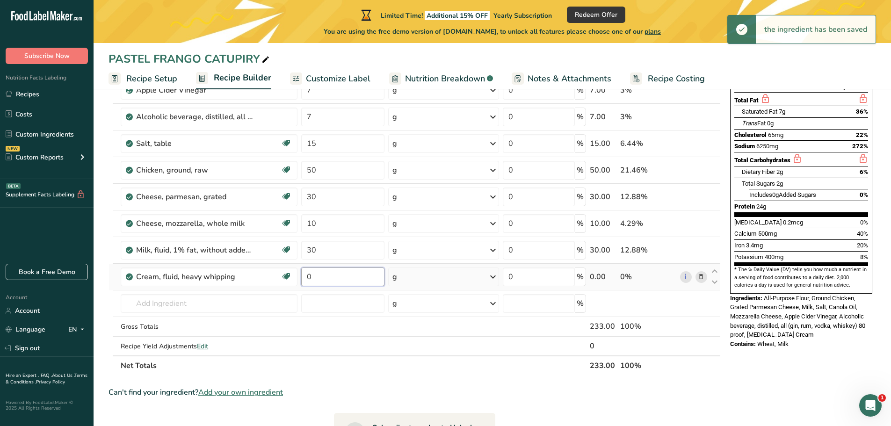
click at [318, 274] on input "0" at bounding box center [342, 276] width 83 height 19
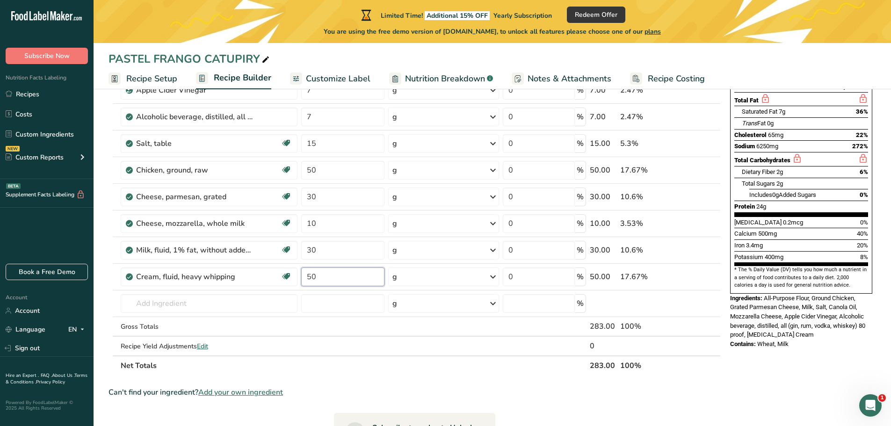
type input "50"
click at [402, 387] on div "Can't find your ingredient? Add your own ingredient" at bounding box center [414, 392] width 612 height 11
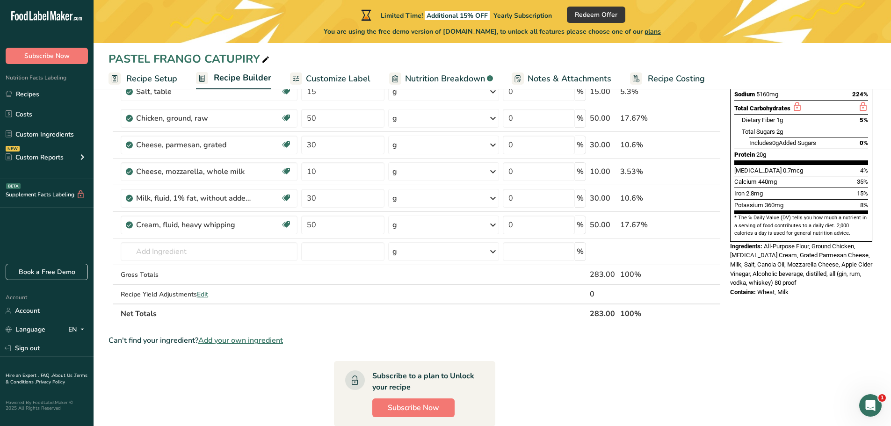
scroll to position [187, 0]
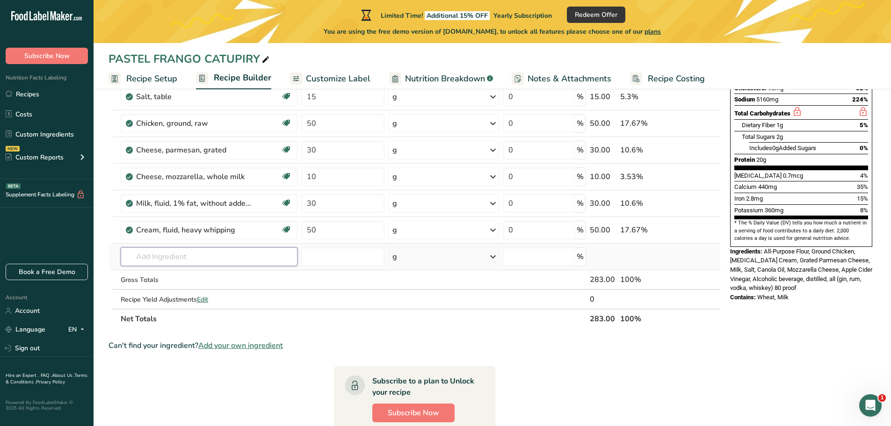
click at [215, 254] on input "text" at bounding box center [209, 256] width 177 height 19
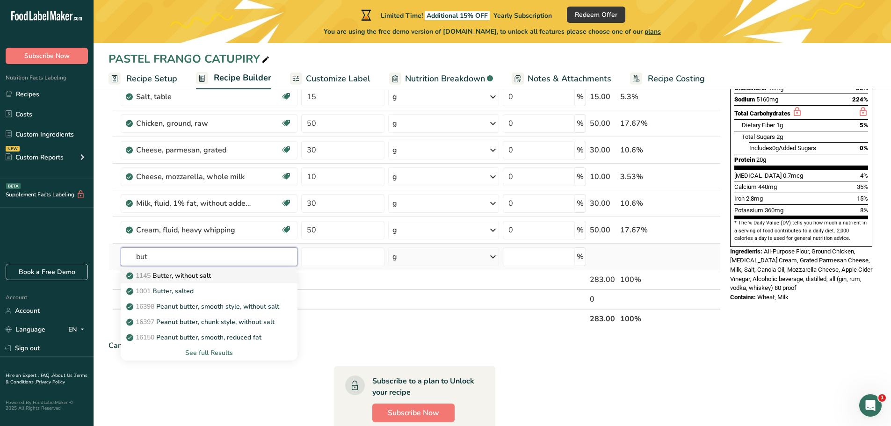
type input "but"
click at [203, 274] on p "1145 Butter, without salt" at bounding box center [169, 276] width 83 height 10
type input "Butter, without salt"
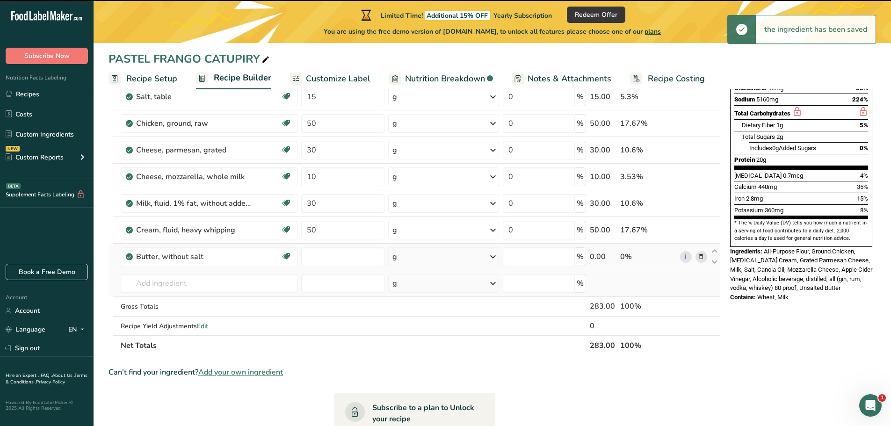
type input "0"
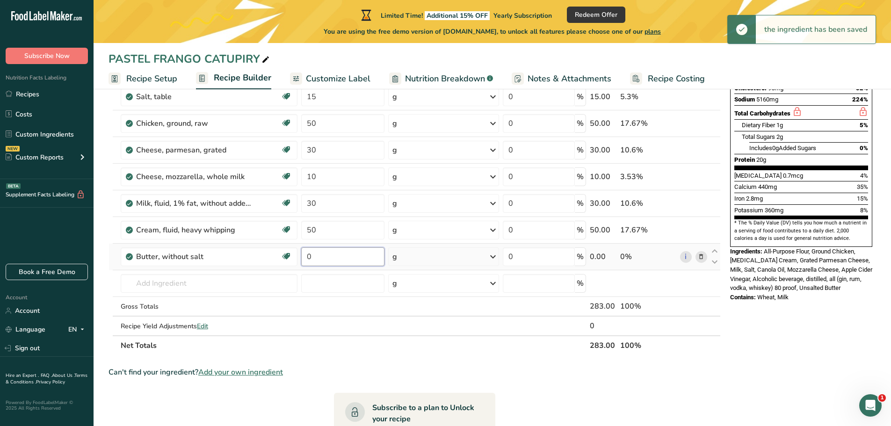
click at [321, 254] on input "0" at bounding box center [342, 256] width 83 height 19
click at [320, 254] on input "0" at bounding box center [342, 256] width 83 height 19
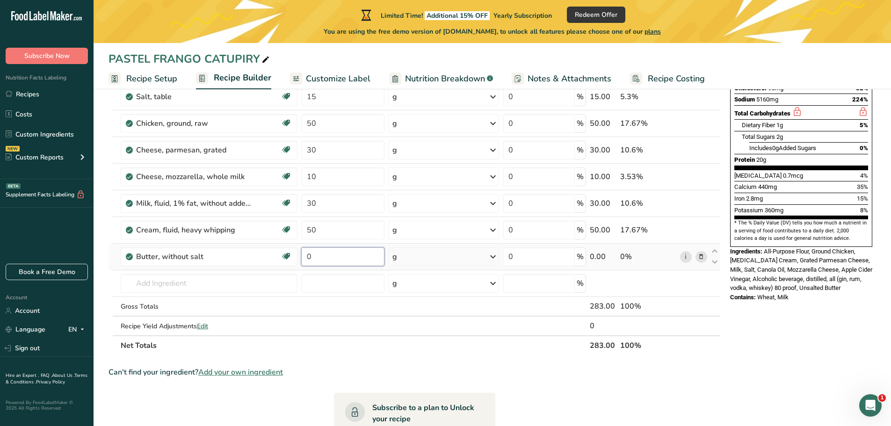
click at [309, 255] on input "0" at bounding box center [342, 256] width 83 height 19
type input "10"
click at [457, 372] on div "Can't find your ingredient? Add your own ingredient" at bounding box center [414, 372] width 612 height 11
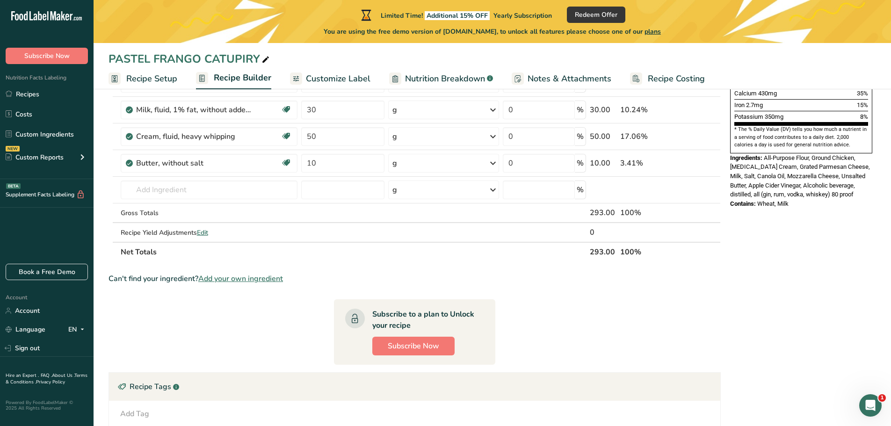
scroll to position [0, 0]
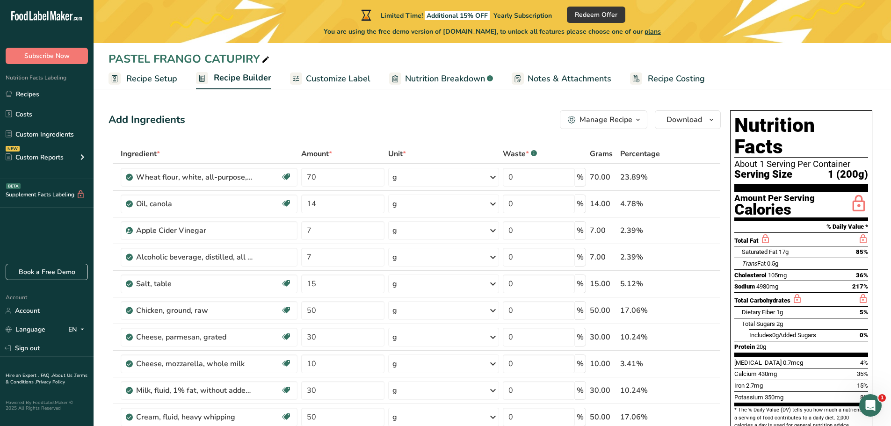
drag, startPoint x: 345, startPoint y: 78, endPoint x: 381, endPoint y: 103, distance: 44.4
click at [345, 78] on span "Customize Label" at bounding box center [338, 78] width 65 height 13
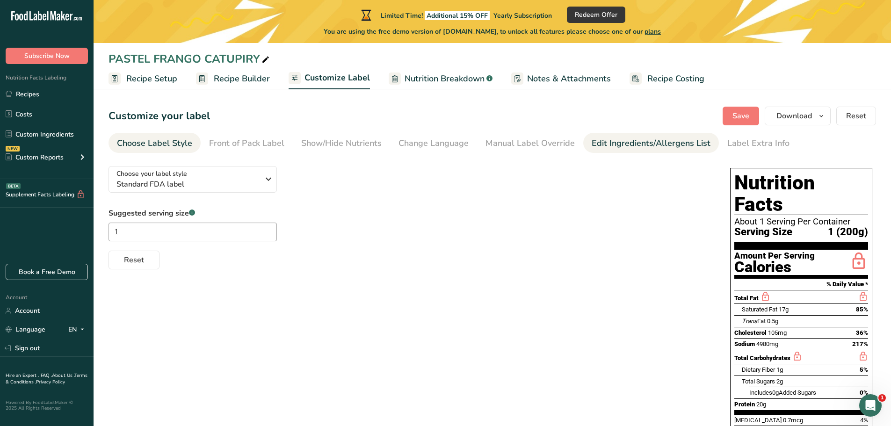
click at [641, 144] on div "Edit Ingredients/Allergens List" at bounding box center [650, 143] width 119 height 13
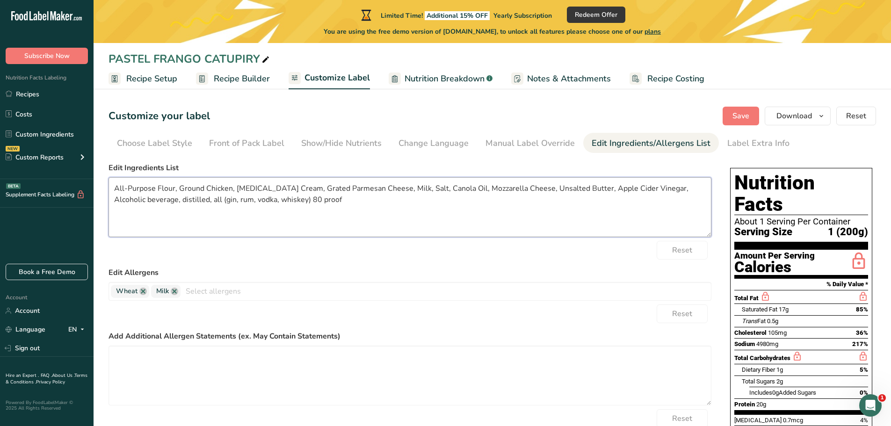
click at [309, 202] on textarea "All-Purpose Flour, Ground Chicken, Whipping Cream, Grated Parmesan Cheese, Milk…" at bounding box center [409, 207] width 603 height 60
click at [321, 187] on textarea "All-Purpose Flour, Ground Chicken, Whipping Cream, Grated Parmesan Cheese, Milk…" at bounding box center [409, 207] width 603 height 60
type textarea "All-Purpose Flour, Ground Chicken, Whipping Cream, Parmesan Cheese, Milk, Salt,…"
click at [415, 250] on div "Reset" at bounding box center [409, 250] width 603 height 19
click at [421, 75] on span "Nutrition Breakdown" at bounding box center [444, 78] width 80 height 13
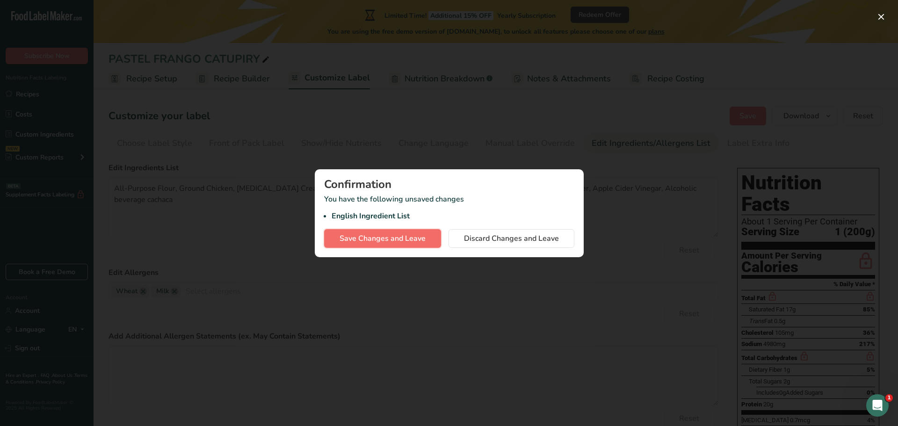
click at [383, 236] on span "Save Changes and Leave" at bounding box center [382, 238] width 86 height 11
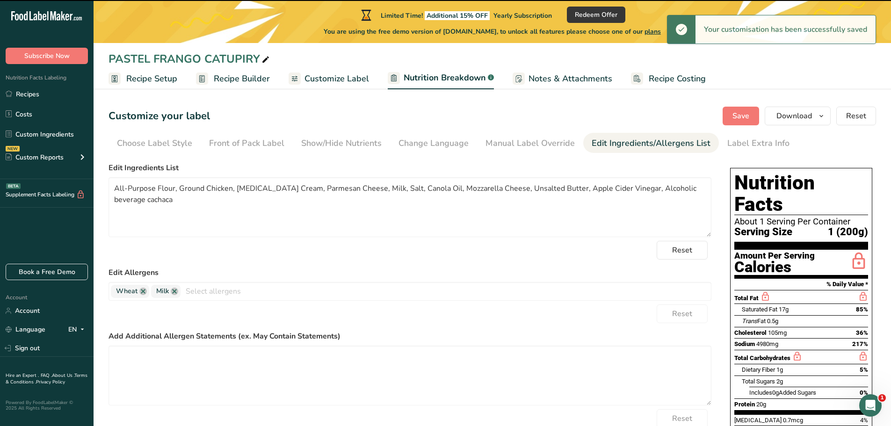
select select "Calories"
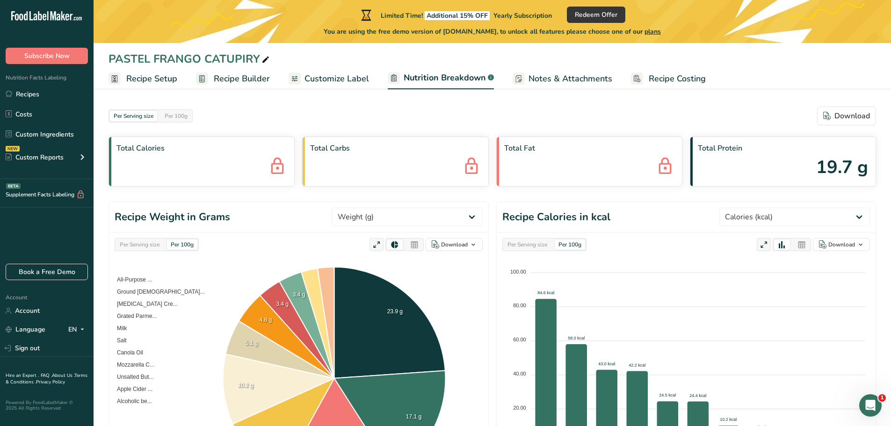
click at [563, 78] on span "Notes & Attachments" at bounding box center [570, 78] width 84 height 13
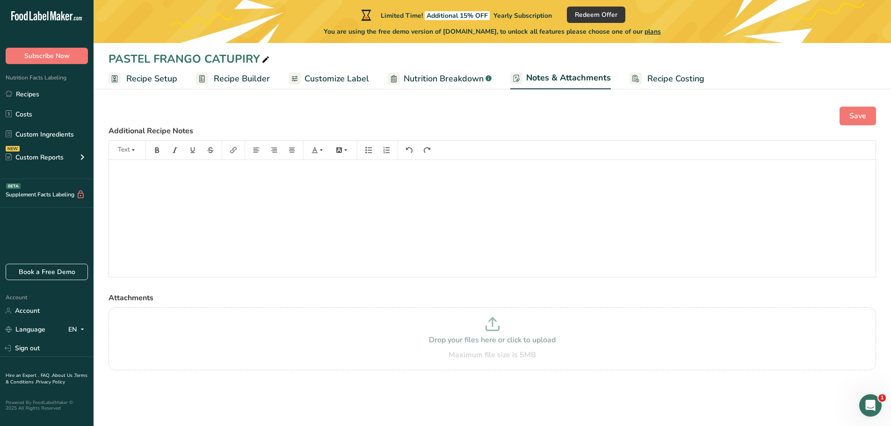
click at [212, 216] on div "﻿" at bounding box center [492, 218] width 766 height 117
click at [196, 193] on div "﻿" at bounding box center [492, 218] width 766 height 117
click at [140, 174] on p "﻿" at bounding box center [492, 172] width 757 height 11
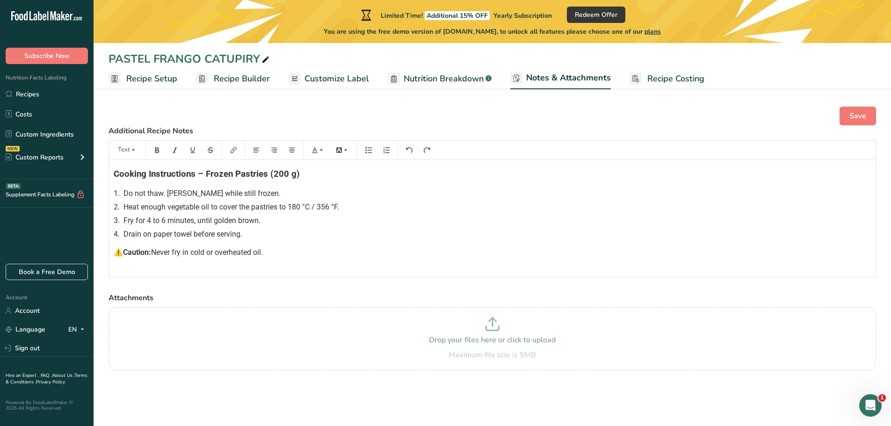
click at [296, 173] on span "Cooking Instructions – Frozen Pastries (200 g)" at bounding box center [207, 174] width 186 height 10
click at [126, 254] on span "Caution:" at bounding box center [137, 252] width 28 height 9
click at [852, 115] on span "Save" at bounding box center [857, 115] width 17 height 11
click at [852, 117] on span "Save" at bounding box center [857, 115] width 17 height 11
click at [683, 77] on span "Recipe Costing" at bounding box center [675, 78] width 57 height 13
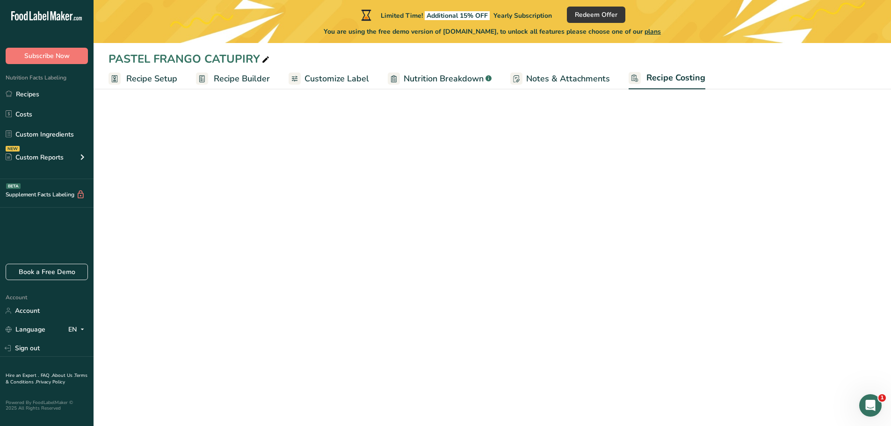
select select "1"
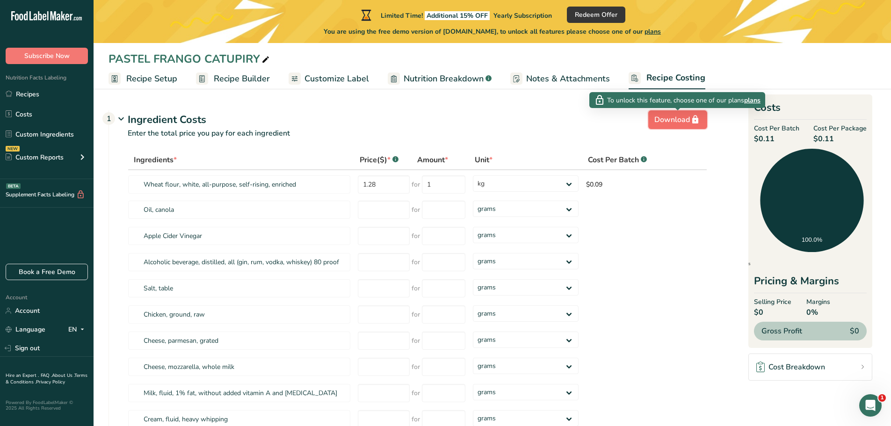
click at [656, 127] on button "Download" at bounding box center [677, 119] width 59 height 19
click at [666, 116] on div "Download" at bounding box center [677, 119] width 47 height 11
click at [669, 119] on div "Download" at bounding box center [677, 119] width 47 height 11
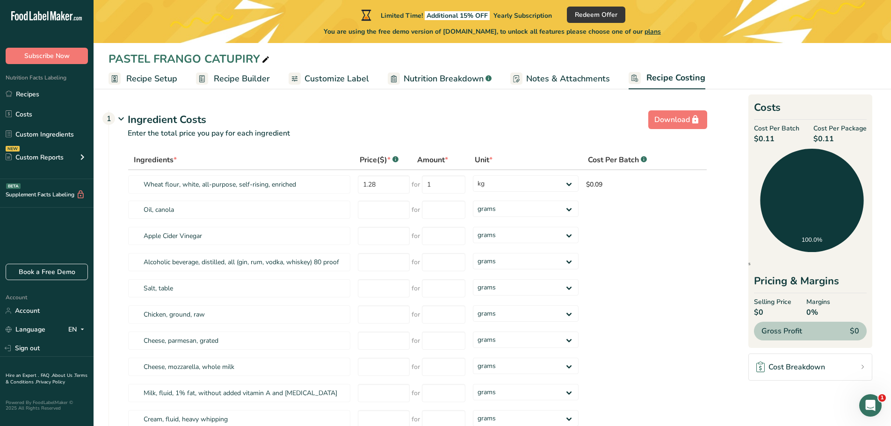
click at [352, 78] on span "Customize Label" at bounding box center [336, 78] width 65 height 13
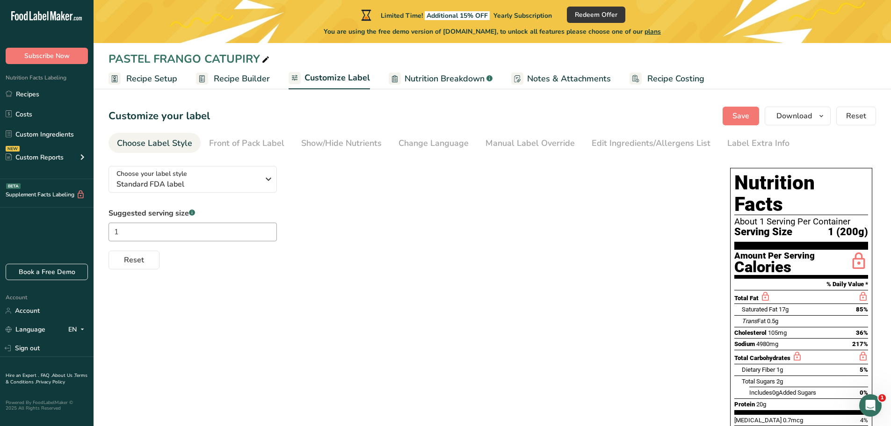
click at [562, 75] on span "Notes & Attachments" at bounding box center [569, 78] width 84 height 13
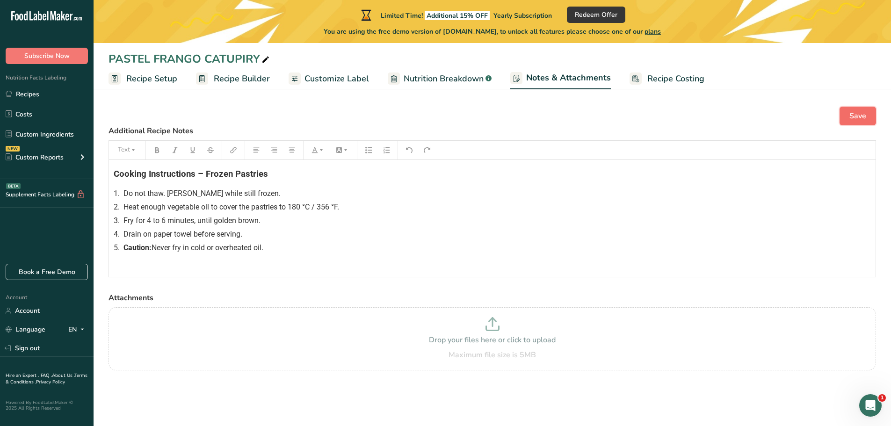
click at [850, 117] on span "Save" at bounding box center [857, 115] width 17 height 11
click at [329, 79] on span "Customize Label" at bounding box center [336, 78] width 65 height 13
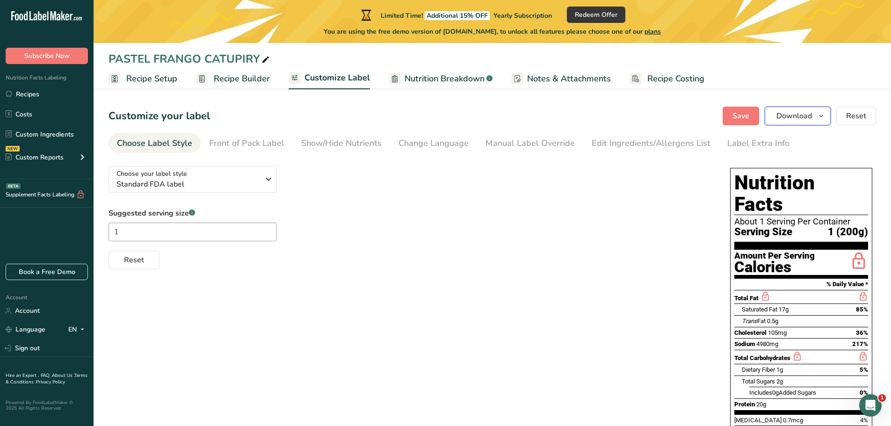
click at [799, 117] on span "Download" at bounding box center [794, 115] width 36 height 11
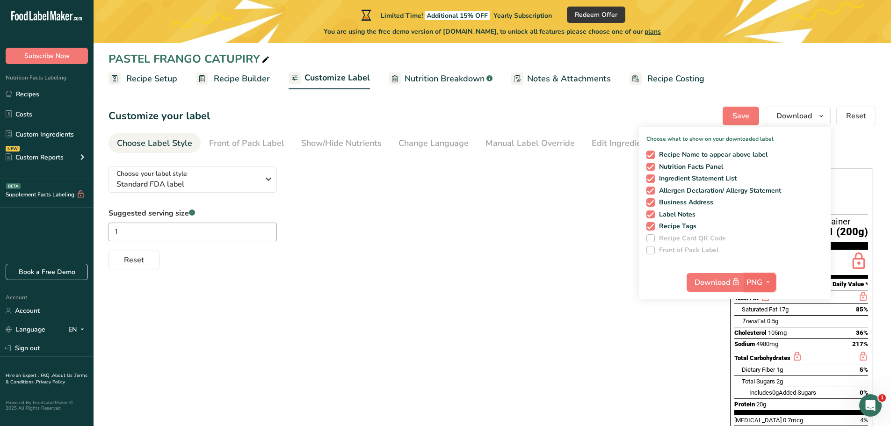
click at [762, 283] on span "PNG" at bounding box center [754, 282] width 16 height 11
click at [755, 349] on link "PDF" at bounding box center [761, 347] width 30 height 15
click at [764, 280] on span "button" at bounding box center [766, 282] width 11 height 11
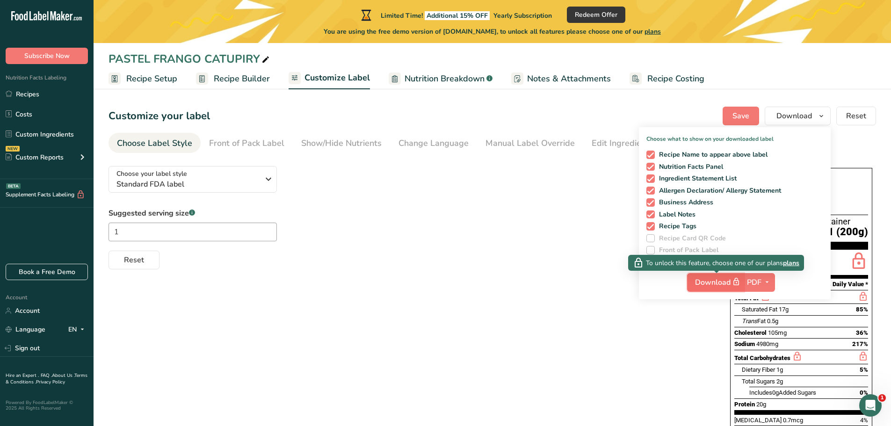
click at [709, 283] on span "Download" at bounding box center [718, 282] width 47 height 12
click at [712, 282] on span "Download" at bounding box center [718, 282] width 47 height 12
click at [796, 262] on span "plans" at bounding box center [791, 263] width 16 height 10
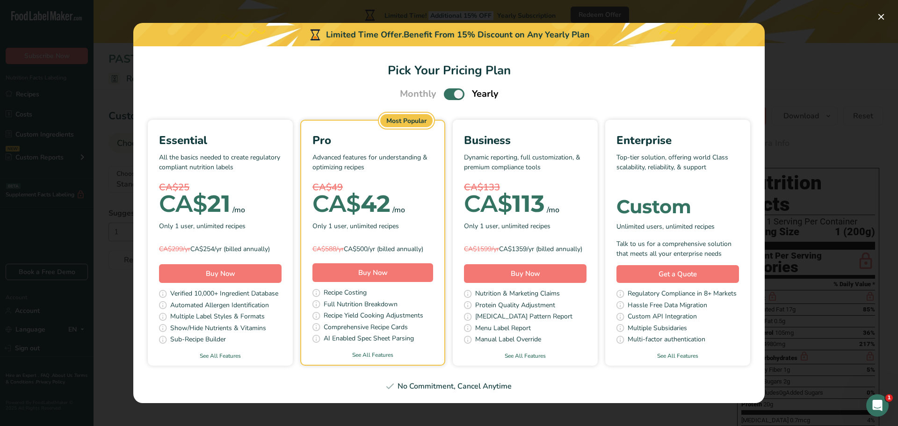
click at [447, 88] on span "Pick Your Pricing Plan Modal" at bounding box center [454, 94] width 21 height 12
click at [447, 91] on input "Pick Your Pricing Plan Modal" at bounding box center [447, 94] width 6 height 6
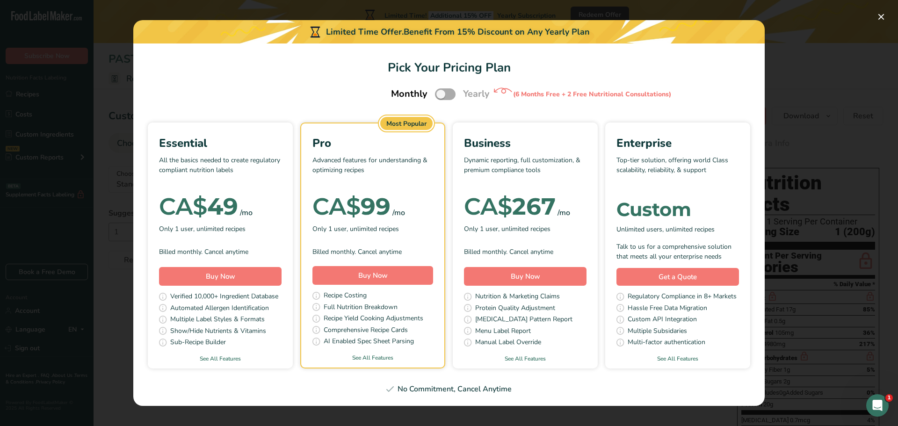
click at [451, 95] on span "Pick Your Pricing Plan Modal" at bounding box center [445, 94] width 21 height 12
click at [441, 95] on input "Pick Your Pricing Plan Modal" at bounding box center [438, 94] width 6 height 6
checkbox input "true"
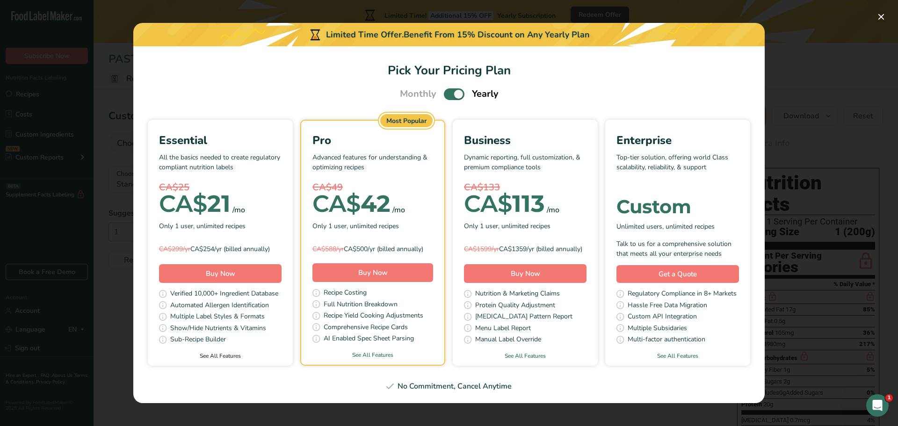
click at [221, 357] on link "See All Features" at bounding box center [220, 356] width 145 height 8
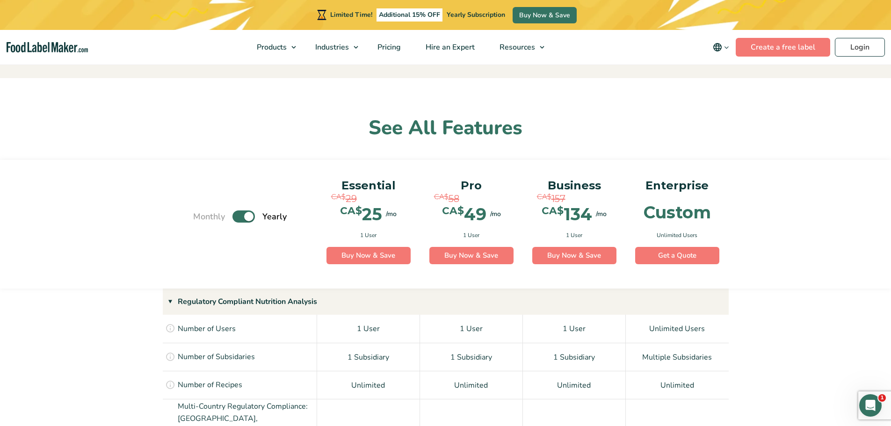
scroll to position [549, 0]
click at [479, 256] on link "Buy Now & Save" at bounding box center [471, 256] width 84 height 18
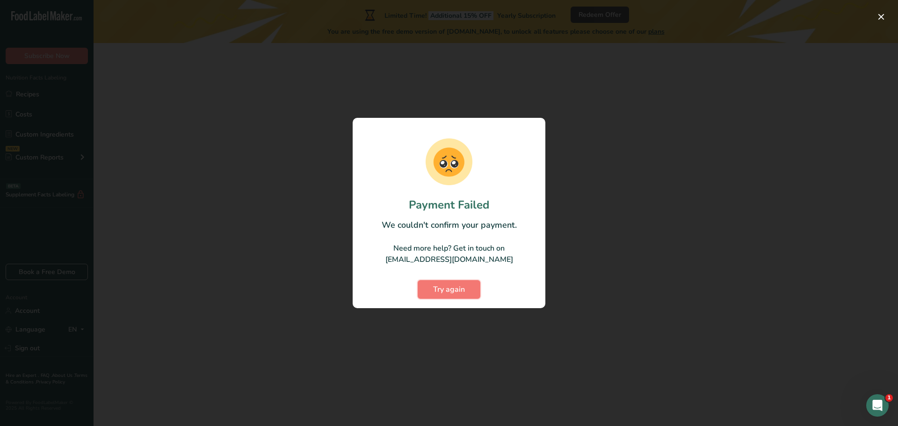
drag, startPoint x: 458, startPoint y: 292, endPoint x: 609, endPoint y: 270, distance: 153.1
click at [458, 292] on span "Try again" at bounding box center [449, 289] width 32 height 11
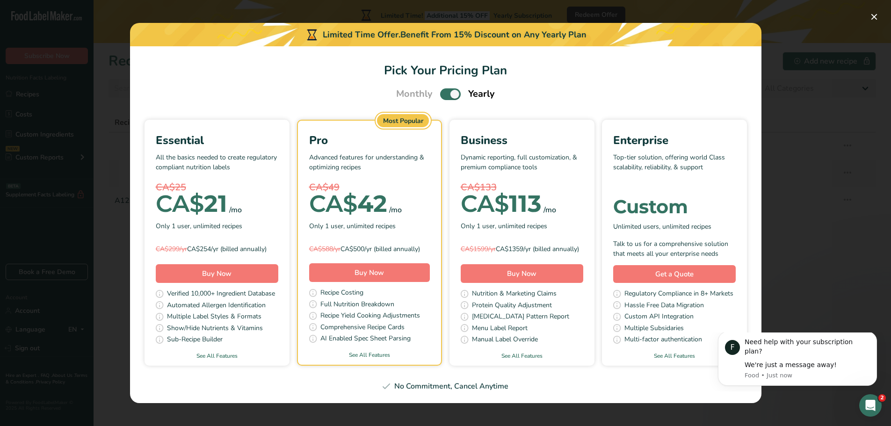
click at [442, 90] on span "Pick Your Pricing Plan Modal" at bounding box center [450, 94] width 21 height 12
click at [442, 91] on input "Pick Your Pricing Plan Modal" at bounding box center [443, 94] width 6 height 6
checkbox input "false"
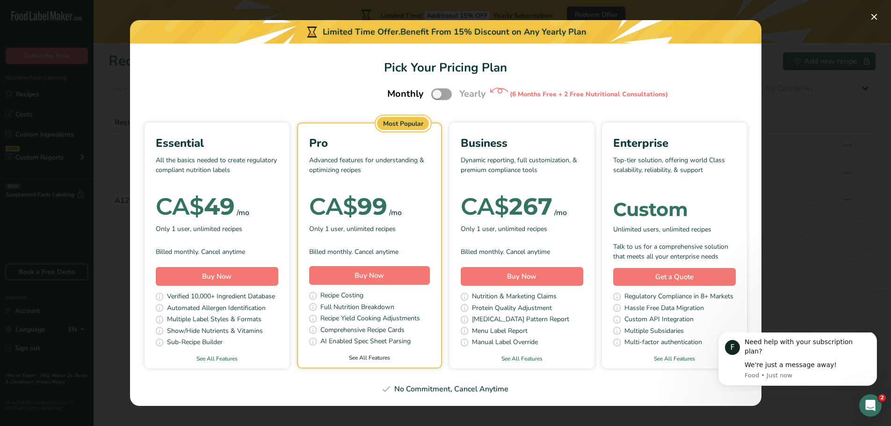
click at [367, 360] on link "See All Features" at bounding box center [369, 357] width 143 height 8
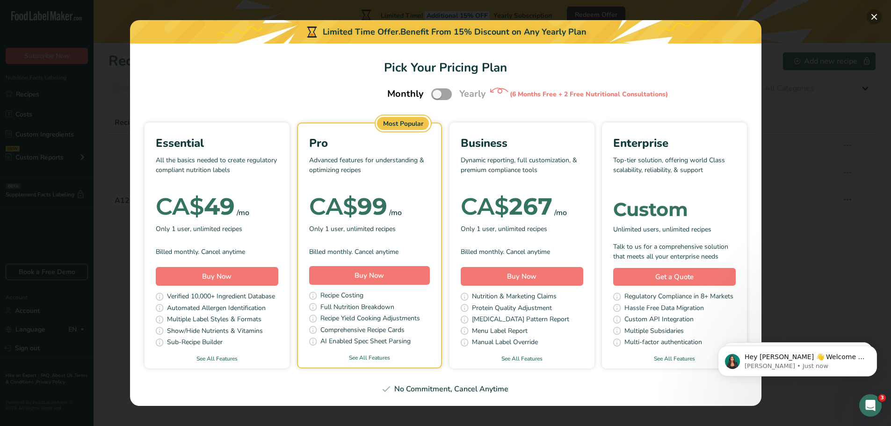
click at [874, 14] on button "Pick Your Pricing Plan Modal" at bounding box center [873, 16] width 15 height 15
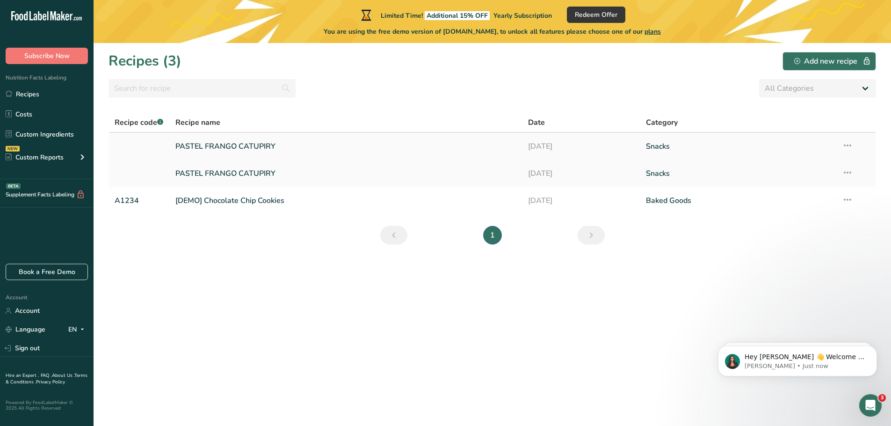
click at [244, 143] on link "PASTEL FRANGO CATUPIRY" at bounding box center [346, 147] width 342 height 20
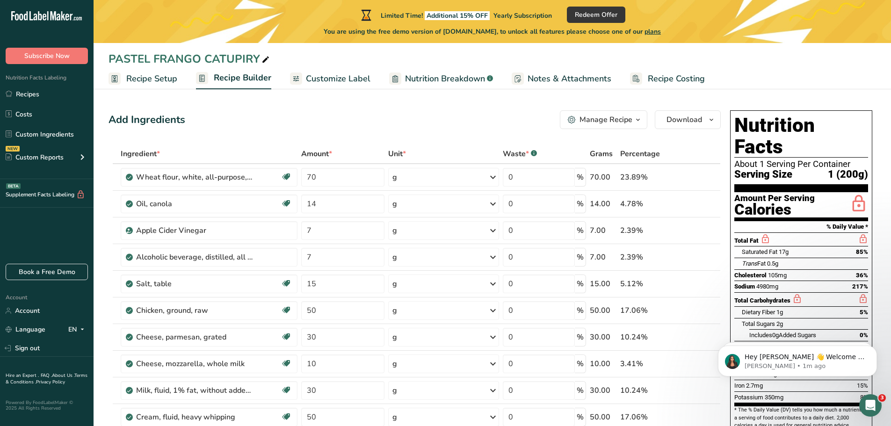
click at [549, 80] on span "Notes & Attachments" at bounding box center [569, 78] width 84 height 13
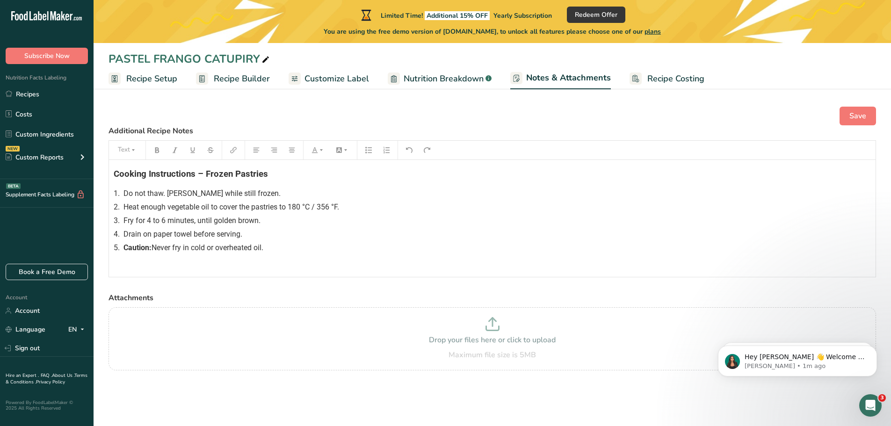
click at [342, 80] on span "Customize Label" at bounding box center [336, 78] width 65 height 13
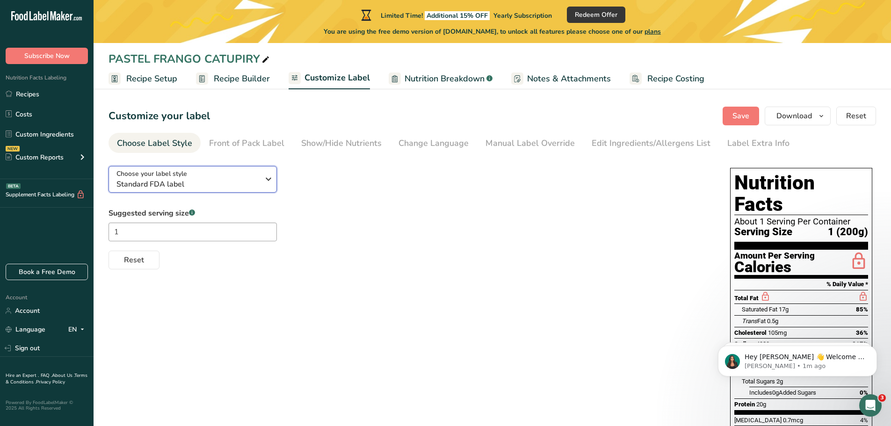
click at [268, 184] on icon "button" at bounding box center [268, 179] width 11 height 17
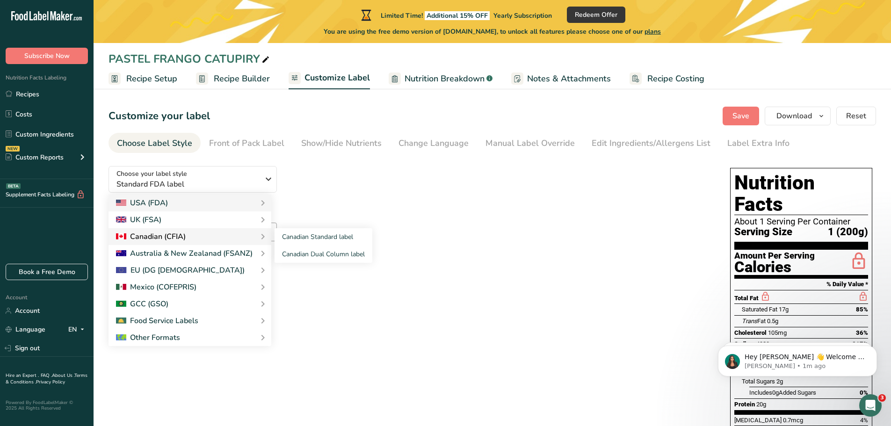
click at [187, 234] on div "Canadian (CFIA)" at bounding box center [190, 236] width 148 height 11
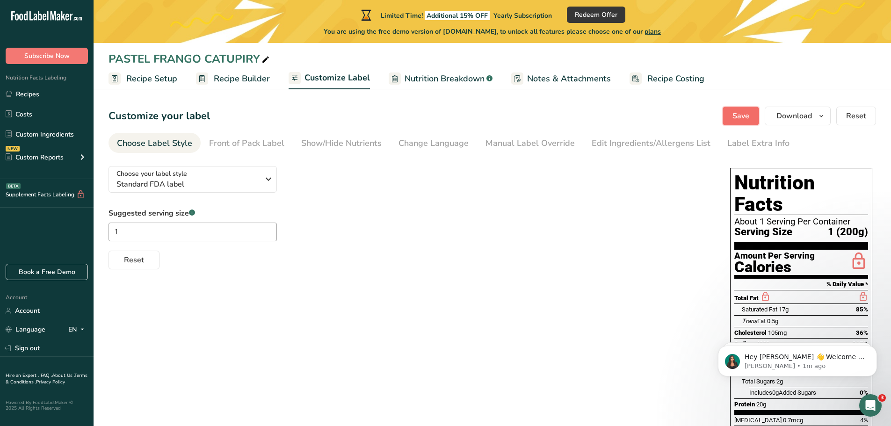
click at [747, 117] on span "Save" at bounding box center [740, 115] width 17 height 11
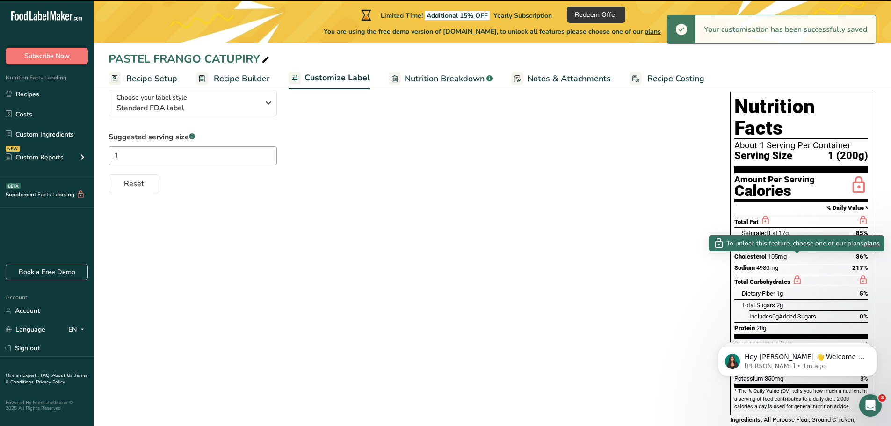
scroll to position [114, 0]
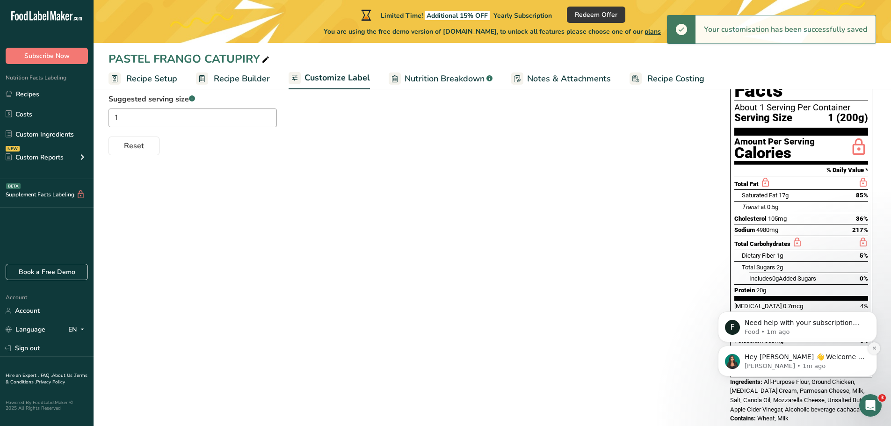
click at [873, 346] on icon "Dismiss notification" at bounding box center [873, 348] width 5 height 5
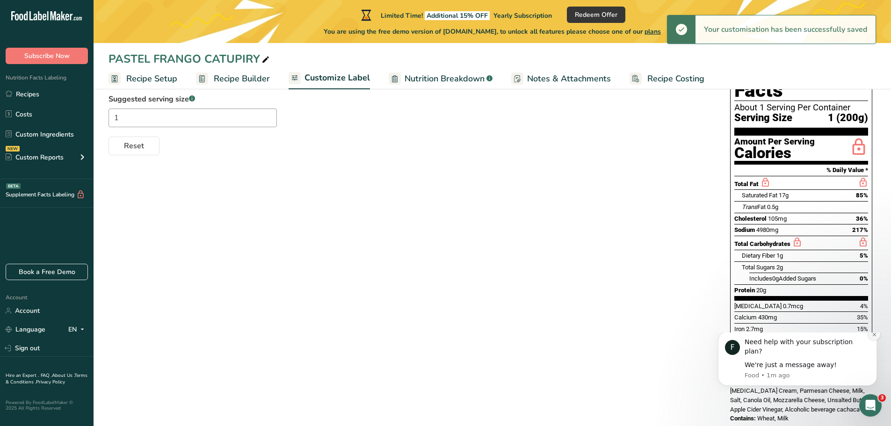
click at [874, 337] on icon "Dismiss notification" at bounding box center [873, 334] width 5 height 5
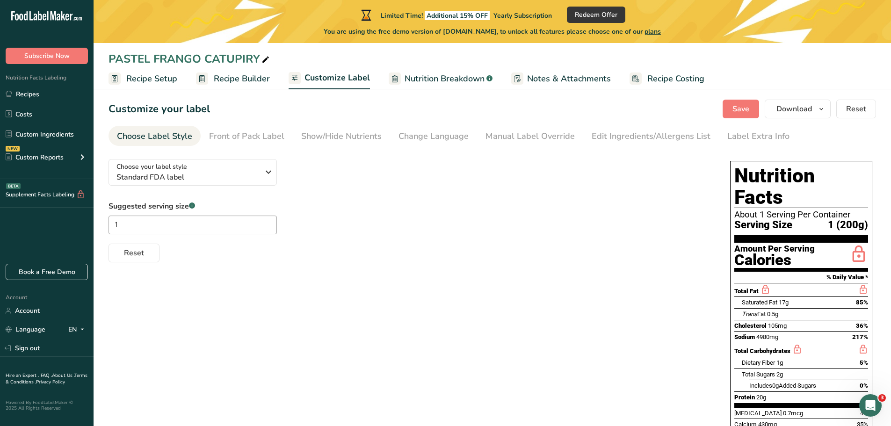
scroll to position [0, 0]
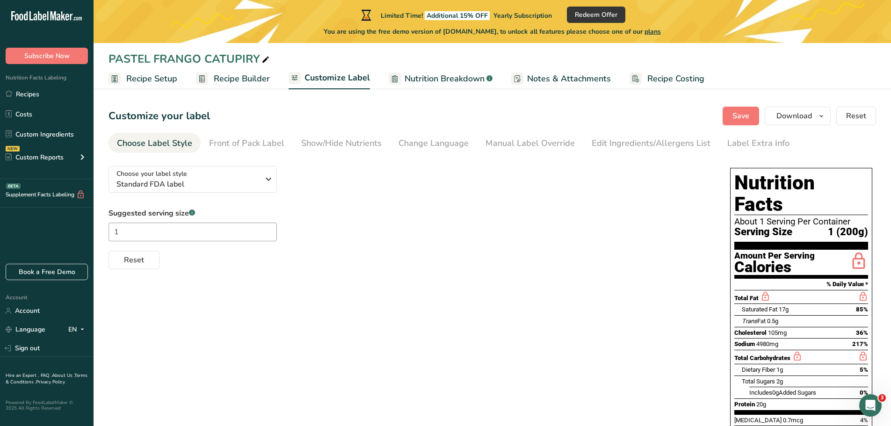
click at [661, 33] on span "plans" at bounding box center [652, 31] width 16 height 9
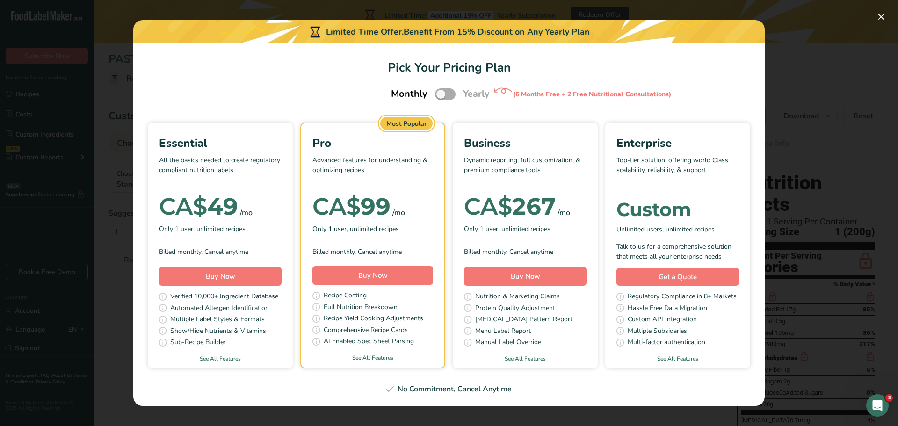
click at [447, 93] on span "Pick Your Pricing Plan Modal" at bounding box center [445, 94] width 21 height 12
click at [441, 93] on input "Pick Your Pricing Plan Modal" at bounding box center [438, 94] width 6 height 6
checkbox input "true"
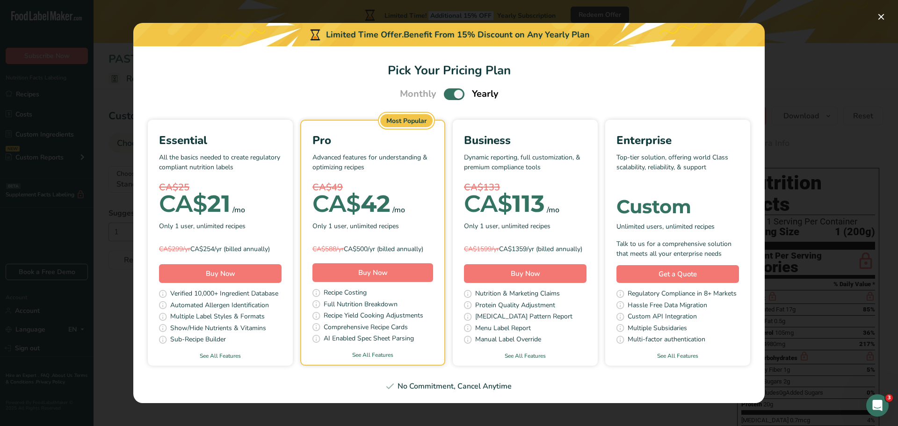
click at [514, 29] on div "Benefit From 15% Discount on Any Yearly Plan" at bounding box center [496, 35] width 186 height 13
click at [528, 276] on span "Buy Now" at bounding box center [525, 273] width 29 height 9
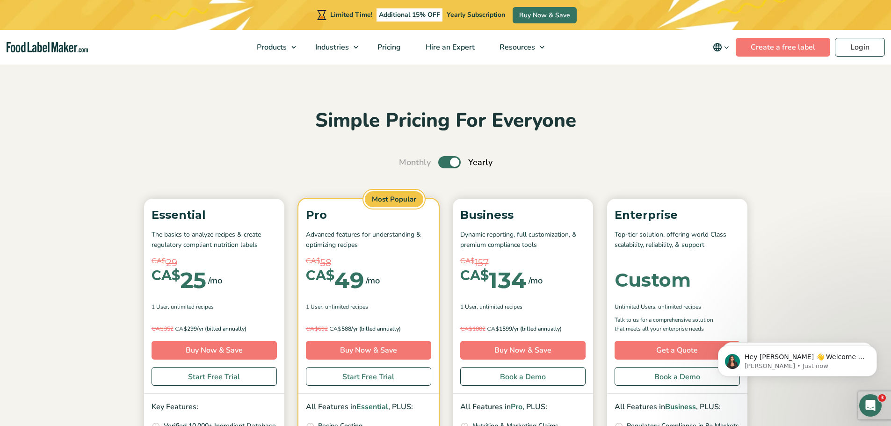
click at [445, 163] on label "Toggle" at bounding box center [449, 162] width 22 height 12
click at [407, 163] on input "Toggle" at bounding box center [404, 162] width 6 height 6
checkbox input "false"
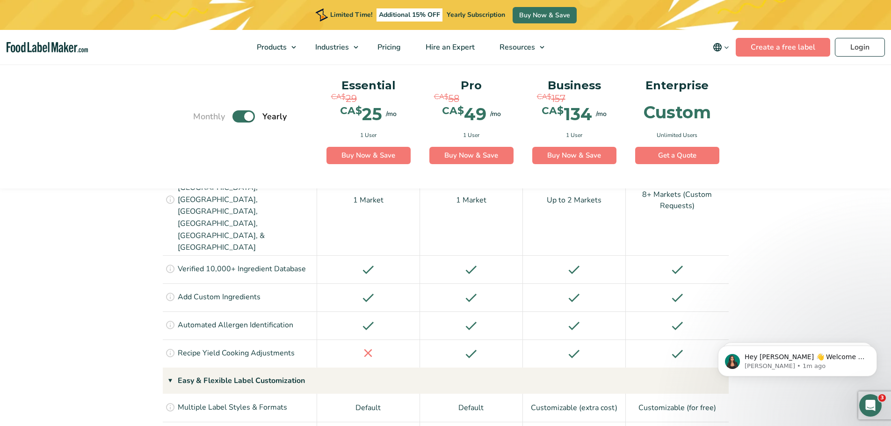
scroll to position [795, 0]
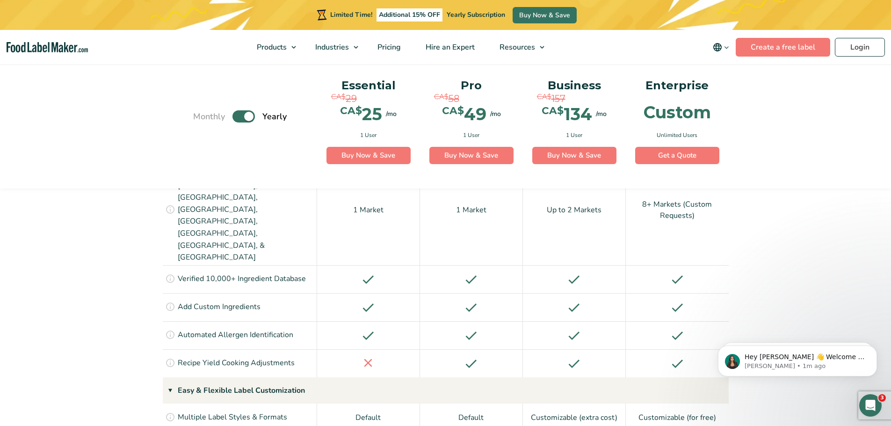
click at [239, 114] on label "Toggle" at bounding box center [243, 117] width 22 height 12
click at [201, 114] on input "Toggle" at bounding box center [198, 117] width 6 height 6
checkbox input "false"
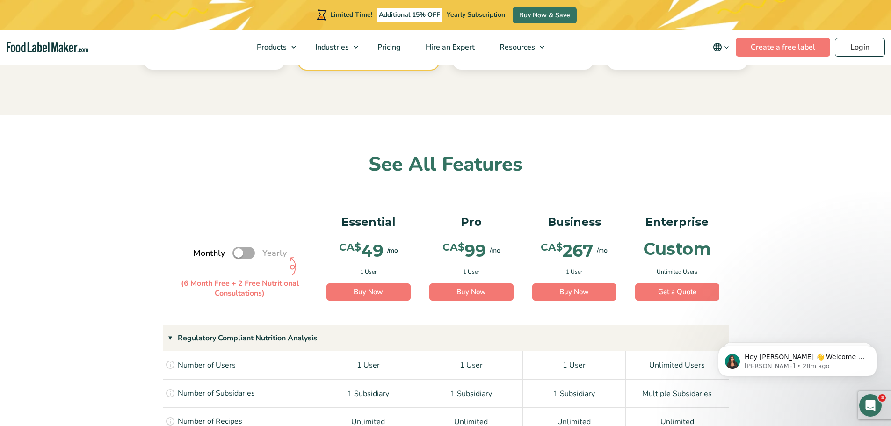
scroll to position [514, 0]
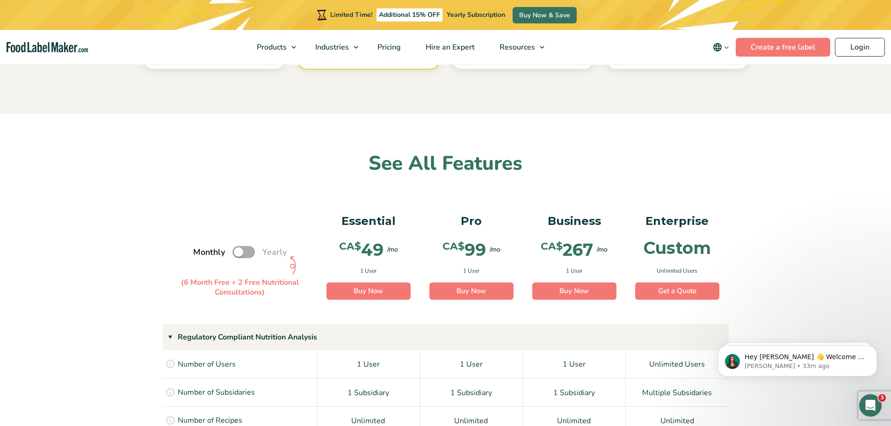
drag, startPoint x: 752, startPoint y: 232, endPoint x: 771, endPoint y: 211, distance: 28.1
click at [752, 232] on div "Monthly Toggle Yearly (6 Month Free + 2 Free Nutritional Consultations) Essenti…" at bounding box center [445, 259] width 891 height 129
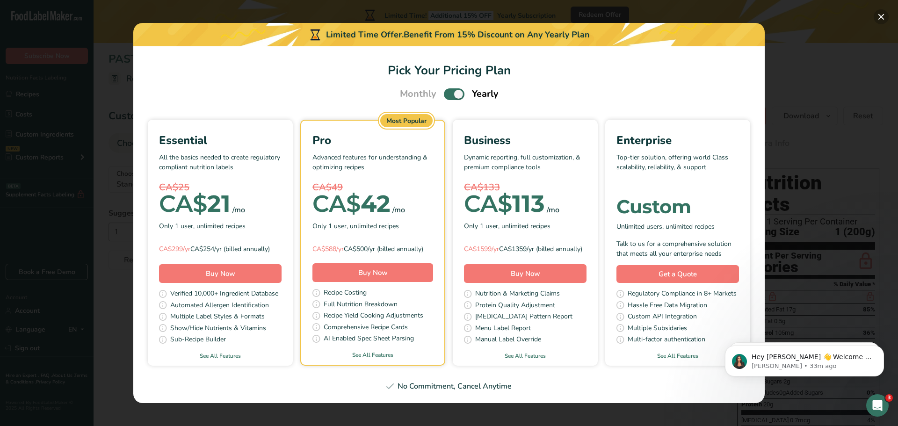
click at [878, 18] on button "Pick Your Pricing Plan Modal" at bounding box center [880, 16] width 15 height 15
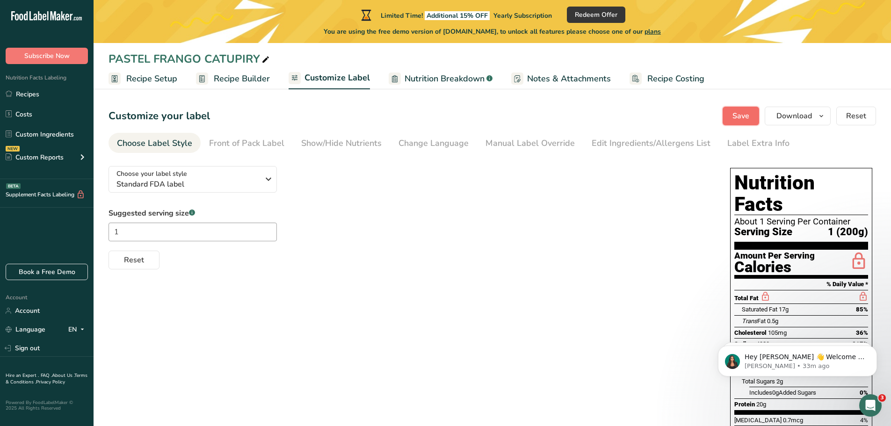
click at [738, 115] on span "Save" at bounding box center [740, 115] width 17 height 11
click at [29, 96] on link "Recipes" at bounding box center [47, 94] width 94 height 18
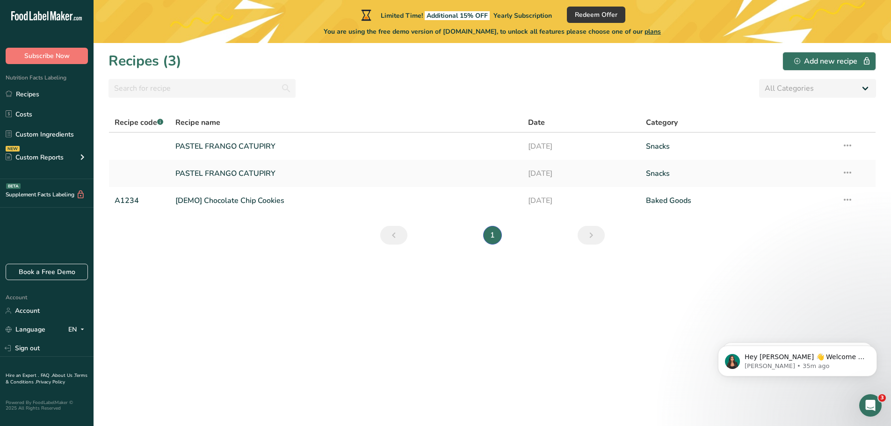
click at [737, 73] on section "Recipes (3) Add new recipe All Categories Baked Goods [GEOGRAPHIC_DATA] Confect…" at bounding box center [492, 234] width 797 height 383
click at [247, 149] on link "PASTEL FRANGO CATUPIRY" at bounding box center [346, 147] width 342 height 20
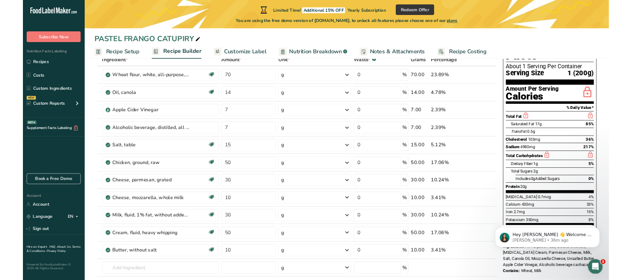
scroll to position [47, 0]
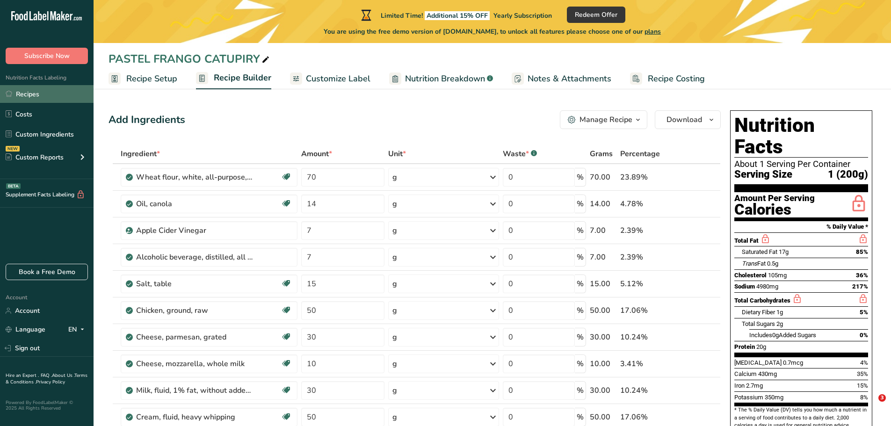
click at [26, 93] on link "Recipes" at bounding box center [47, 94] width 94 height 18
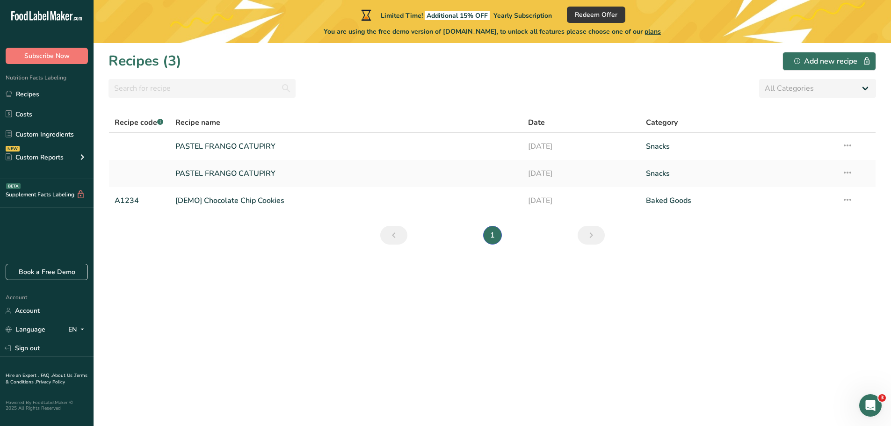
click at [756, 293] on section "Recipes (3) Add new recipe All Categories Baked Goods [GEOGRAPHIC_DATA] Confect…" at bounding box center [492, 234] width 797 height 383
click at [732, 283] on section "Recipes (3) Add new recipe All Categories Baked Goods [GEOGRAPHIC_DATA] Confect…" at bounding box center [492, 234] width 797 height 383
